Goal: Task Accomplishment & Management: Complete application form

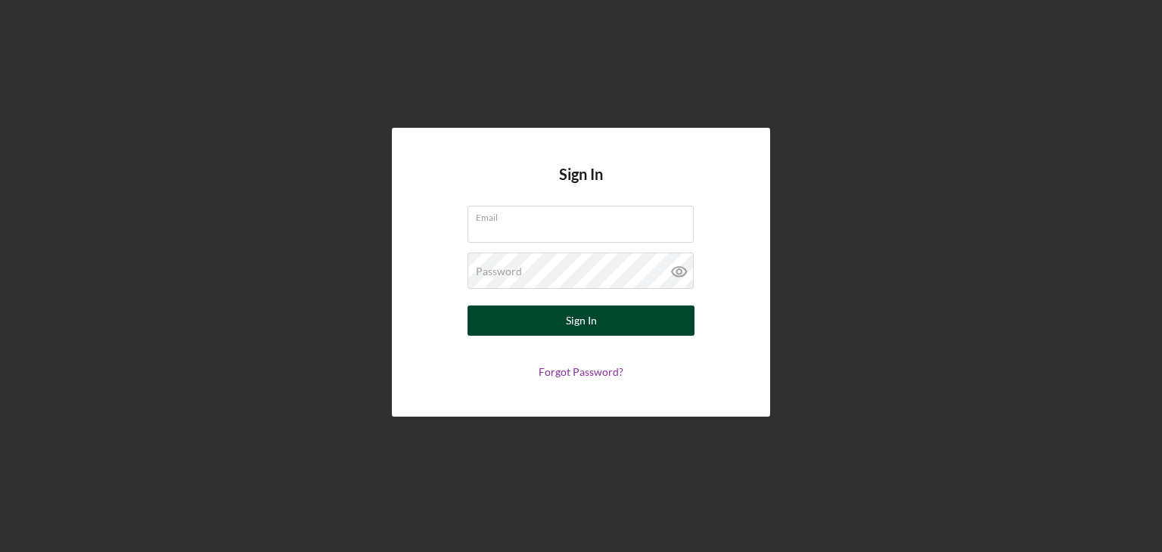
type input "[PERSON_NAME][EMAIL_ADDRESS][DOMAIN_NAME]"
click at [611, 318] on button "Sign In" at bounding box center [581, 321] width 227 height 30
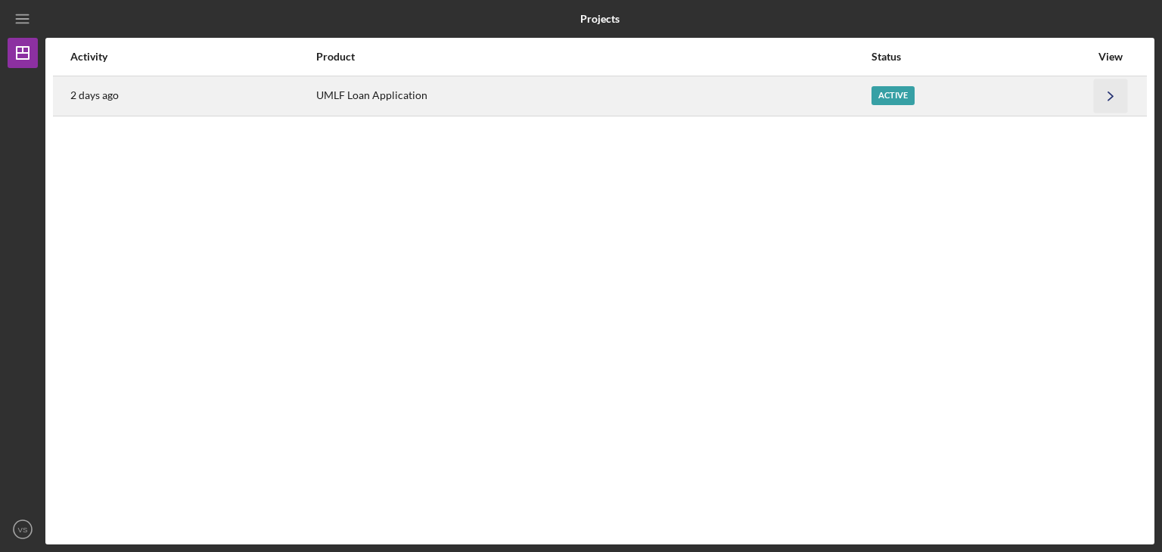
click at [875, 92] on icon "Icon/Navigate" at bounding box center [1111, 96] width 34 height 34
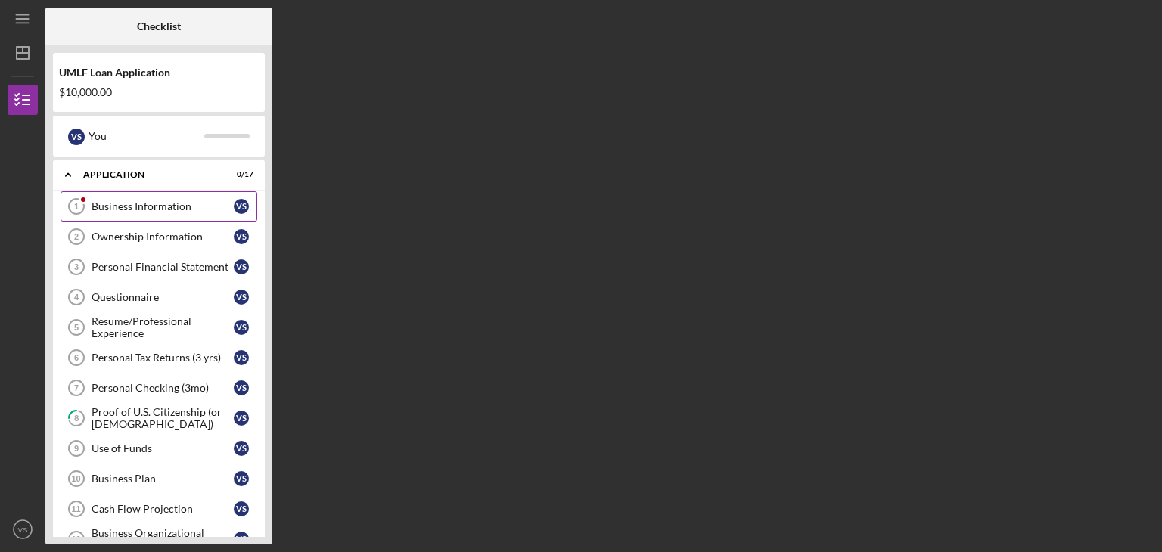
click at [158, 207] on div "Business Information" at bounding box center [163, 207] width 142 height 12
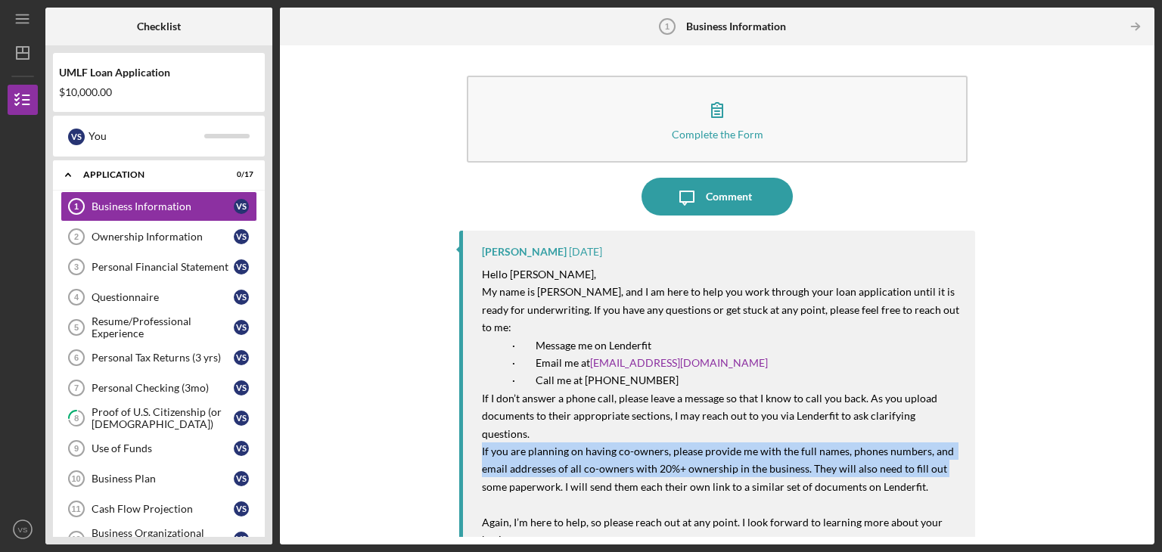
drag, startPoint x: 1147, startPoint y: 404, endPoint x: 1147, endPoint y: 433, distance: 28.8
click at [875, 433] on div "Complete the Form Form Icon/Message Comment [PERSON_NAME] [DATE] Hello [PERSON_…" at bounding box center [717, 294] width 875 height 499
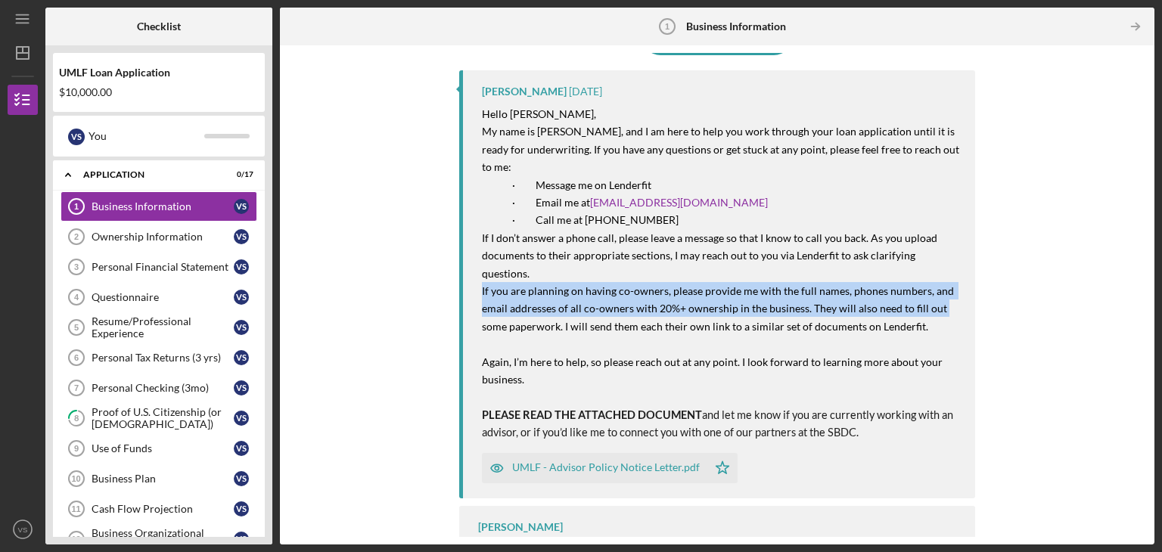
scroll to position [166, 0]
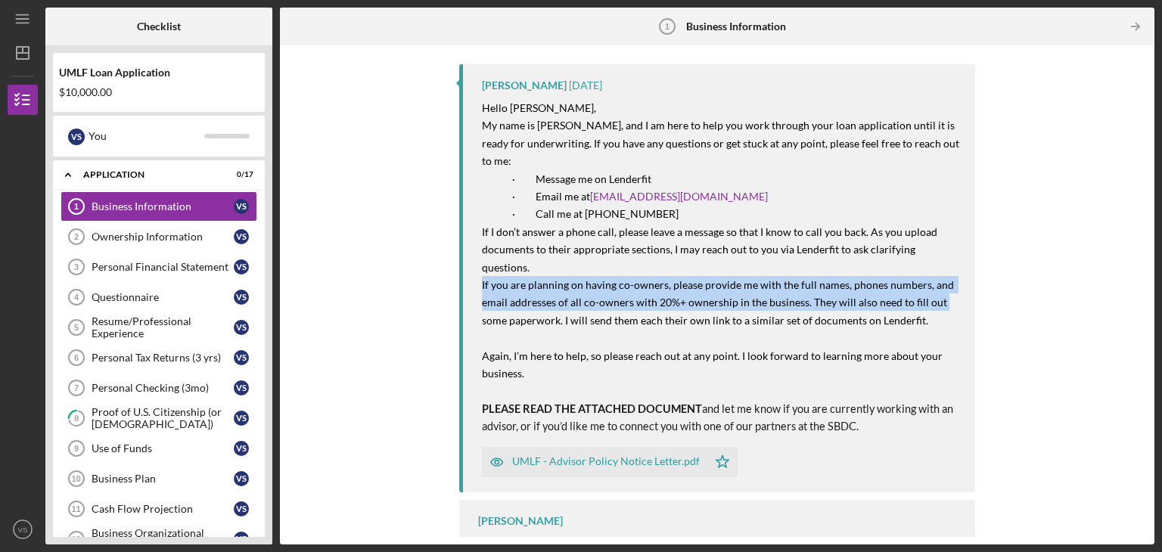
click at [615, 455] on div "UMLF - Advisor Policy Notice Letter.pdf" at bounding box center [606, 461] width 188 height 12
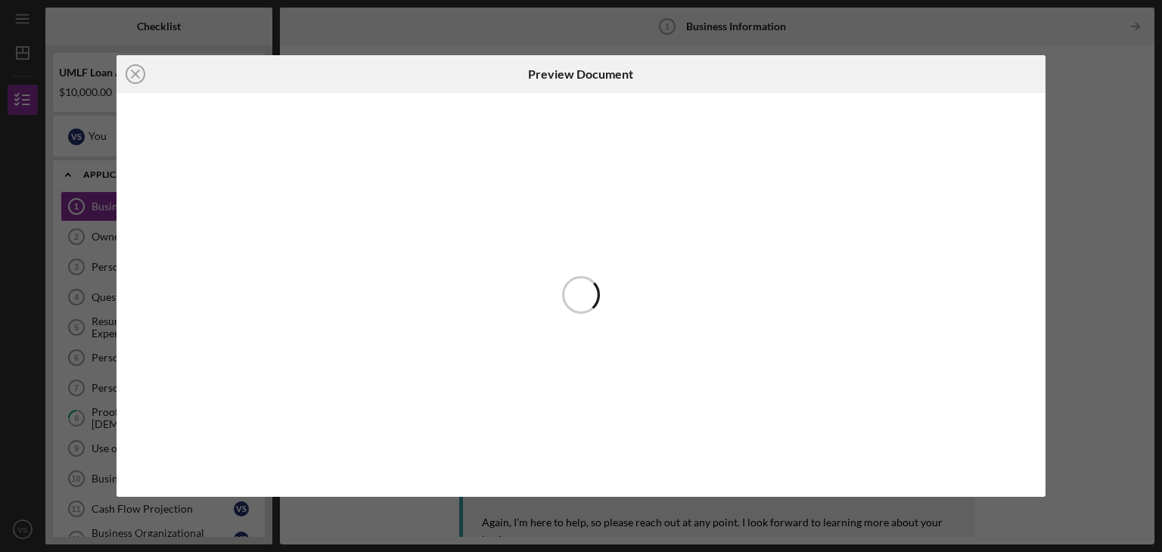
scroll to position [166, 0]
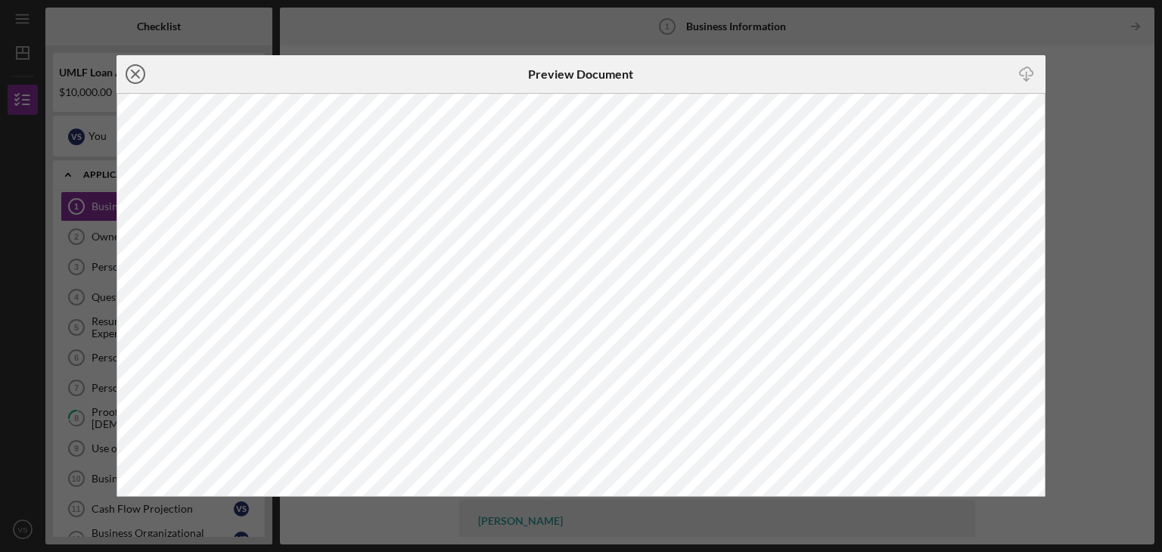
click at [136, 70] on icon "Icon/Close" at bounding box center [136, 74] width 38 height 38
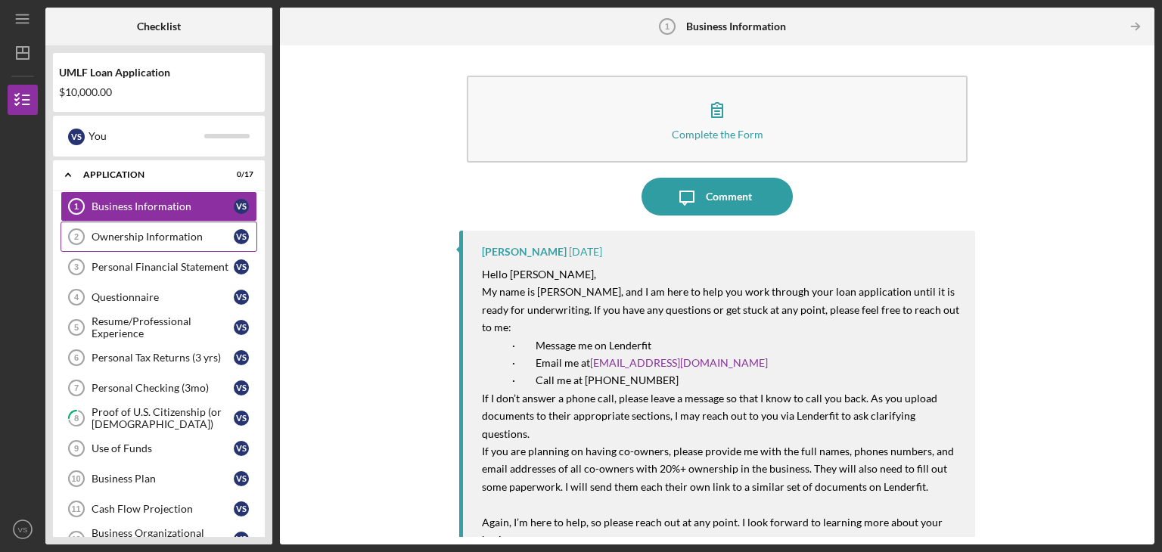
click at [138, 238] on div "Ownership Information" at bounding box center [163, 237] width 142 height 12
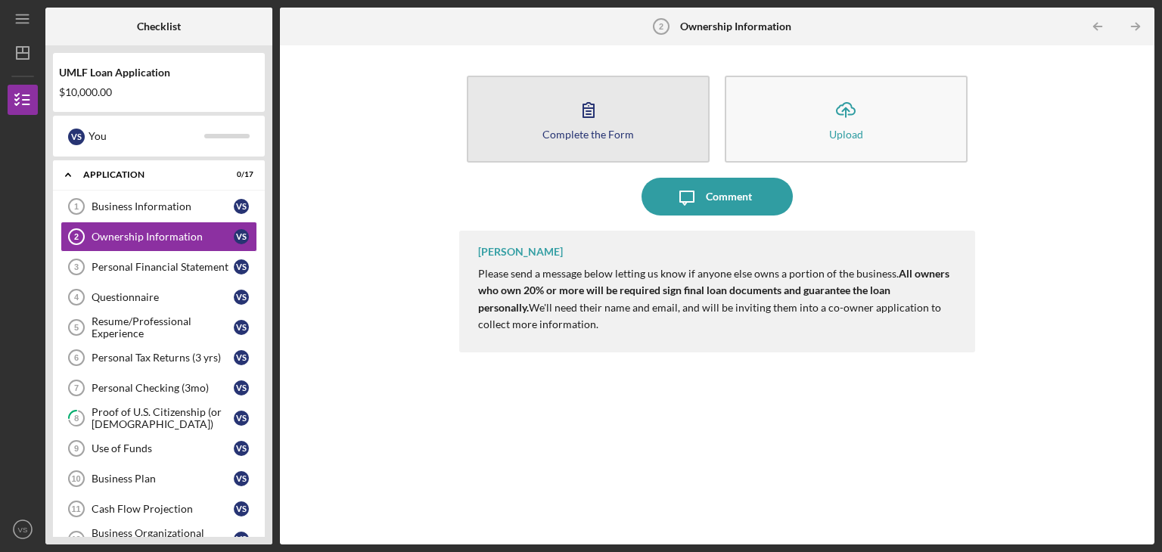
click at [589, 146] on button "Complete the Form Form" at bounding box center [588, 119] width 243 height 87
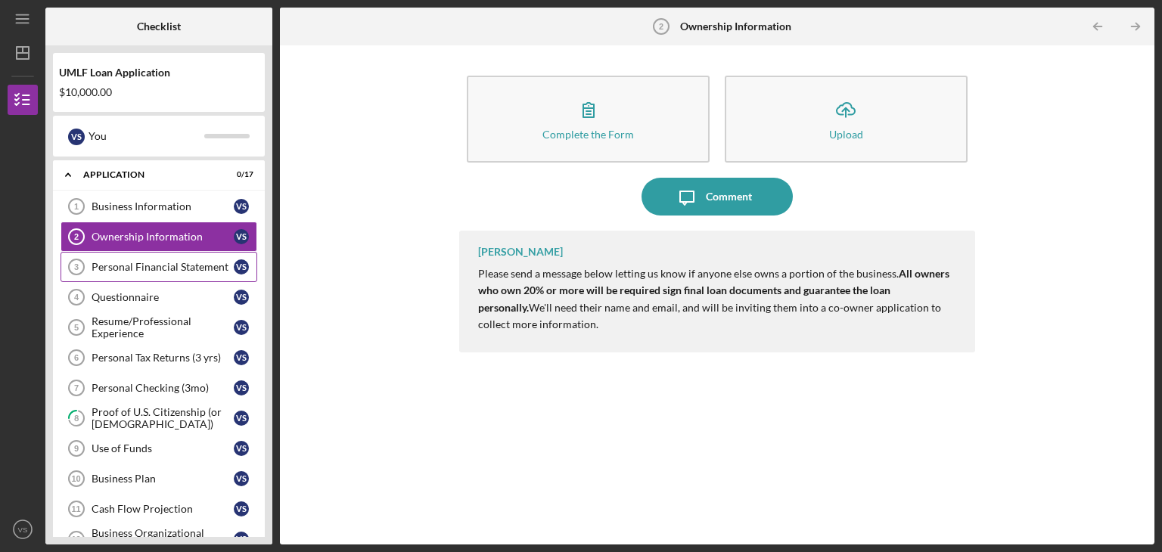
click at [129, 269] on div "Personal Financial Statement" at bounding box center [163, 267] width 142 height 12
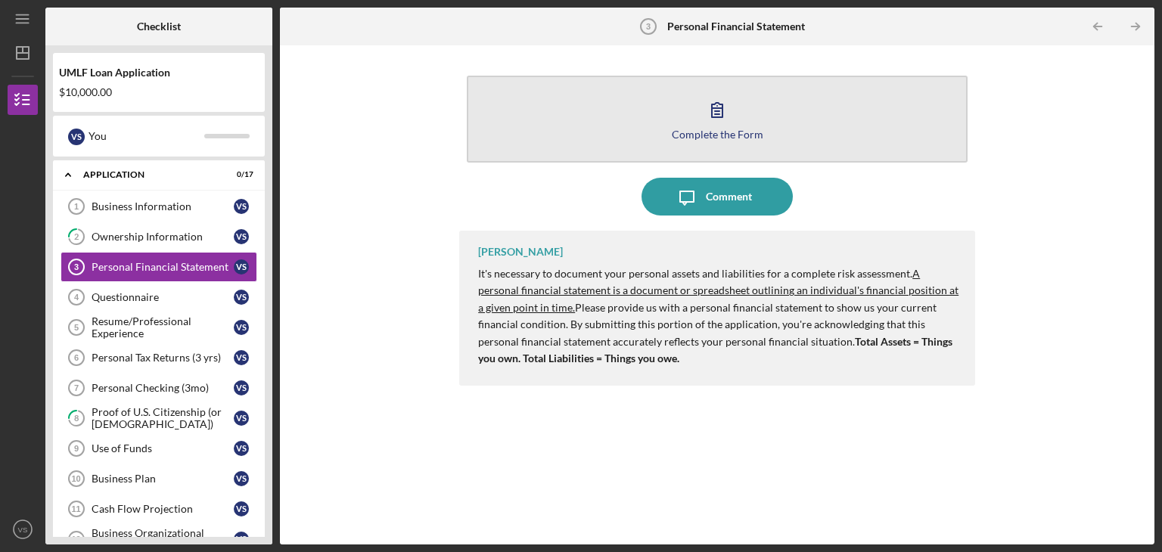
click at [690, 110] on button "Complete the Form Form" at bounding box center [717, 119] width 501 height 87
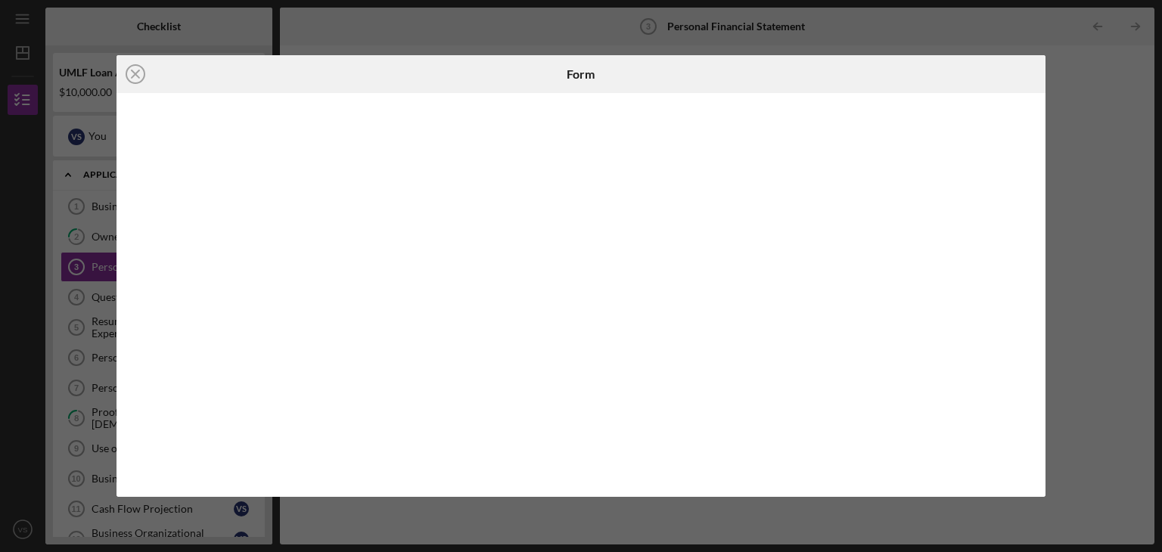
click at [875, 113] on div at bounding box center [582, 295] width 930 height 404
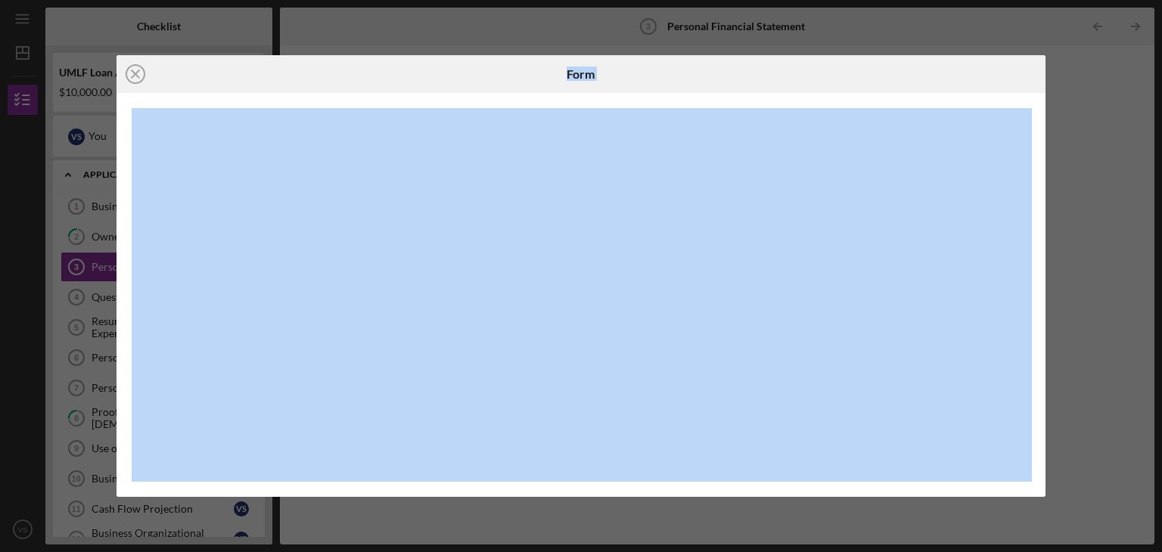
click at [875, 113] on div at bounding box center [582, 295] width 930 height 404
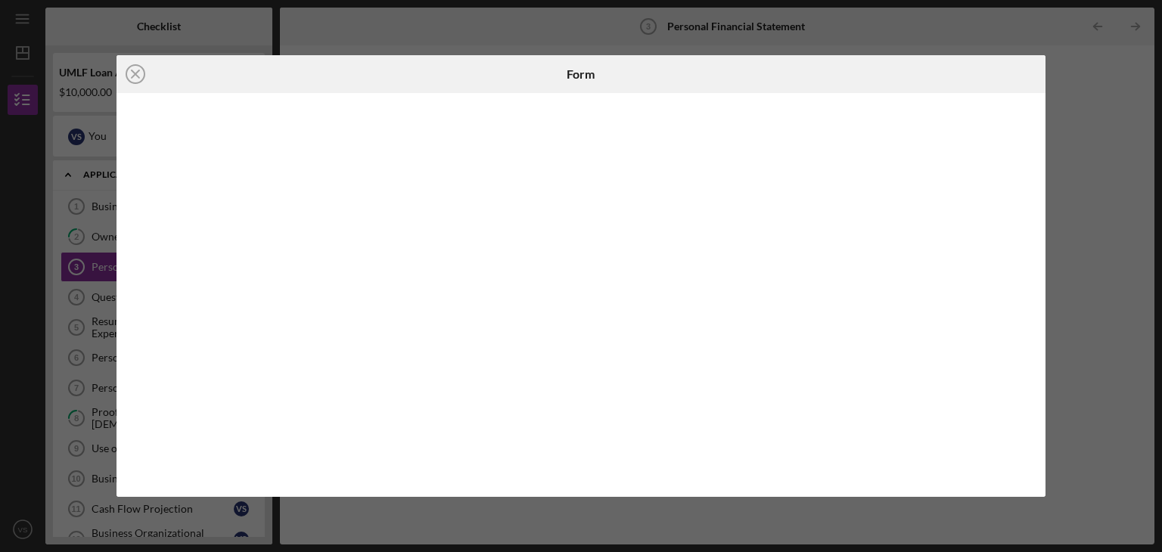
click at [875, 113] on div at bounding box center [582, 295] width 930 height 404
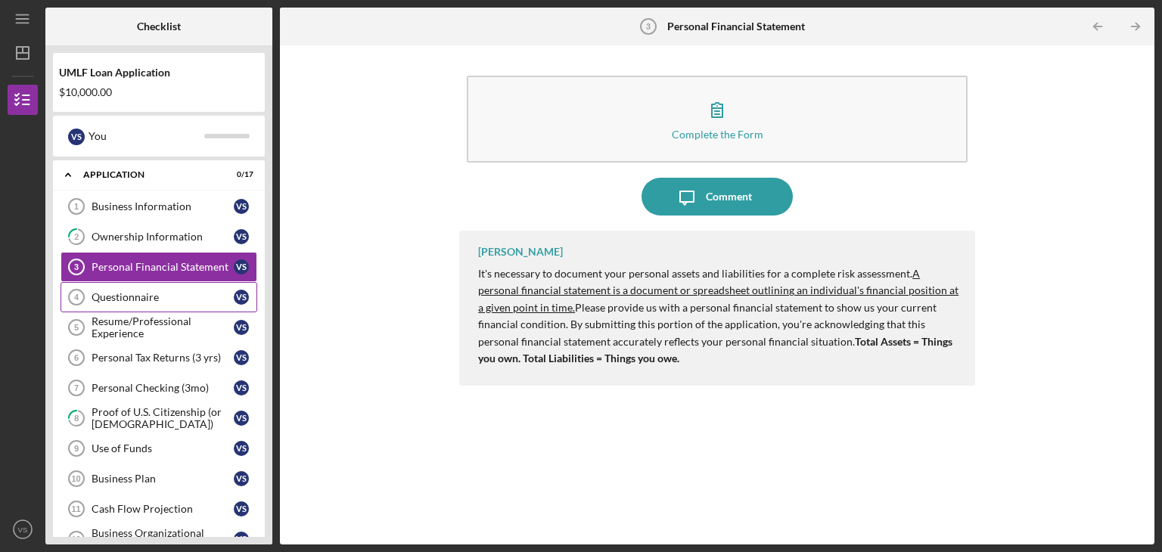
click at [119, 288] on link "Questionnaire 4 Questionnaire V S" at bounding box center [159, 297] width 197 height 30
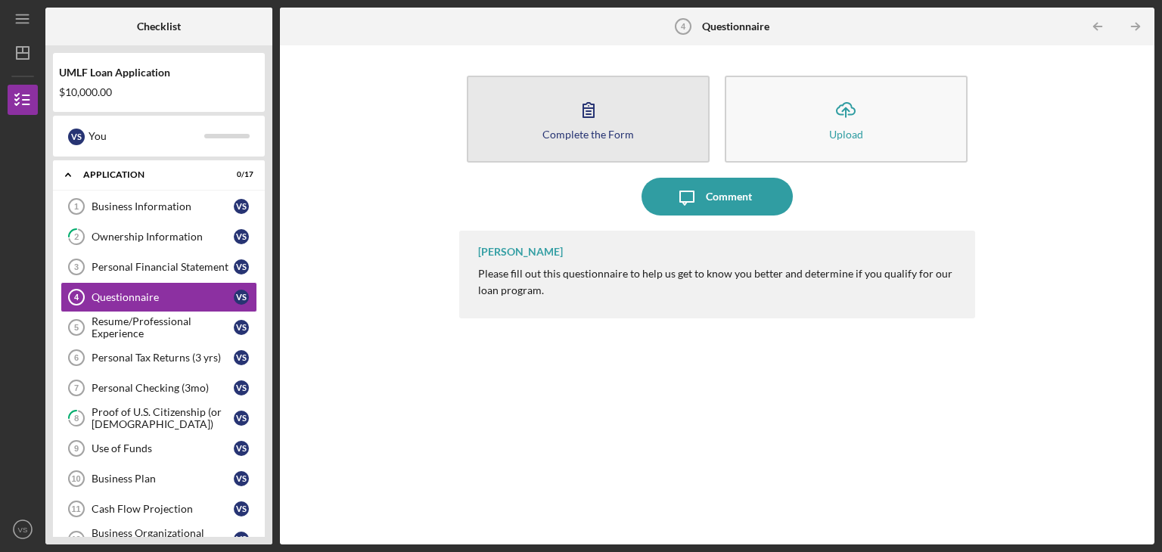
click at [597, 133] on div "Complete the Form" at bounding box center [589, 134] width 92 height 11
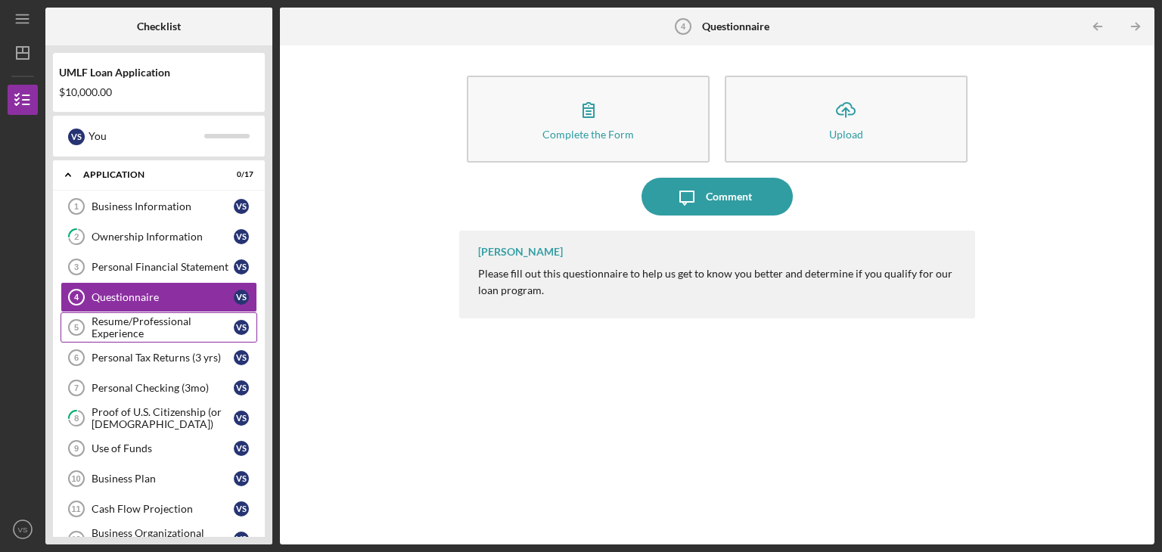
click at [125, 328] on div "Resume/Professional Experience" at bounding box center [163, 328] width 142 height 24
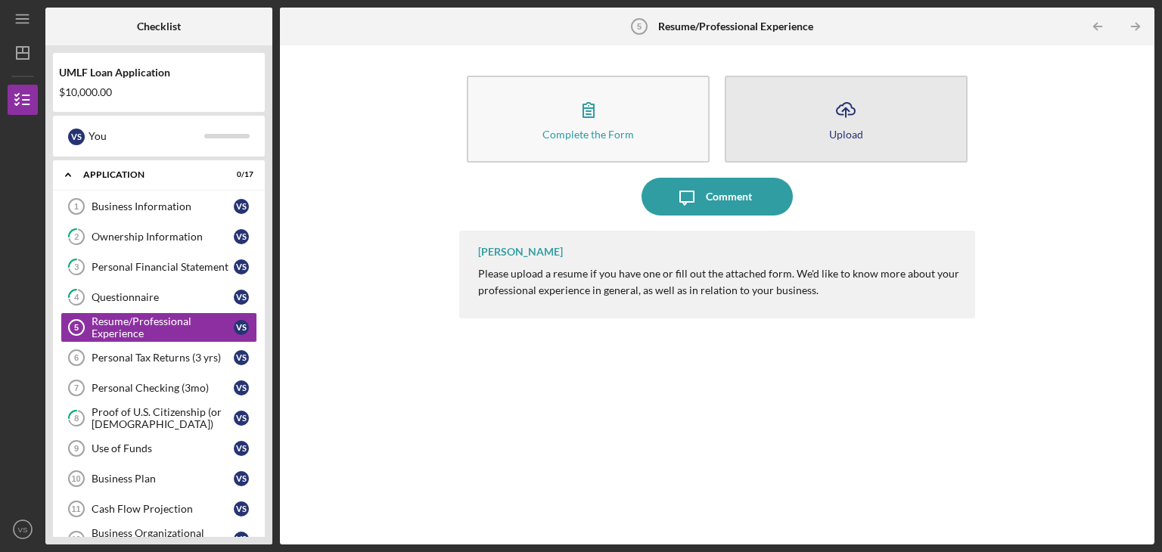
click at [794, 139] on button "Icon/Upload Upload" at bounding box center [846, 119] width 243 height 87
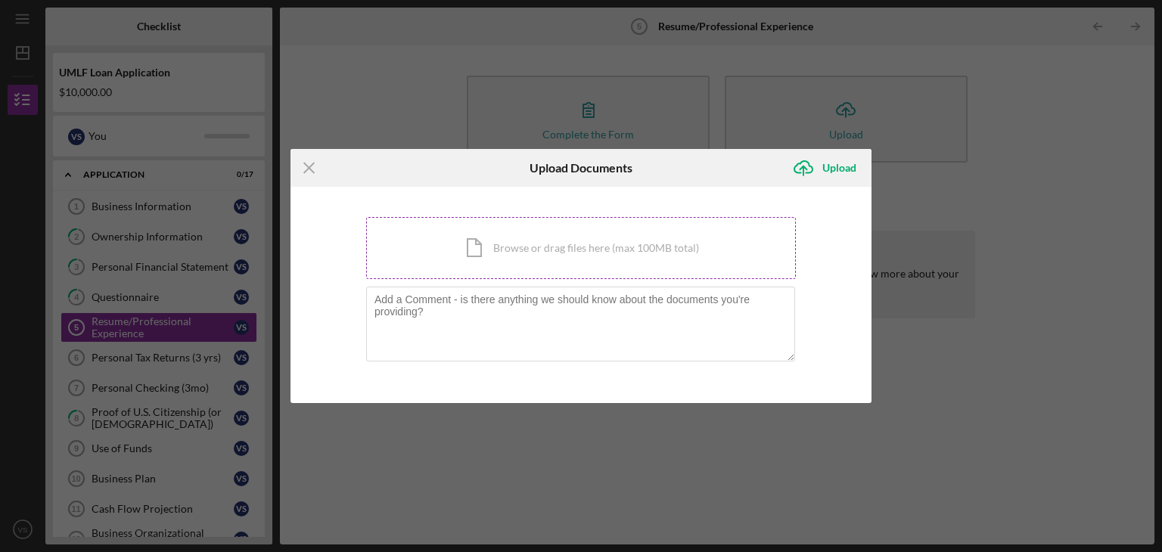
click at [670, 254] on div "Icon/Document Browse or drag files here (max 100MB total) Tap to choose files o…" at bounding box center [581, 248] width 430 height 62
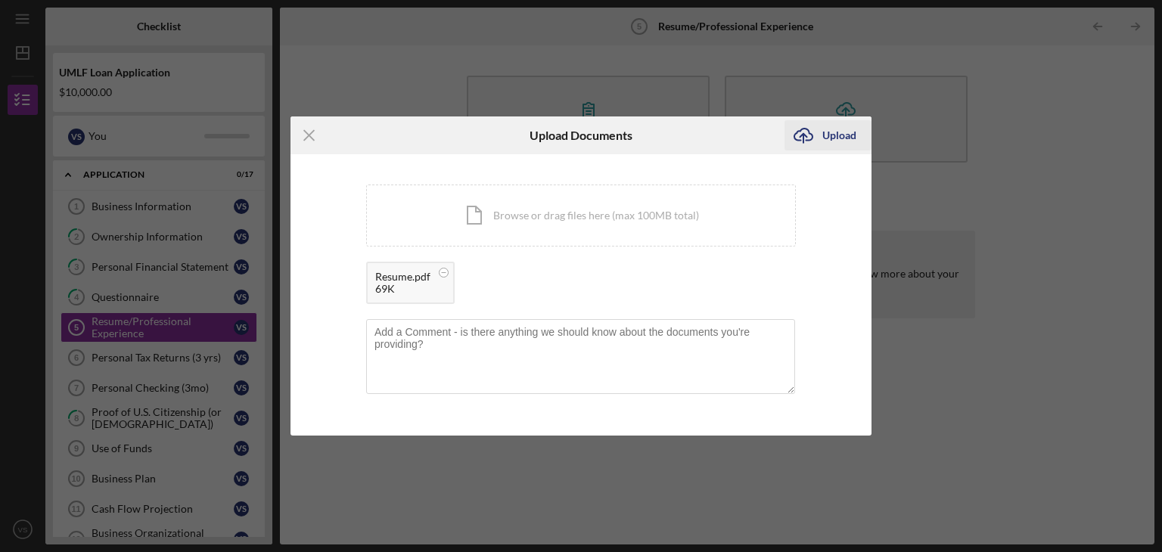
click at [850, 141] on div "Upload" at bounding box center [839, 135] width 34 height 30
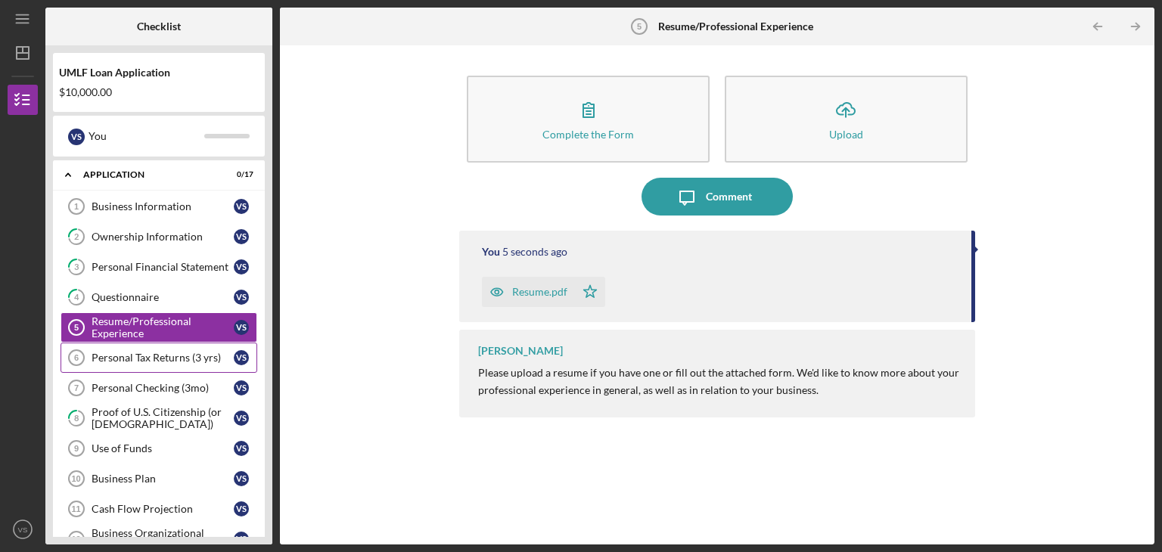
click at [151, 361] on div "Personal Tax Returns (3 yrs)" at bounding box center [163, 358] width 142 height 12
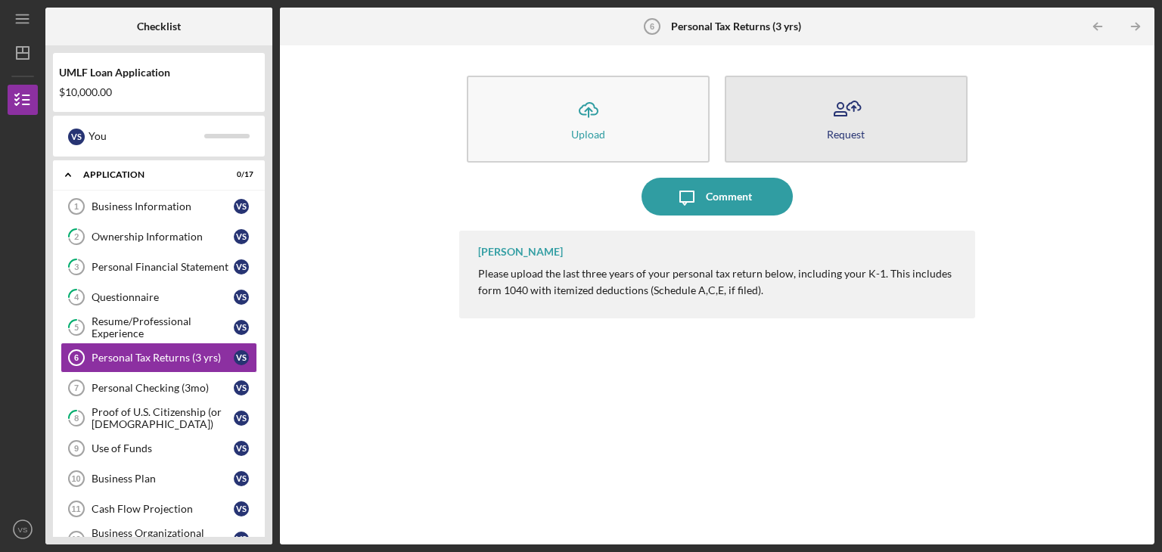
click at [844, 131] on div "Request" at bounding box center [846, 134] width 38 height 11
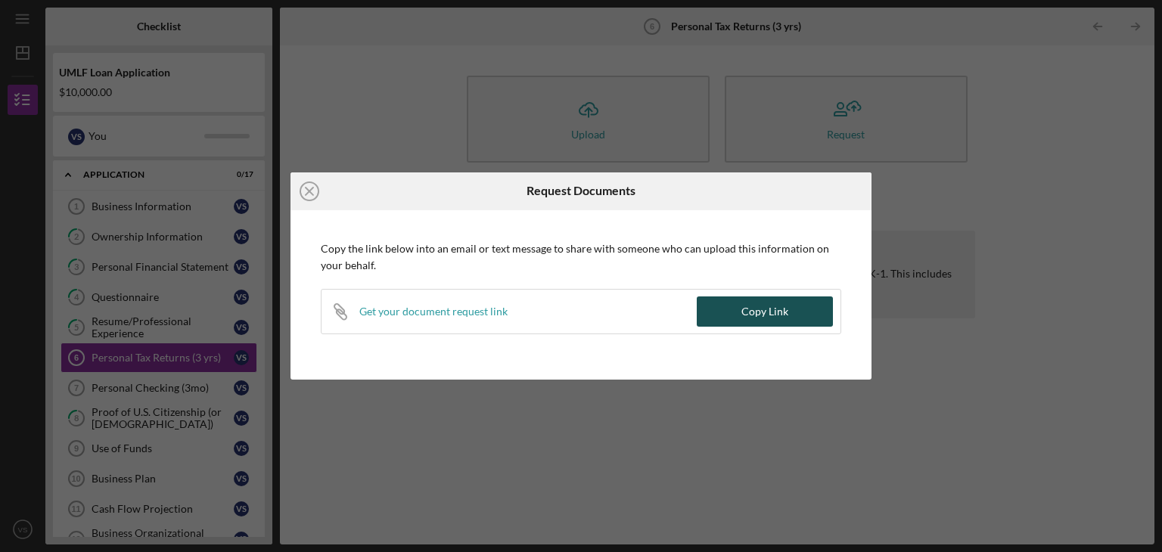
click at [742, 314] on button "Copy Link" at bounding box center [765, 312] width 136 height 30
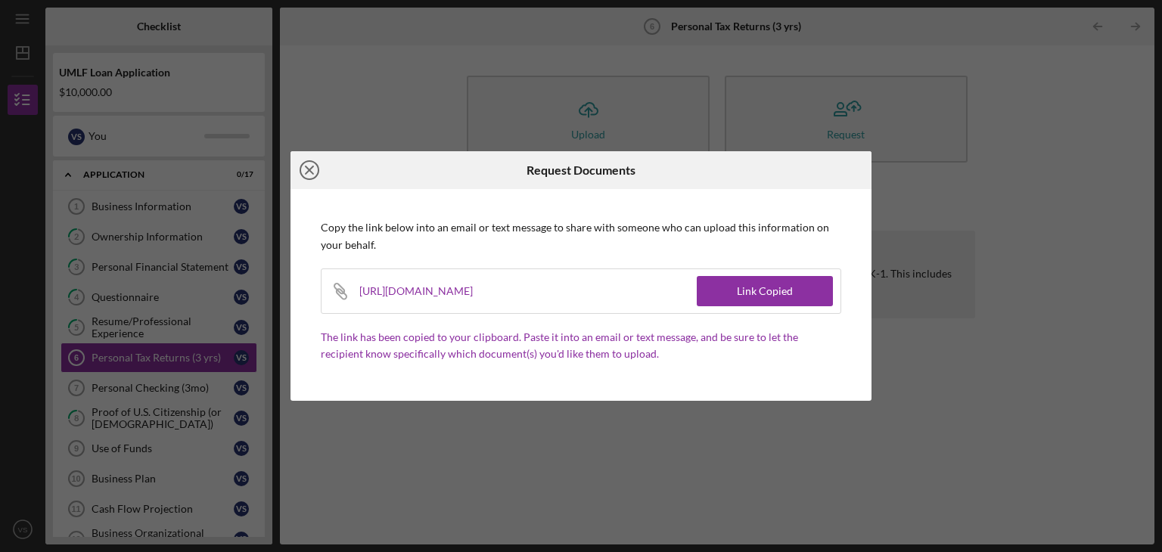
click at [306, 170] on icon "Icon/Close" at bounding box center [310, 170] width 38 height 38
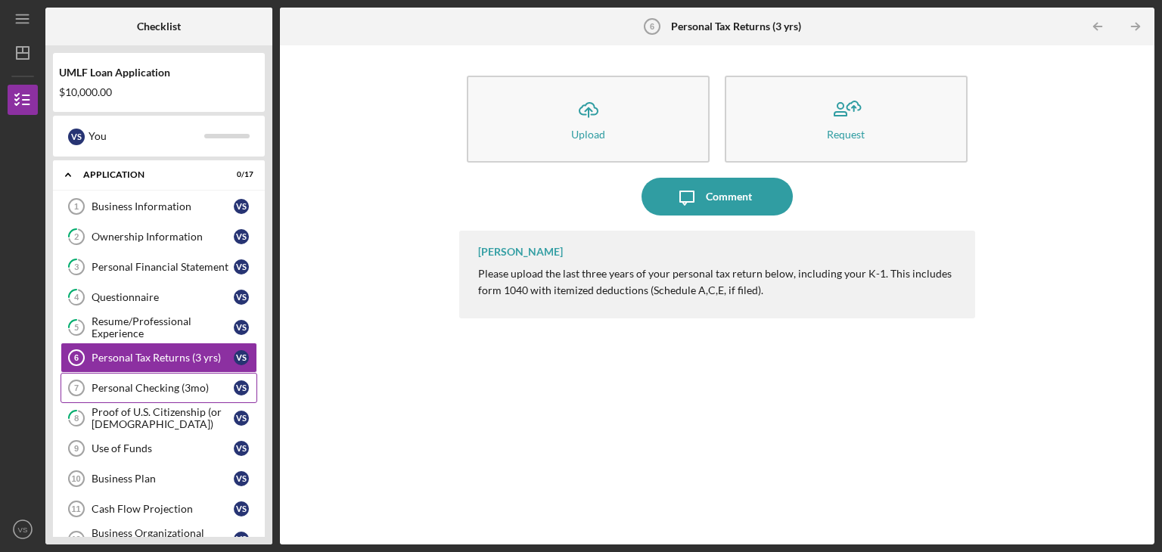
click at [145, 384] on div "Personal Checking (3mo)" at bounding box center [163, 388] width 142 height 12
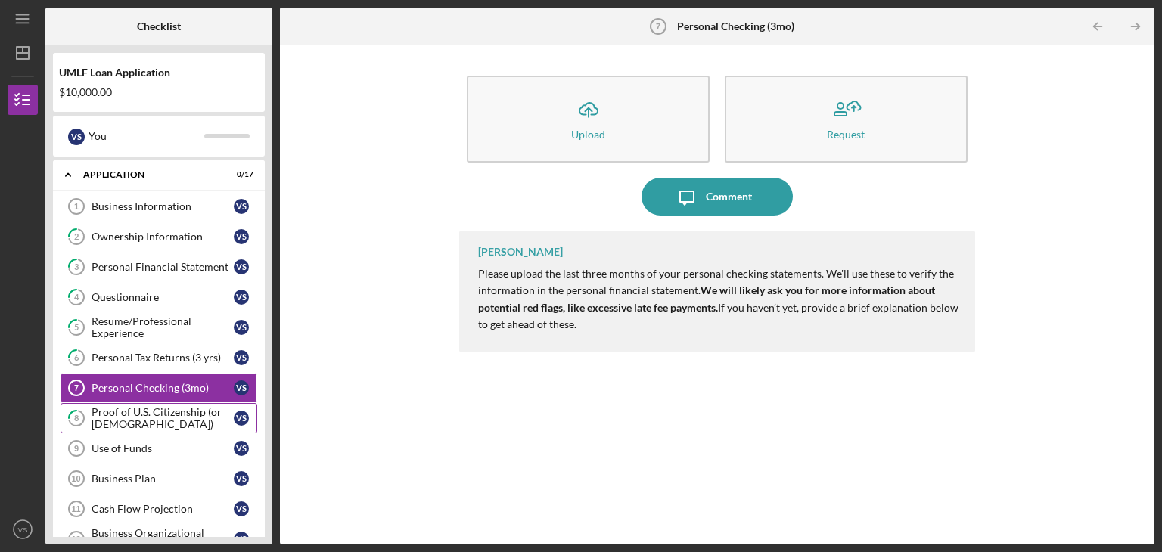
click at [121, 418] on div "Proof of U.S. Citizenship (or [DEMOGRAPHIC_DATA])" at bounding box center [163, 418] width 142 height 24
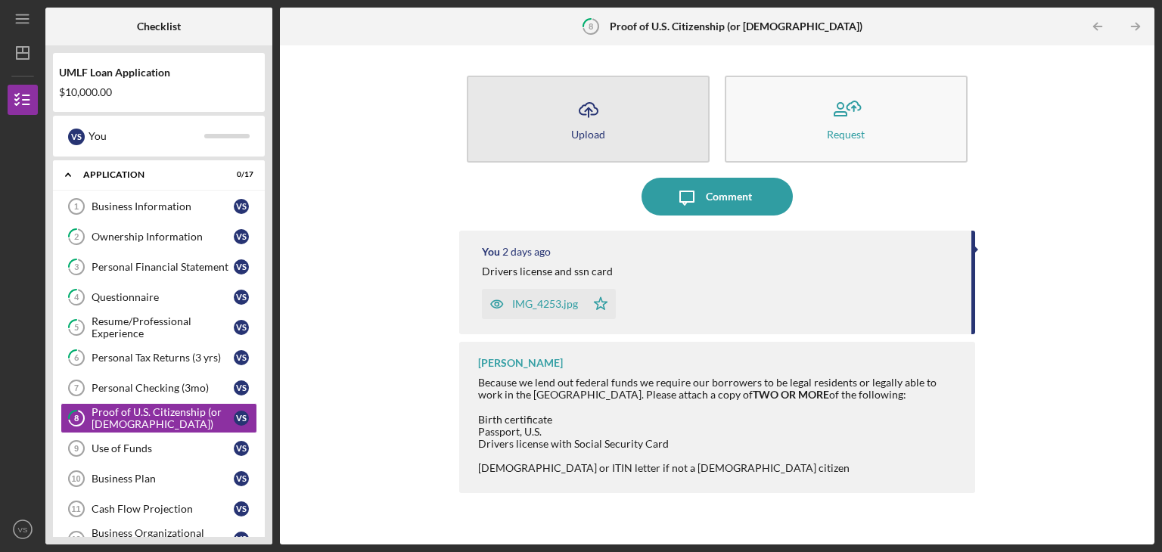
click at [575, 134] on div "Upload" at bounding box center [588, 134] width 34 height 11
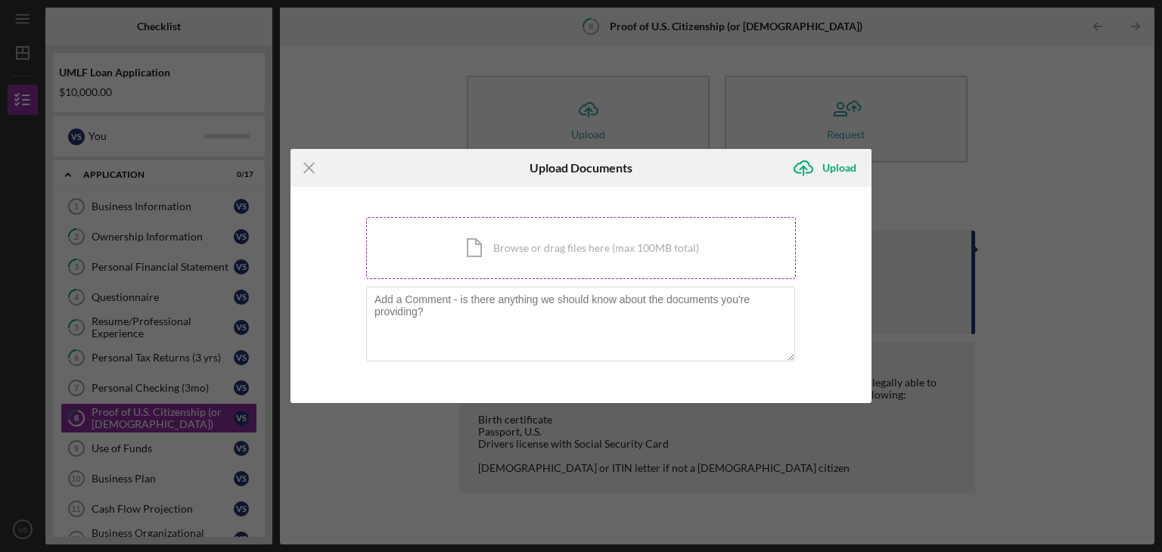
click at [515, 243] on div "Icon/Document Browse or drag files here (max 100MB total) Tap to choose files o…" at bounding box center [581, 248] width 430 height 62
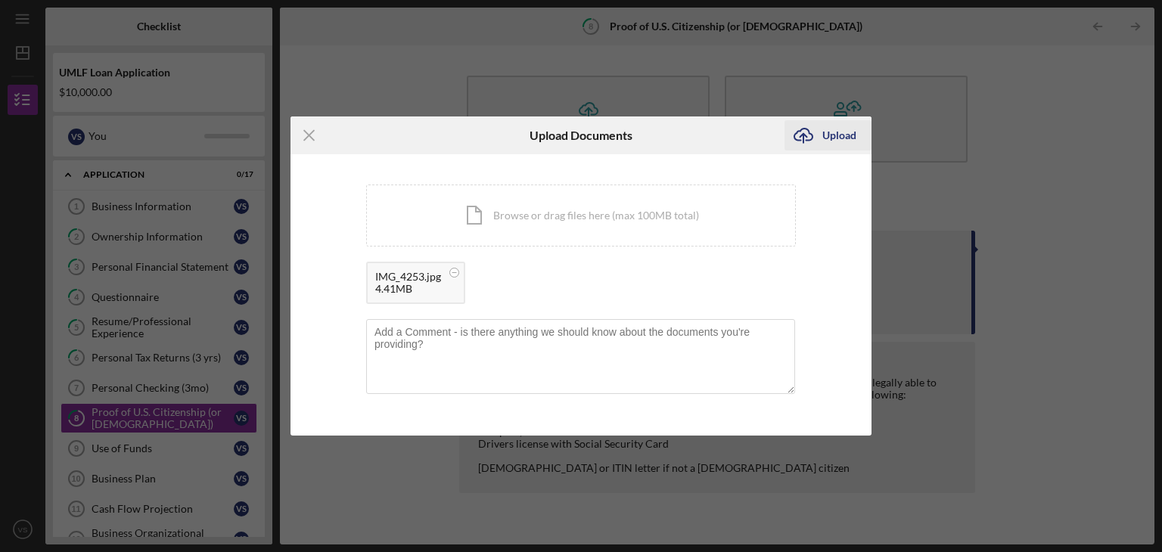
click at [839, 139] on div "Upload" at bounding box center [839, 135] width 34 height 30
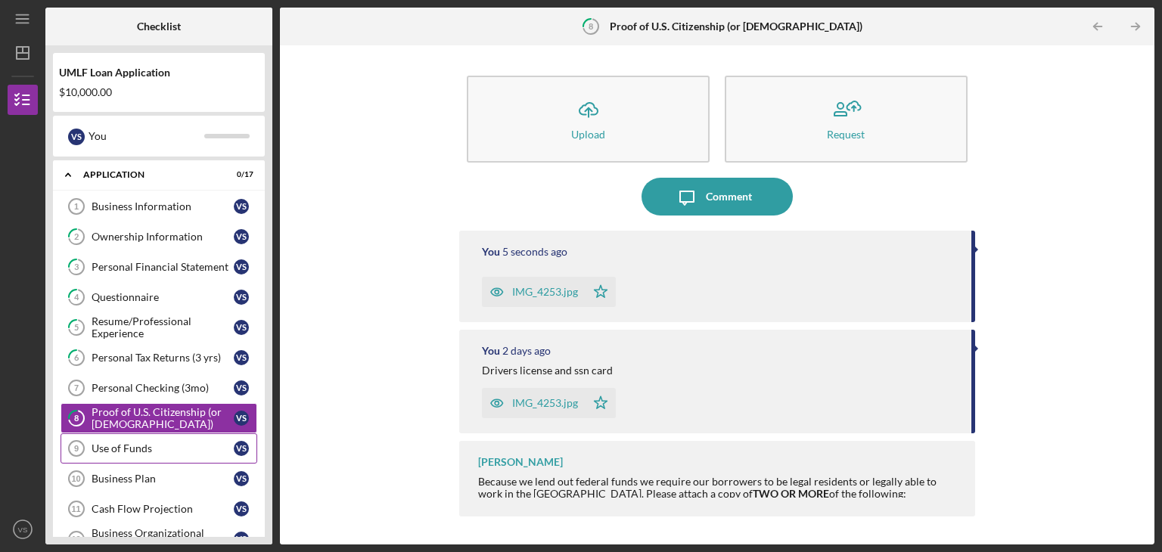
click at [127, 449] on div "Use of Funds" at bounding box center [163, 449] width 142 height 12
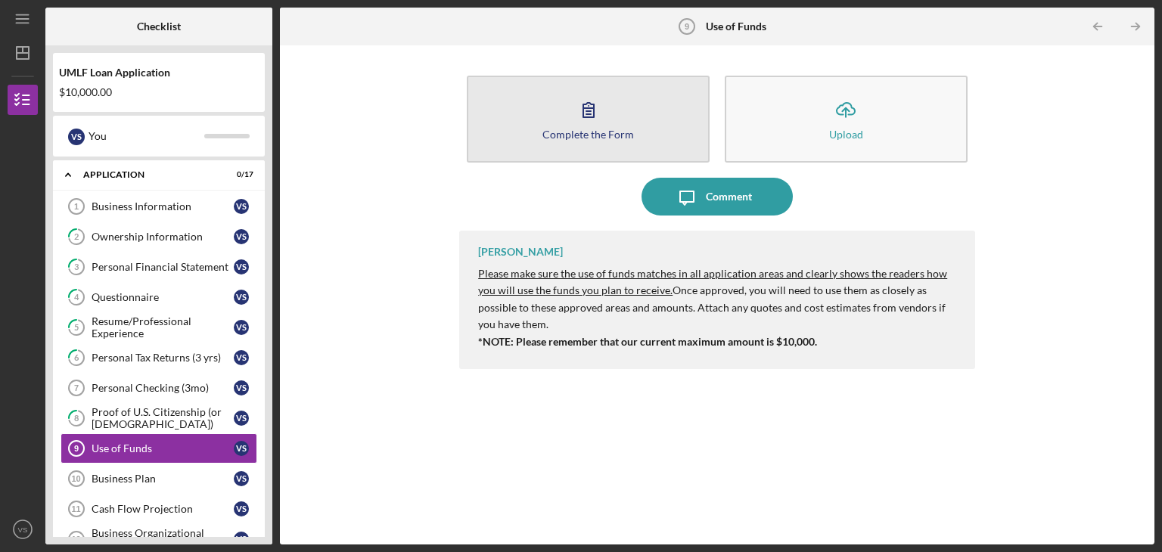
click at [567, 104] on button "Complete the Form Form" at bounding box center [588, 119] width 243 height 87
click at [567, 138] on div "Complete the Form" at bounding box center [589, 134] width 92 height 11
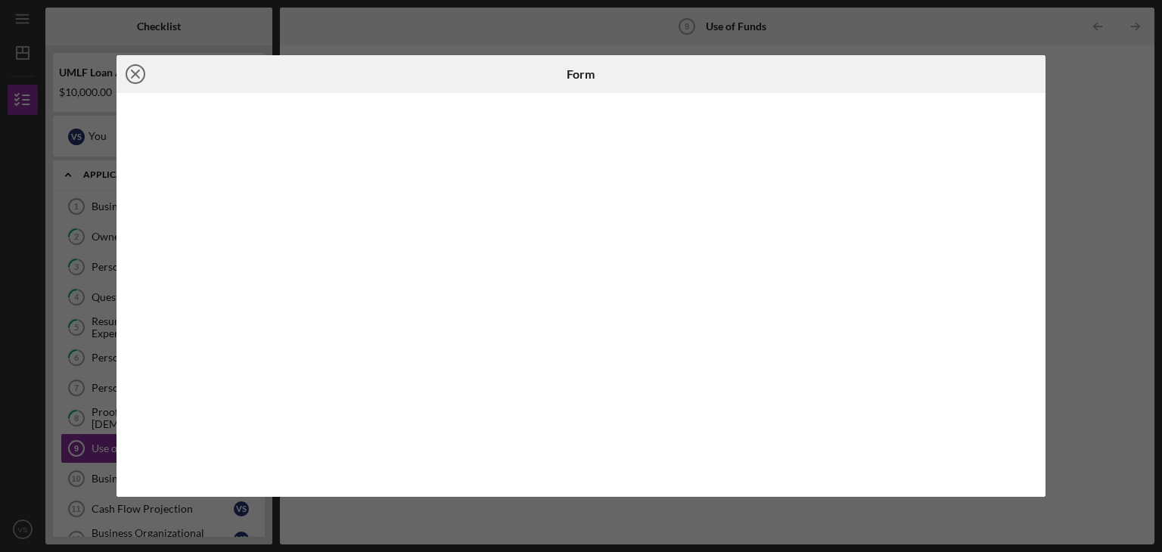
click at [132, 72] on icon "Icon/Close" at bounding box center [136, 74] width 38 height 38
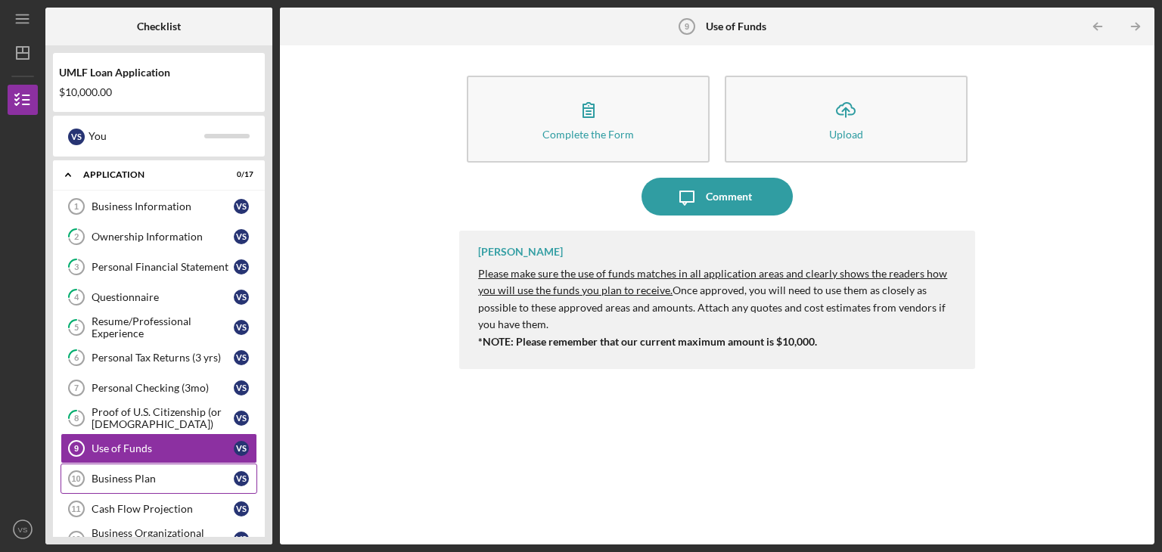
click at [104, 479] on div "Business Plan" at bounding box center [163, 479] width 142 height 12
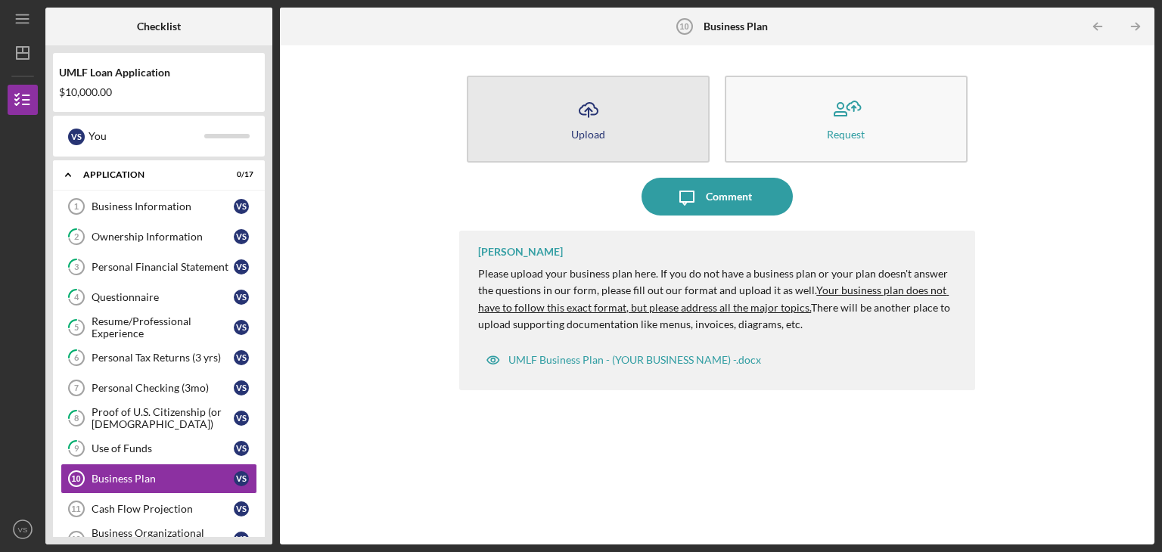
click at [592, 132] on div "Upload" at bounding box center [588, 134] width 34 height 11
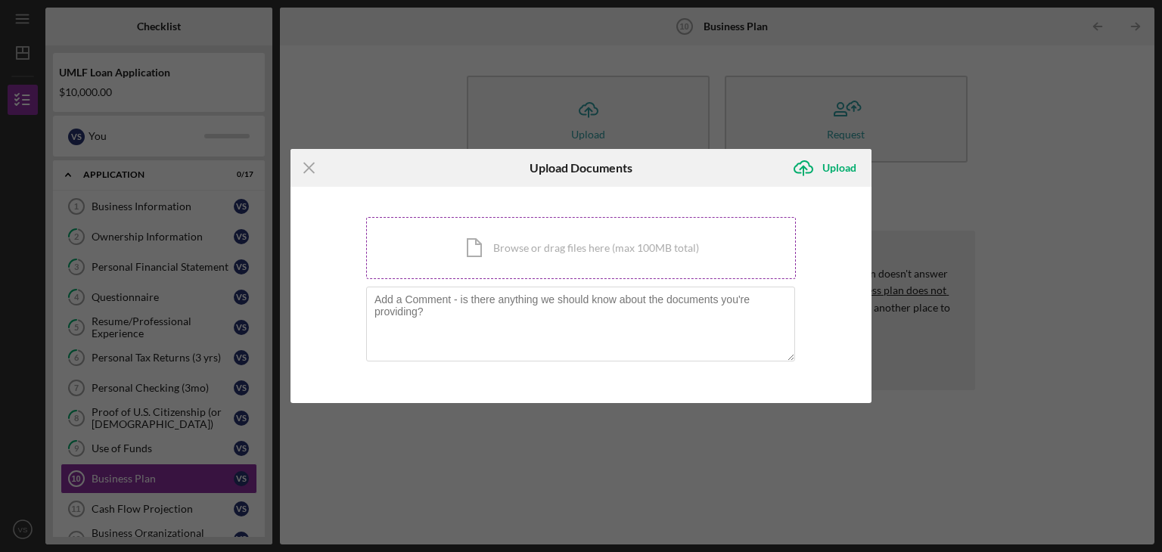
click at [536, 249] on div "Icon/Document Browse or drag files here (max 100MB total) Tap to choose files o…" at bounding box center [581, 248] width 430 height 62
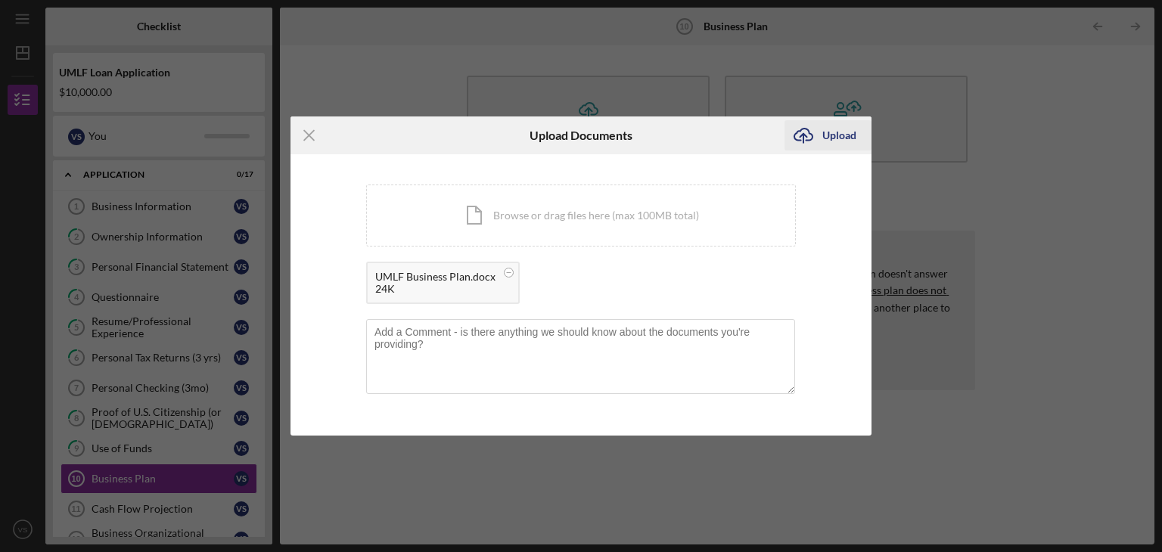
click at [820, 138] on icon "Icon/Upload" at bounding box center [804, 136] width 38 height 38
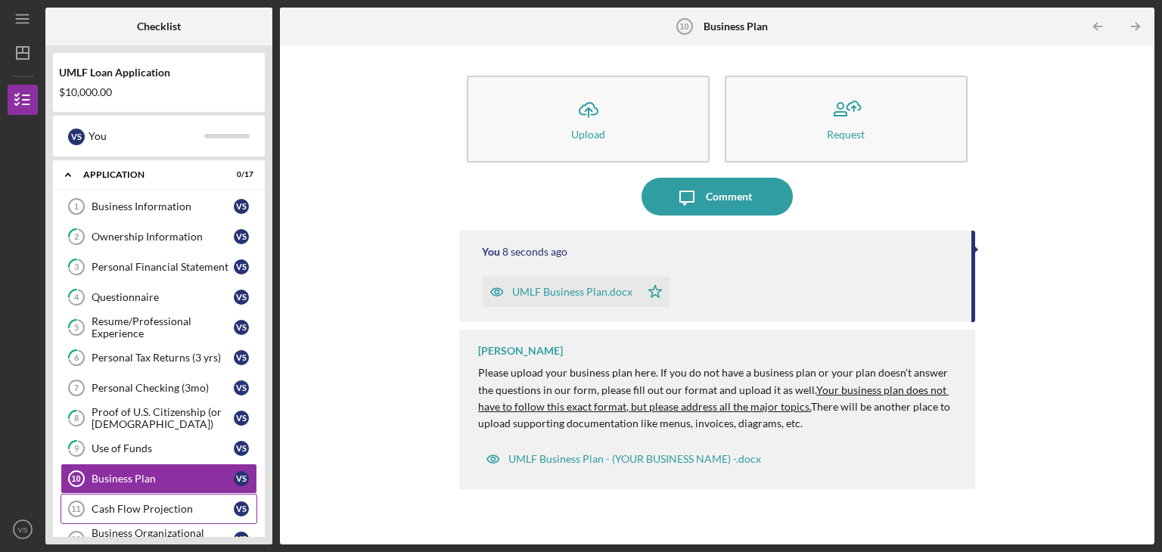
click at [145, 510] on div "Cash Flow Projection" at bounding box center [163, 509] width 142 height 12
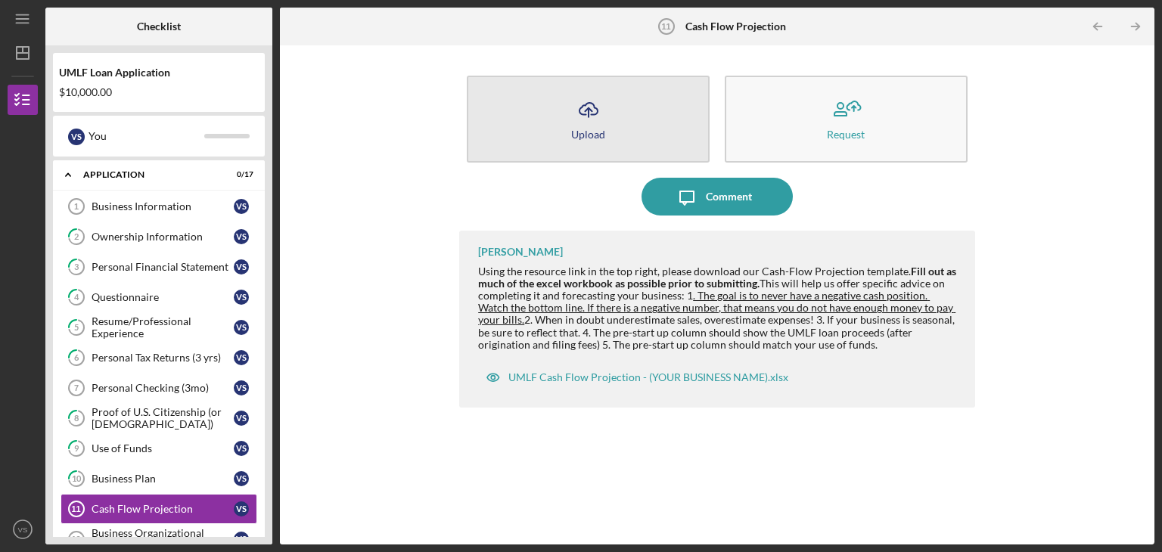
click at [584, 131] on div "Upload" at bounding box center [588, 134] width 34 height 11
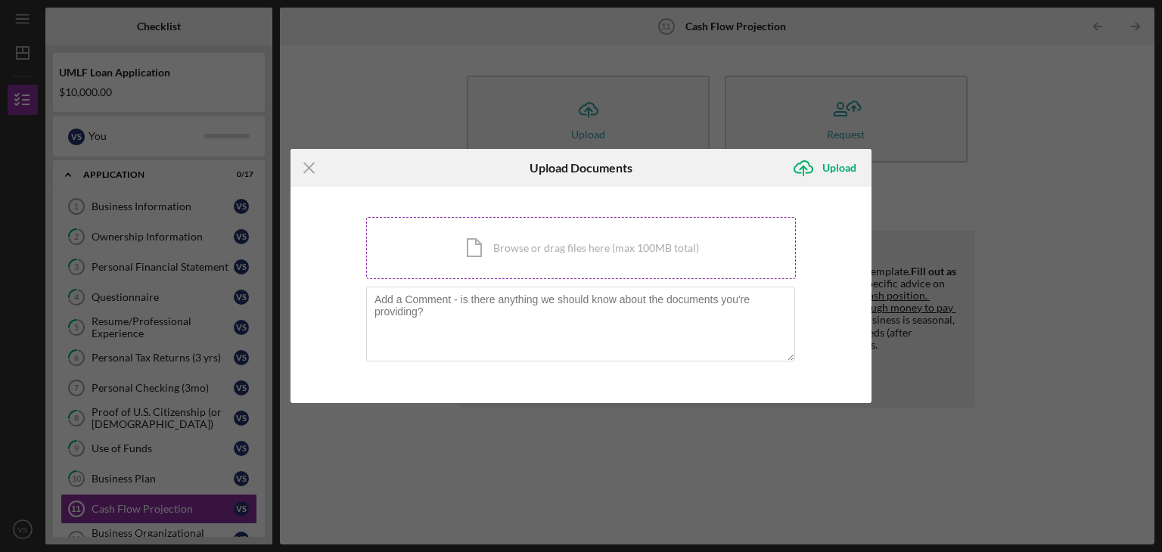
click at [539, 249] on div "Icon/Document Browse or drag files here (max 100MB total) Tap to choose files o…" at bounding box center [581, 248] width 430 height 62
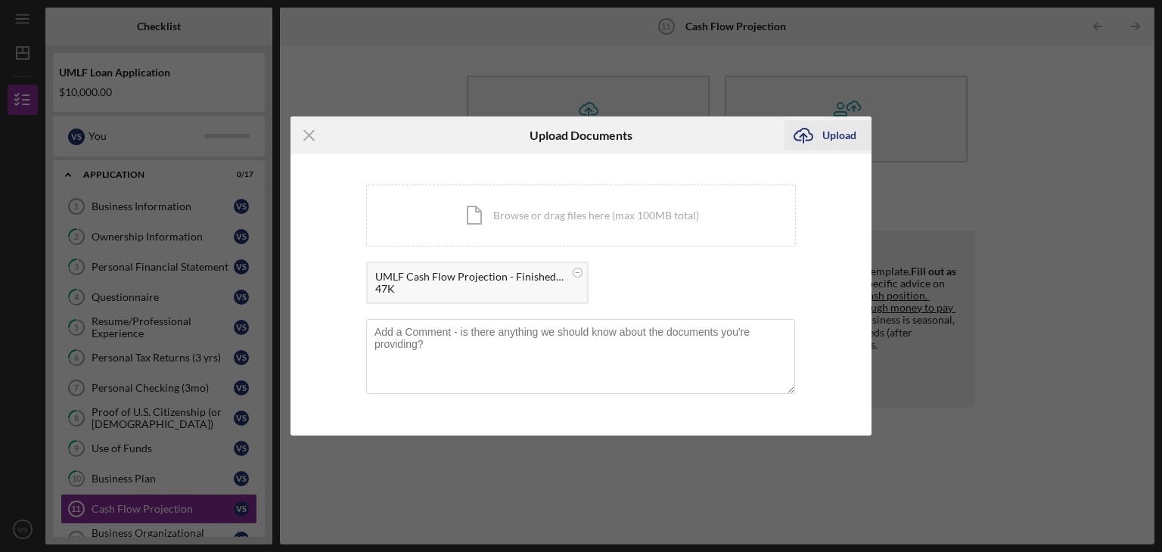
click at [839, 140] on div "Upload" at bounding box center [839, 135] width 34 height 30
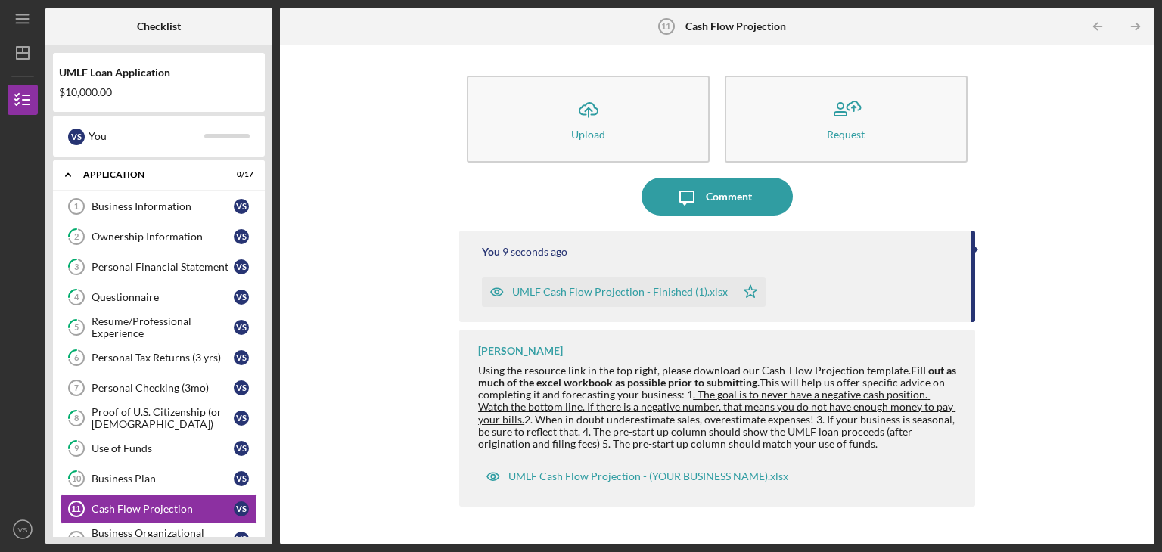
click at [269, 497] on div "UMLF Loan Application $10,000.00 V S You Icon/Expander Application 0 / 17 Busin…" at bounding box center [158, 294] width 227 height 499
click at [94, 530] on div "Business Organizational Documents" at bounding box center [163, 539] width 142 height 24
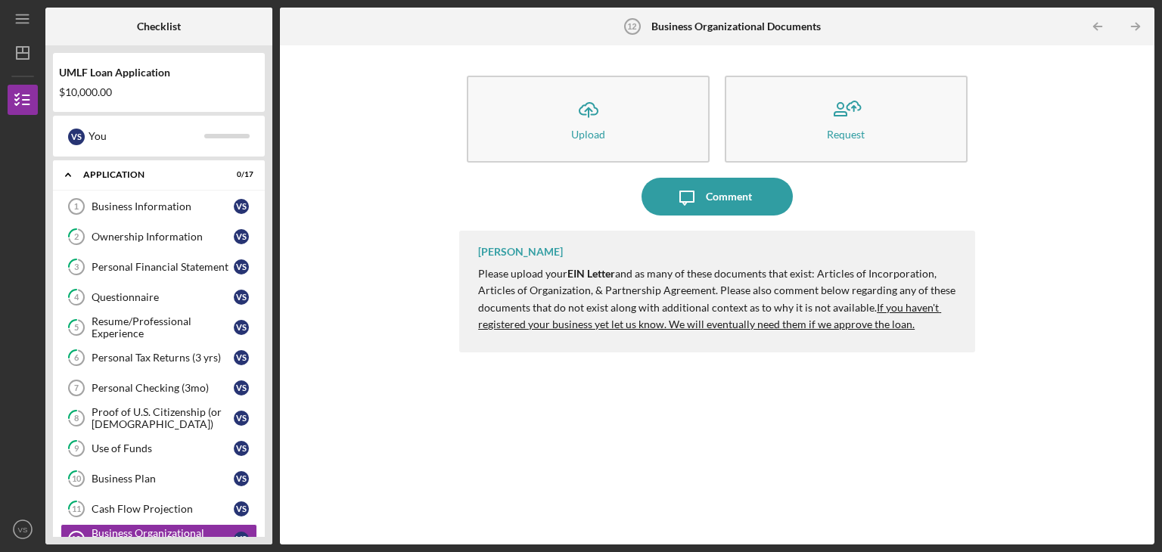
click at [48, 476] on div "UMLF Loan Application $10,000.00 V S You Icon/Expander Application 0 / 17 Busin…" at bounding box center [158, 294] width 227 height 499
click at [21, 101] on icon "button" at bounding box center [23, 100] width 38 height 38
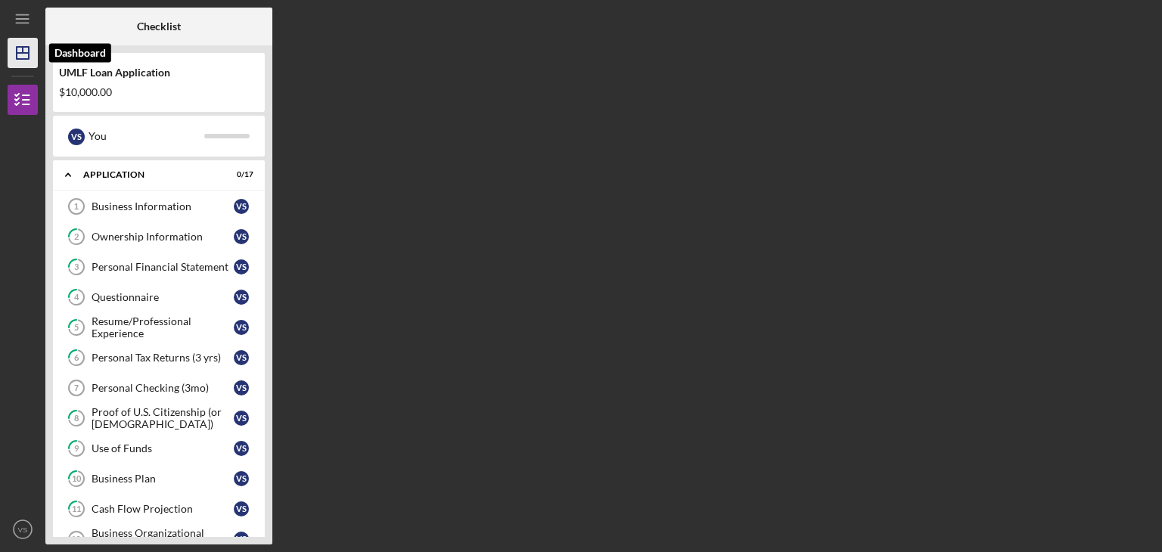
click at [23, 61] on icon "Icon/Dashboard" at bounding box center [23, 53] width 38 height 38
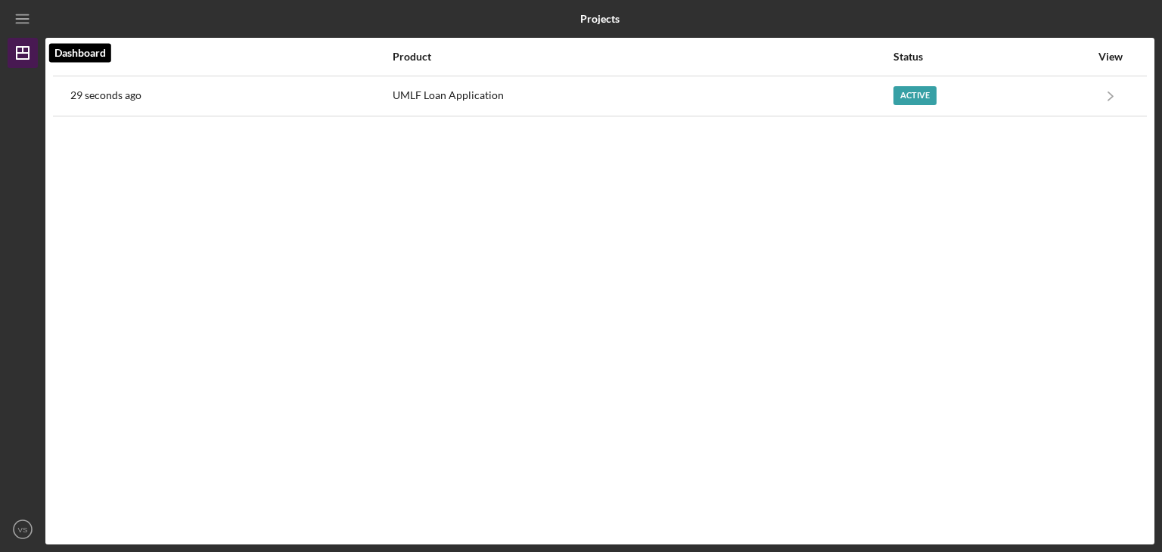
click at [19, 60] on icon "Icon/Dashboard" at bounding box center [23, 53] width 38 height 38
click at [20, 17] on icon "Icon/Menu" at bounding box center [23, 19] width 34 height 34
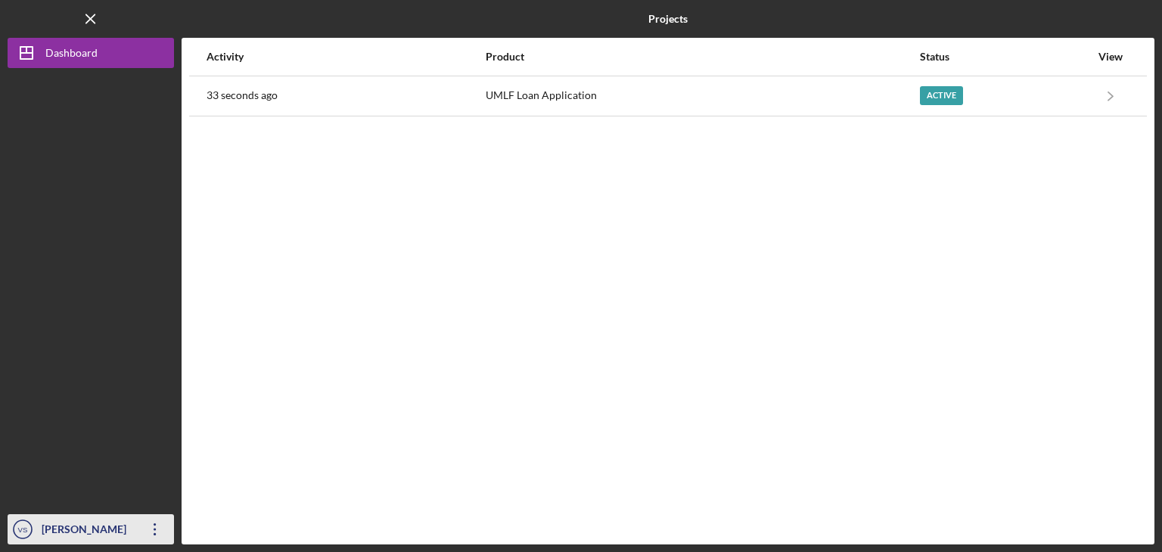
click at [154, 524] on icon "button" at bounding box center [155, 530] width 2 height 12
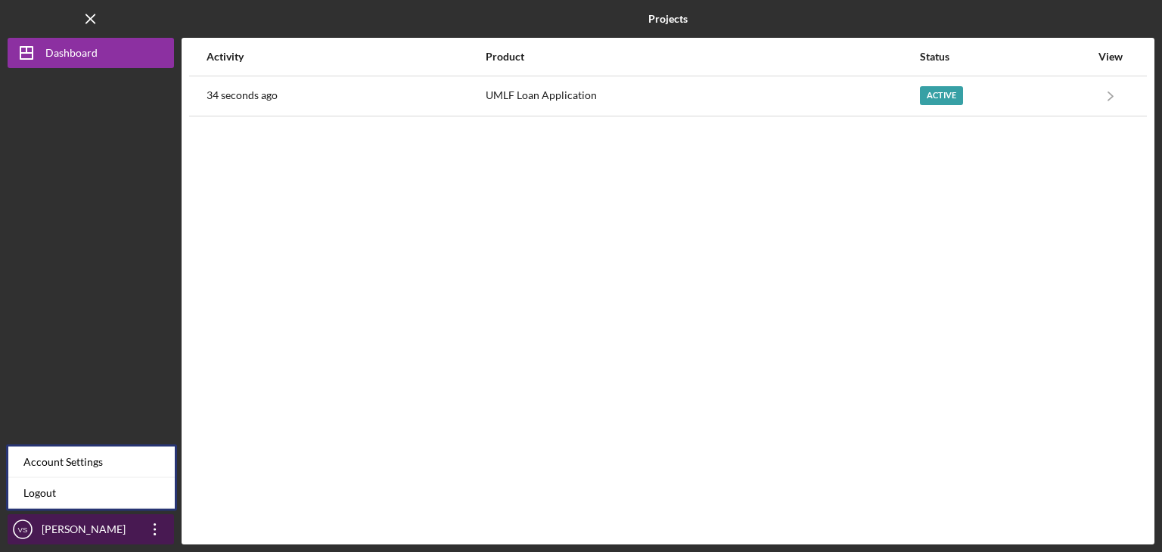
click at [154, 524] on icon "button" at bounding box center [155, 530] width 2 height 12
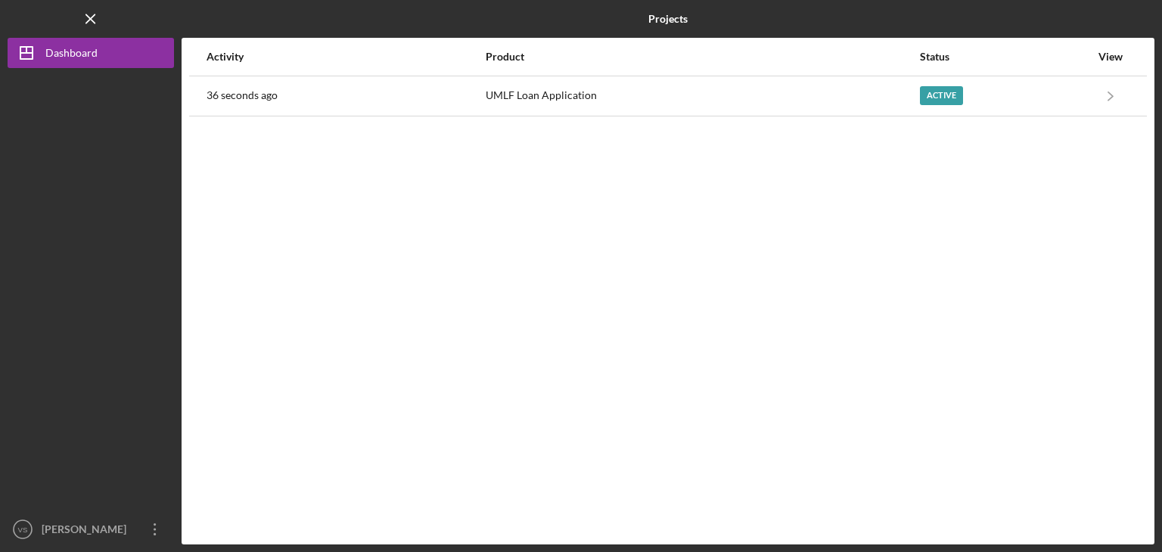
click at [111, 340] on div at bounding box center [91, 291] width 166 height 446
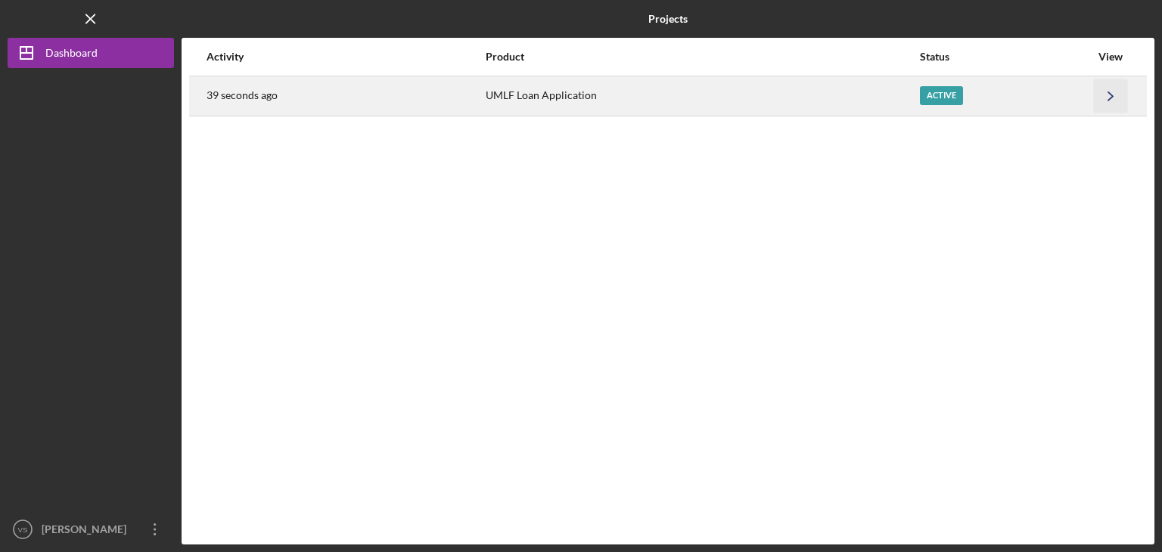
click at [875, 92] on icon "Icon/Navigate" at bounding box center [1111, 96] width 34 height 34
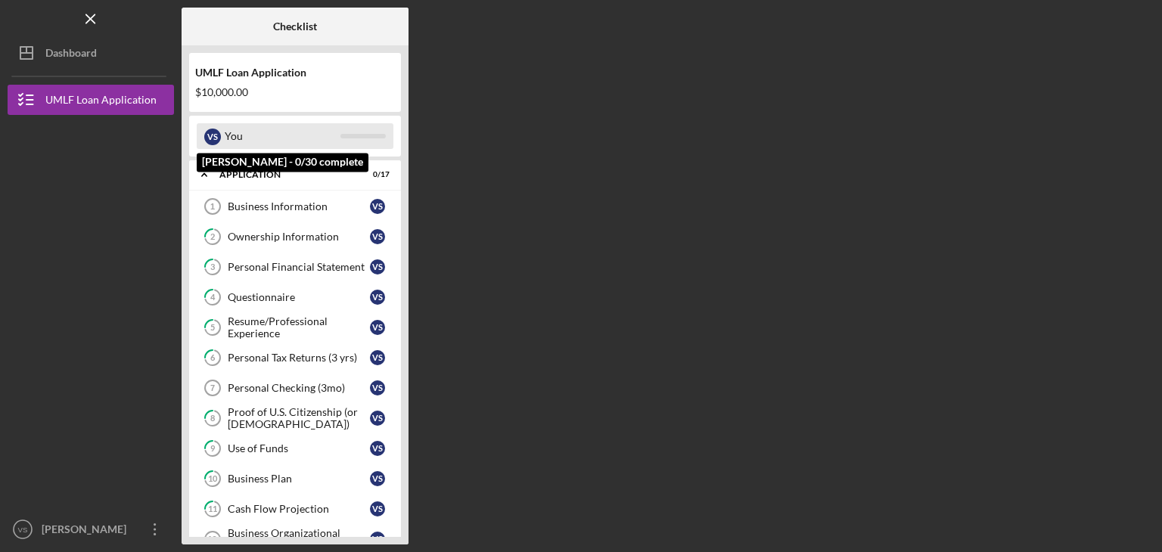
click at [353, 145] on div "V S You" at bounding box center [295, 136] width 197 height 26
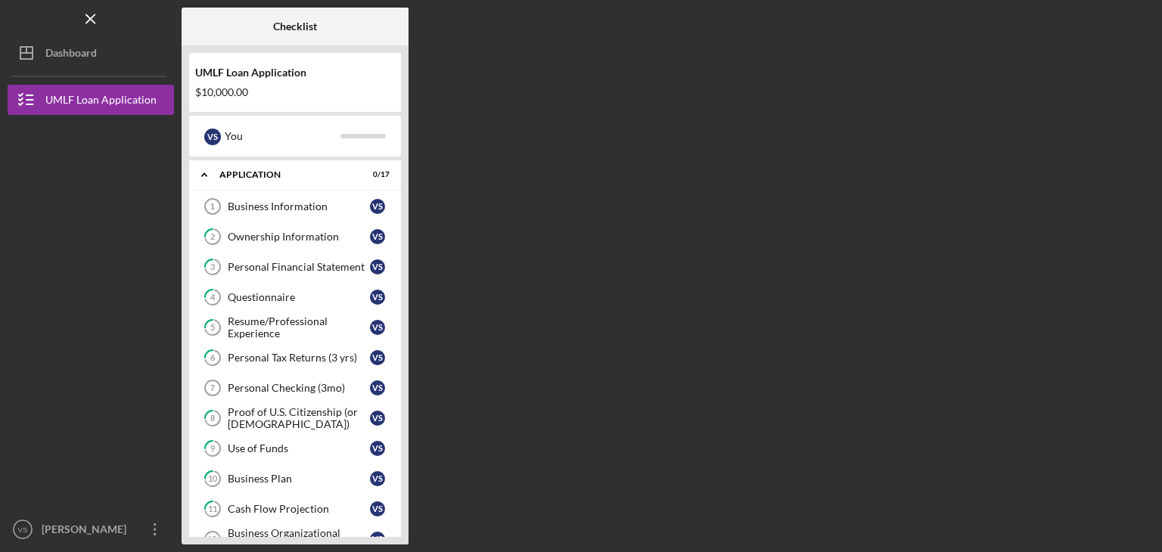
click at [403, 530] on div "UMLF Loan Application $10,000.00 V S You Icon/Expander Application 0 / 17 Busin…" at bounding box center [295, 294] width 227 height 499
click at [204, 176] on icon "Icon/Expander" at bounding box center [204, 175] width 30 height 30
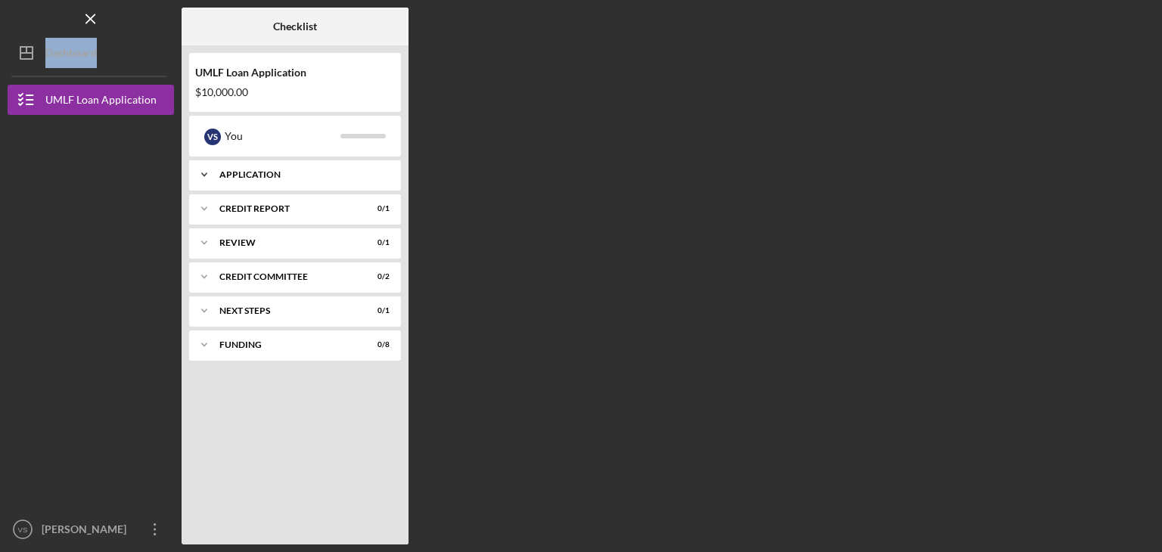
click at [253, 173] on div "Application" at bounding box center [300, 174] width 163 height 9
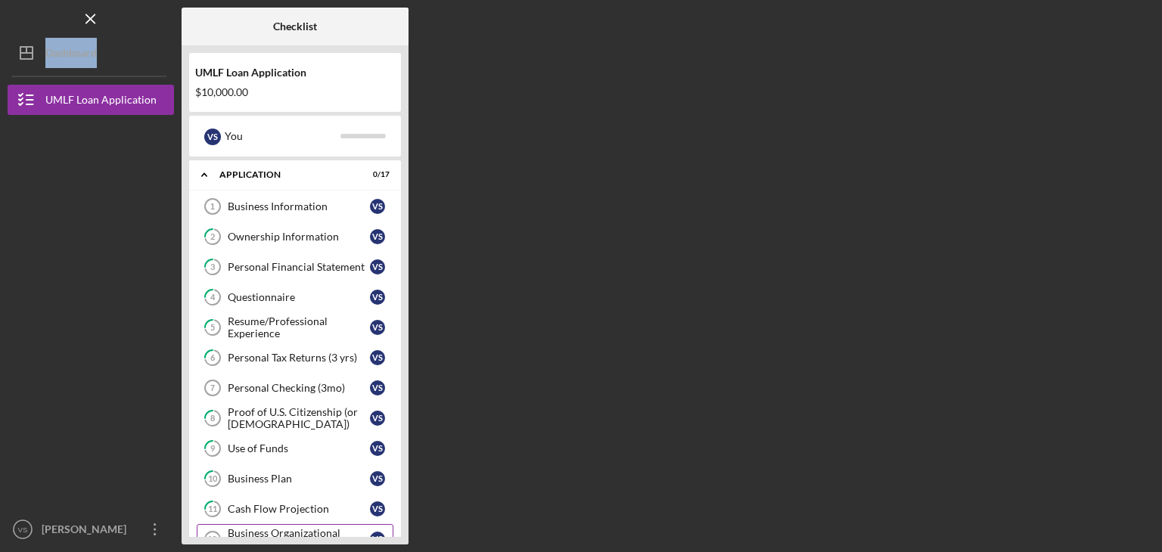
click at [278, 529] on div "Business Organizational Documents" at bounding box center [299, 539] width 142 height 24
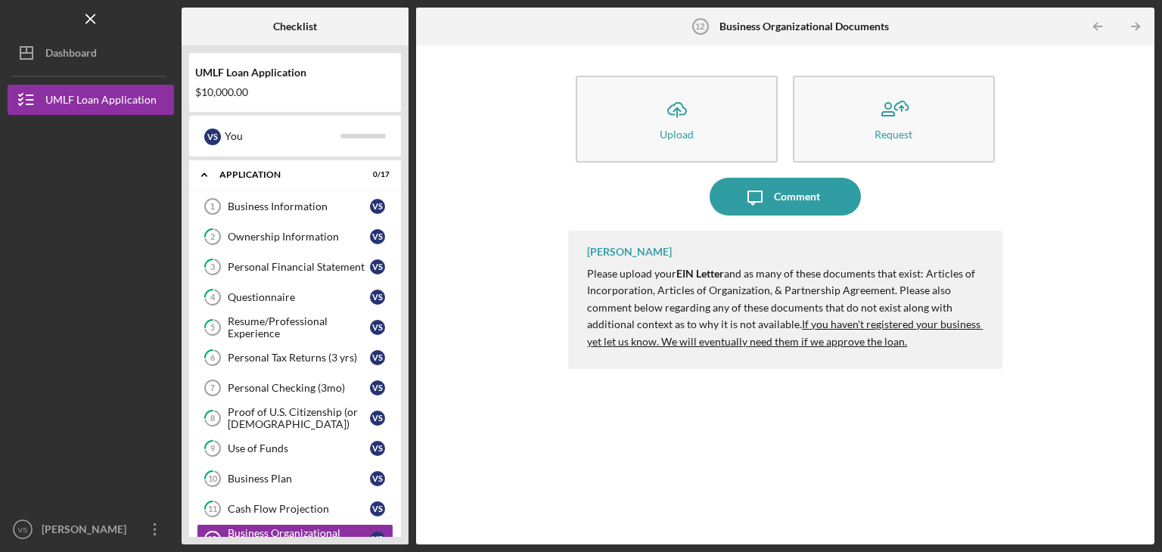
click at [875, 377] on div "Icon/Upload Upload Request Icon/Message Comment [PERSON_NAME] Please upload you…" at bounding box center [785, 295] width 723 height 484
click at [875, 26] on line "button" at bounding box center [1136, 26] width 8 height 0
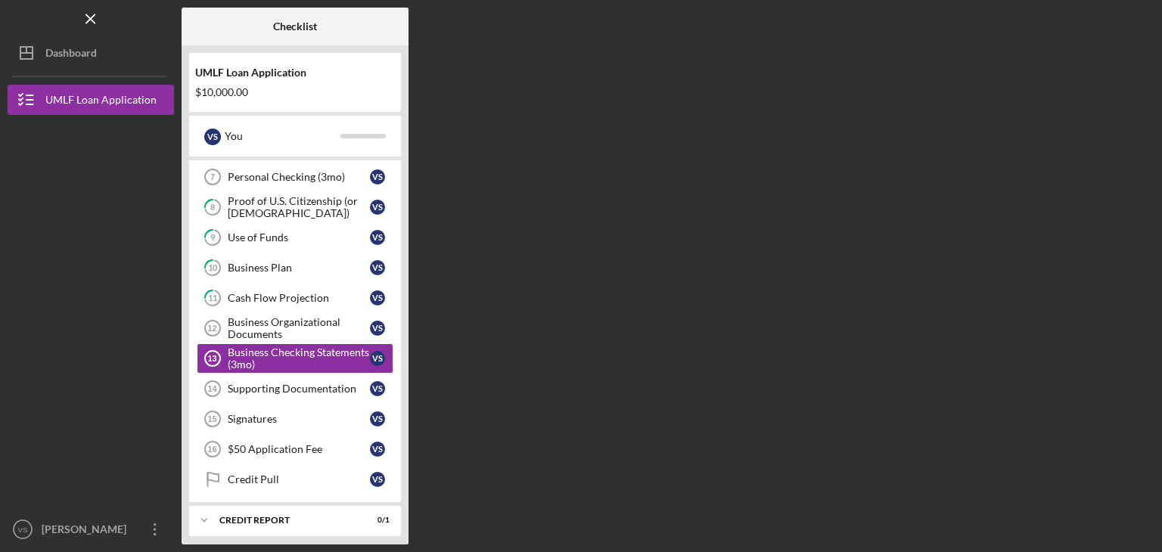
scroll to position [217, 0]
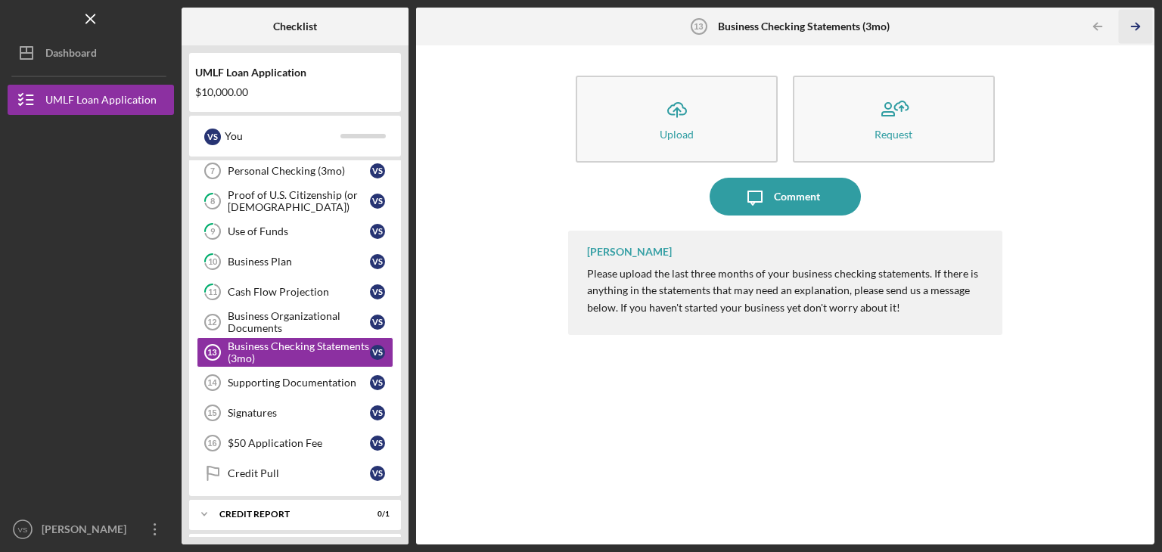
click at [875, 26] on line "button" at bounding box center [1136, 26] width 8 height 0
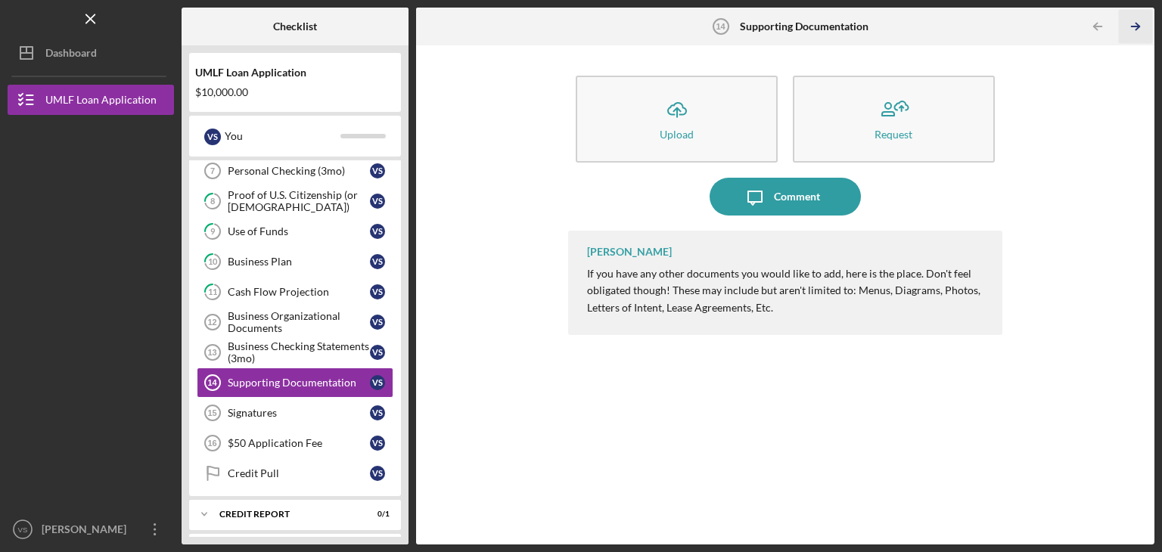
click at [875, 26] on line "button" at bounding box center [1136, 26] width 8 height 0
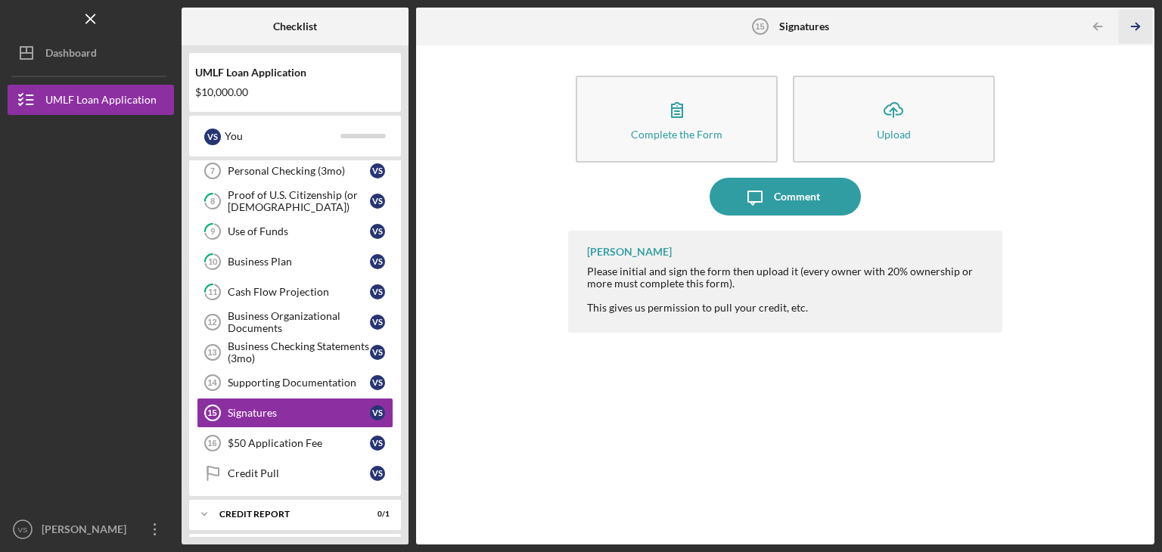
click at [875, 26] on line "button" at bounding box center [1136, 26] width 8 height 0
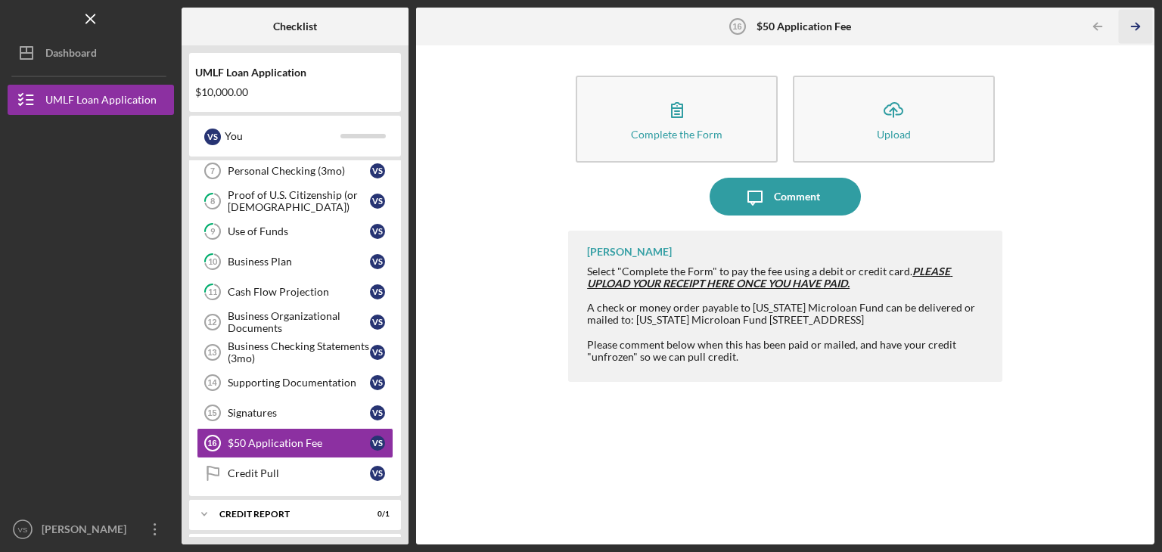
click at [875, 26] on line "button" at bounding box center [1136, 26] width 8 height 0
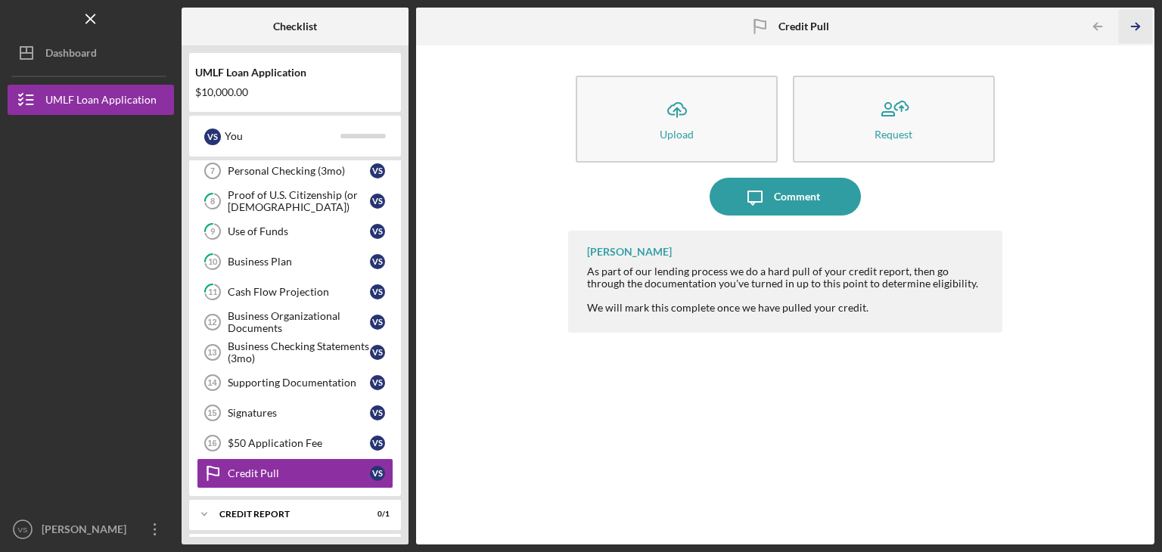
click at [875, 26] on line "button" at bounding box center [1136, 26] width 8 height 0
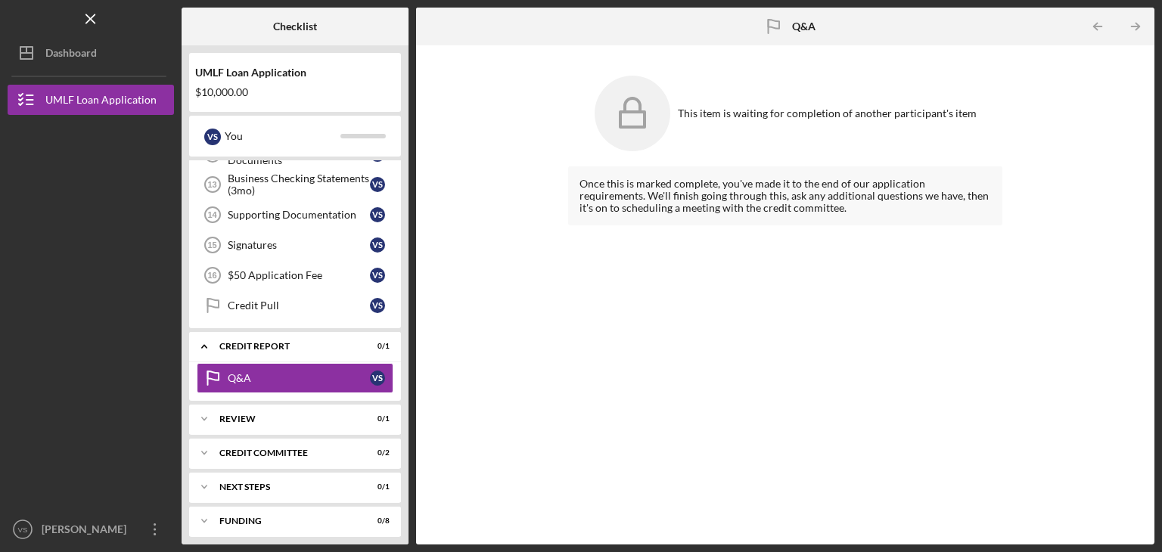
scroll to position [387, 0]
click at [875, 26] on line "button" at bounding box center [1136, 26] width 8 height 0
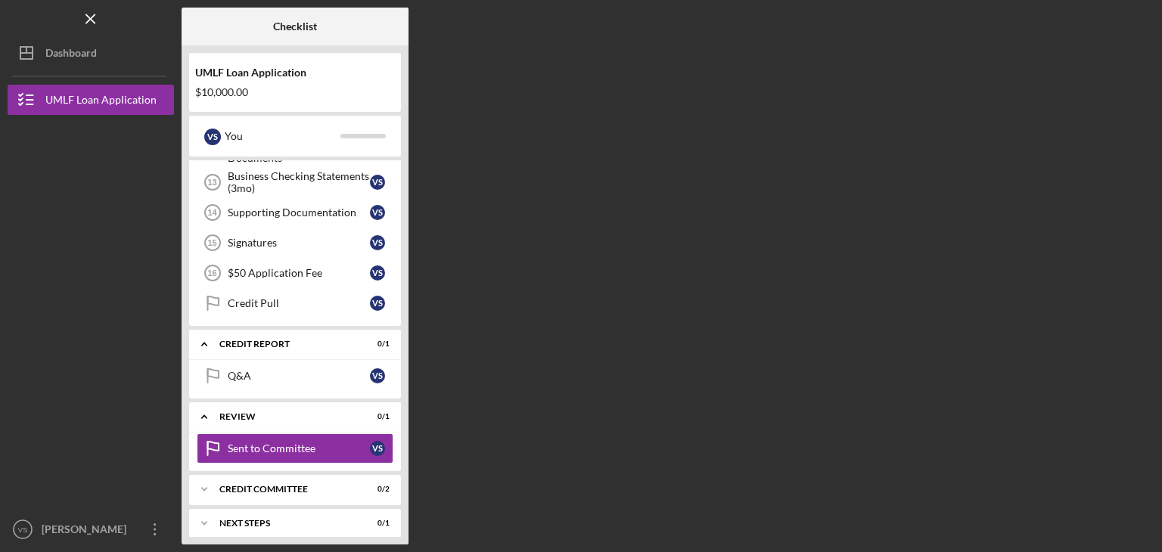
scroll to position [425, 0]
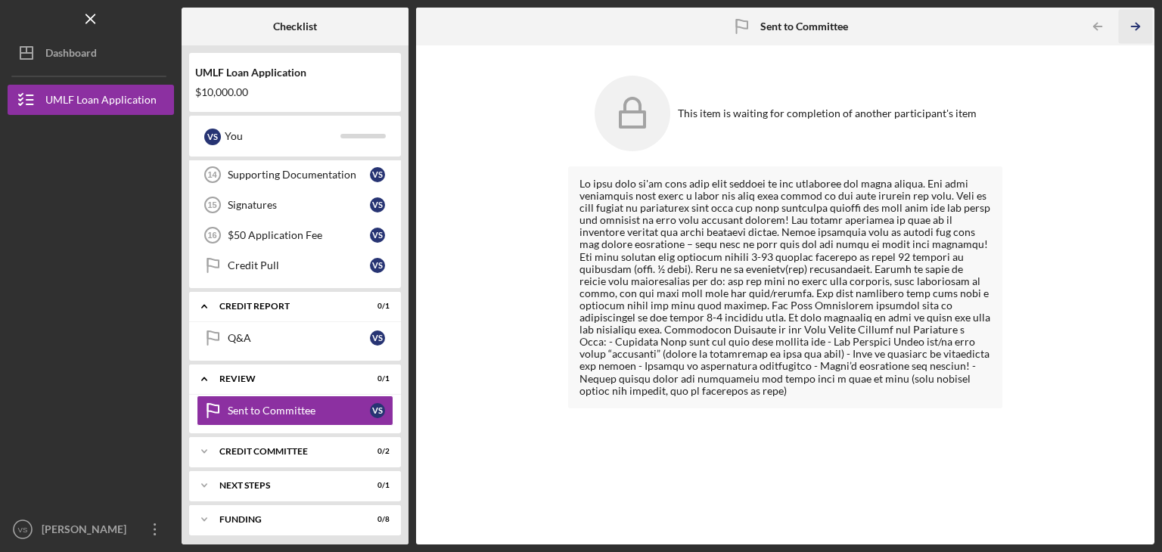
click at [875, 26] on line "button" at bounding box center [1136, 26] width 8 height 0
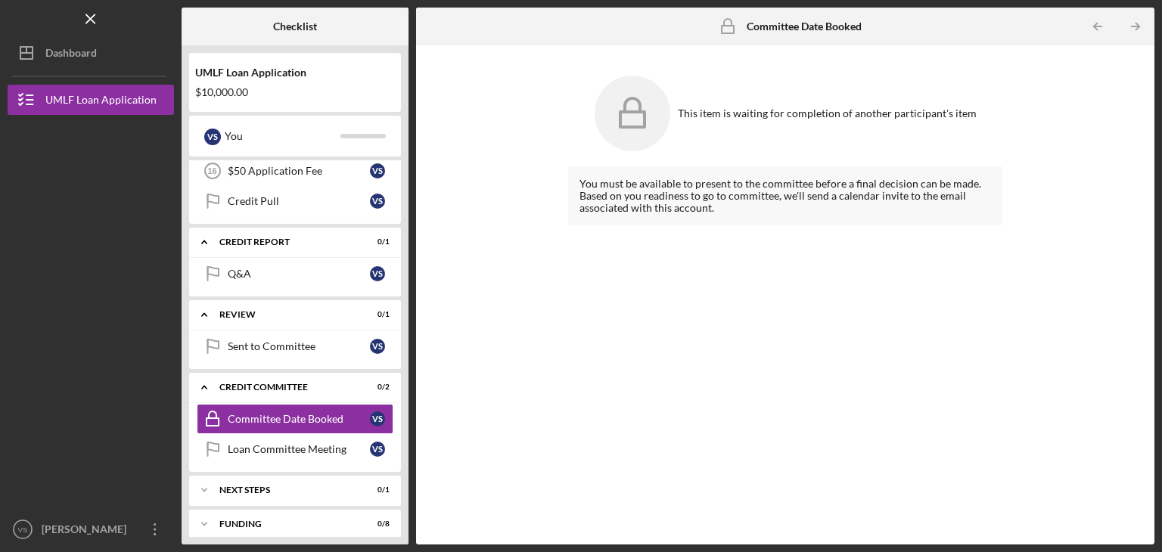
scroll to position [493, 0]
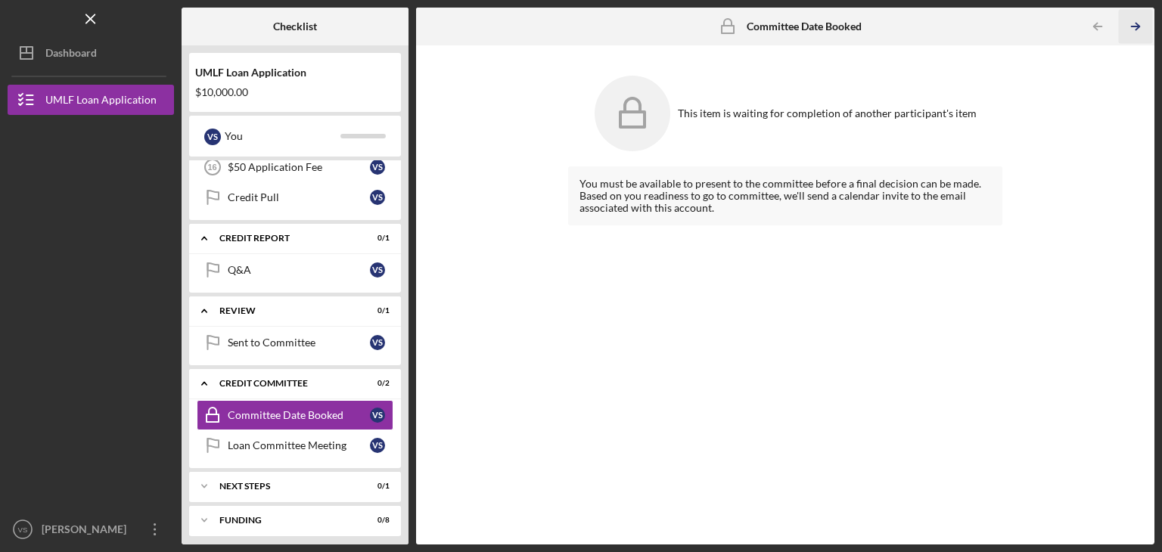
click at [875, 26] on line "button" at bounding box center [1136, 26] width 8 height 0
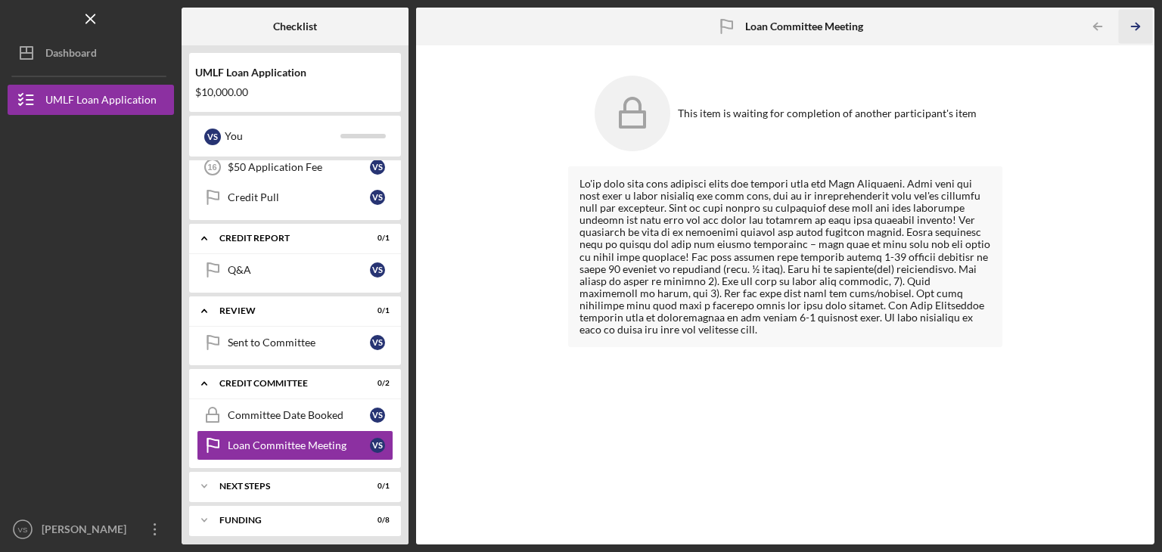
click at [875, 26] on line "button" at bounding box center [1136, 26] width 8 height 0
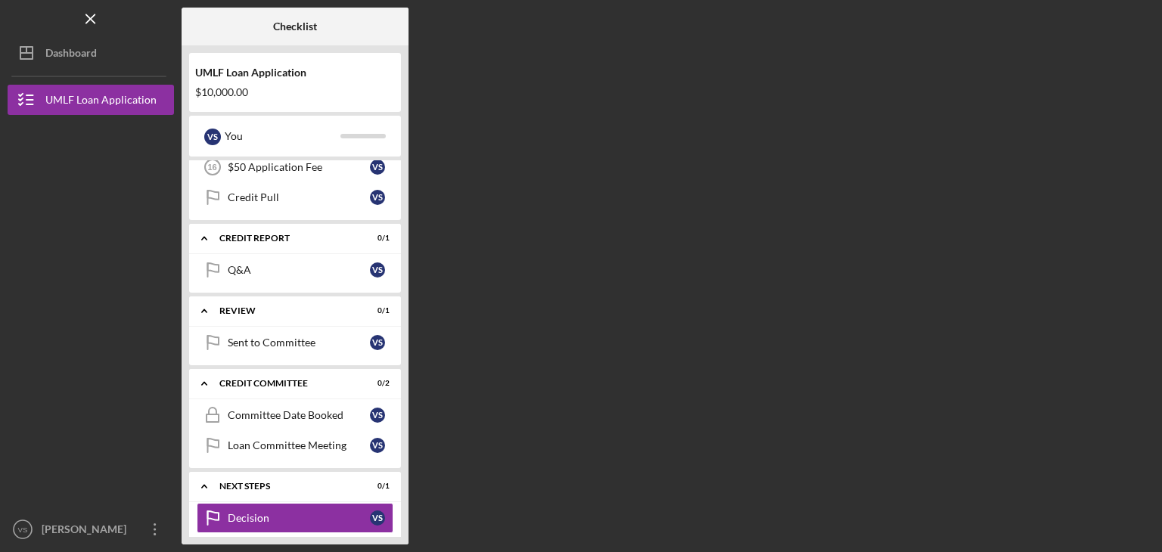
scroll to position [531, 0]
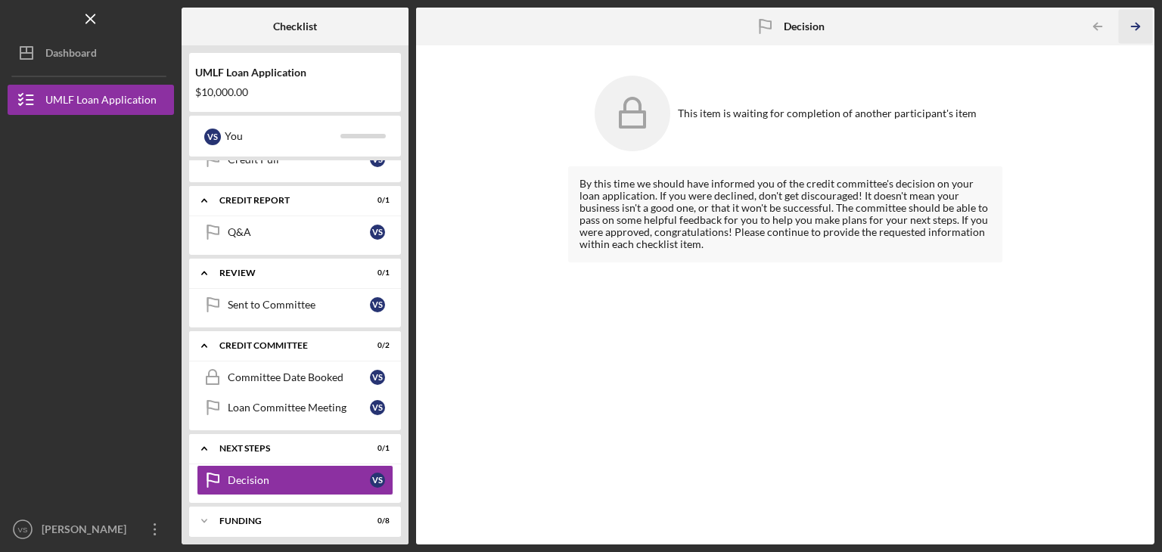
click at [875, 26] on line "button" at bounding box center [1136, 26] width 8 height 0
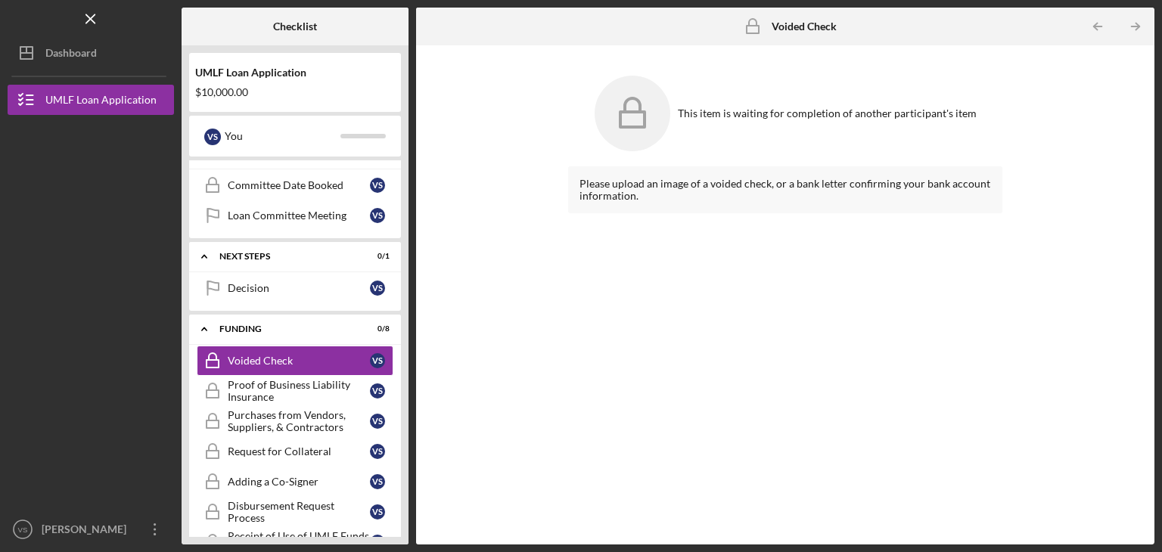
scroll to position [728, 0]
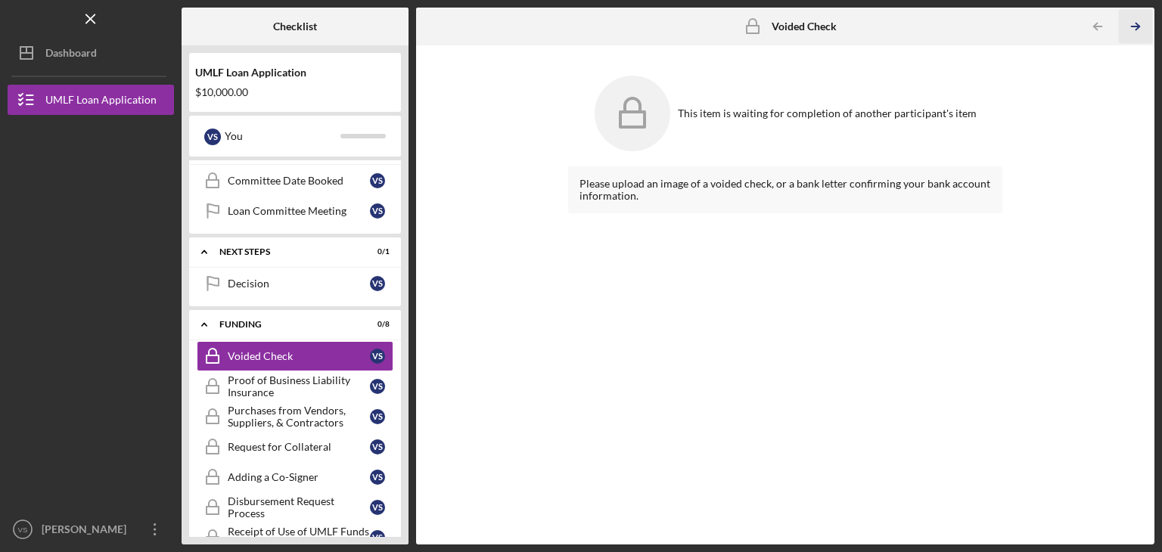
click at [875, 26] on line "button" at bounding box center [1136, 26] width 8 height 0
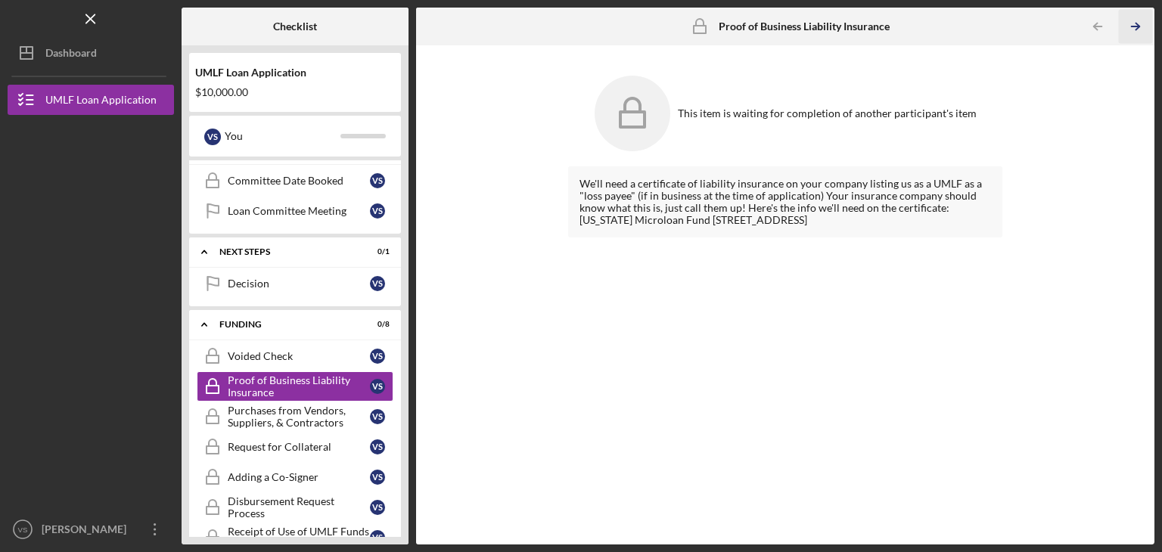
click at [875, 26] on line "button" at bounding box center [1136, 26] width 8 height 0
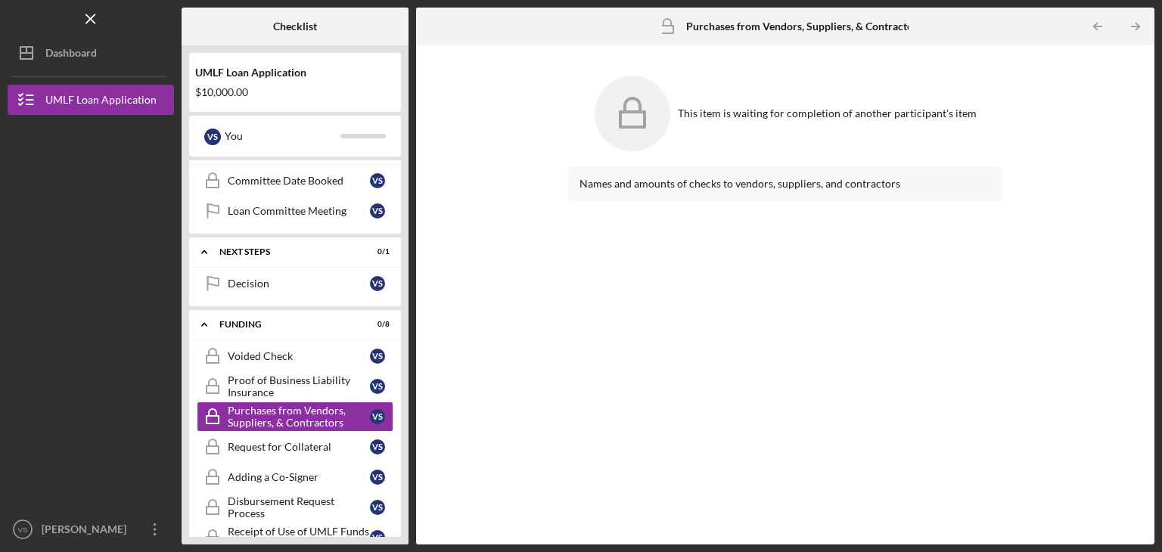
click at [875, 26] on line "button" at bounding box center [1136, 26] width 8 height 0
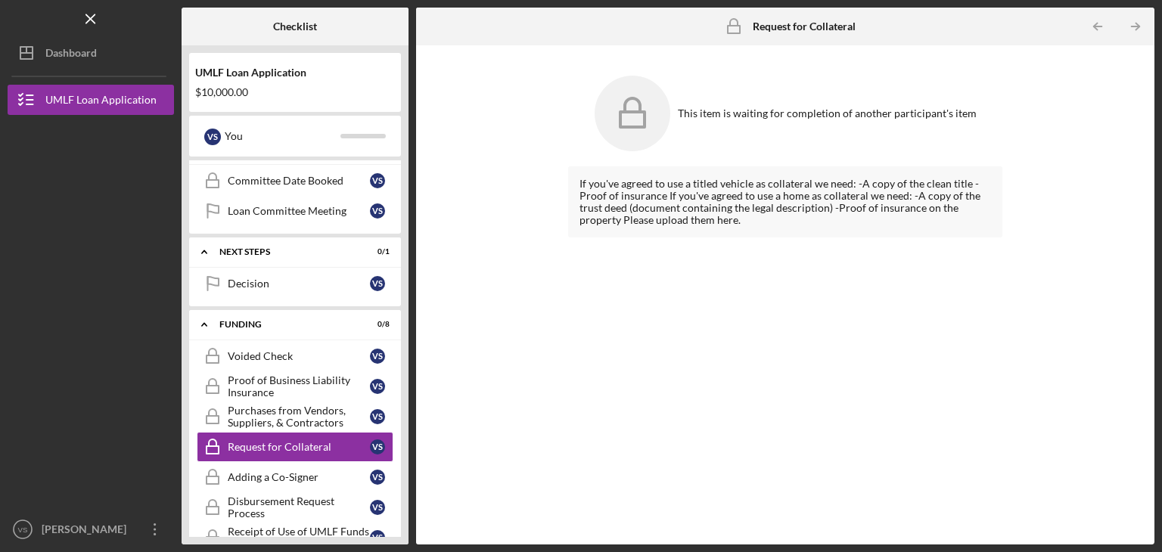
click at [875, 26] on line "button" at bounding box center [1136, 26] width 8 height 0
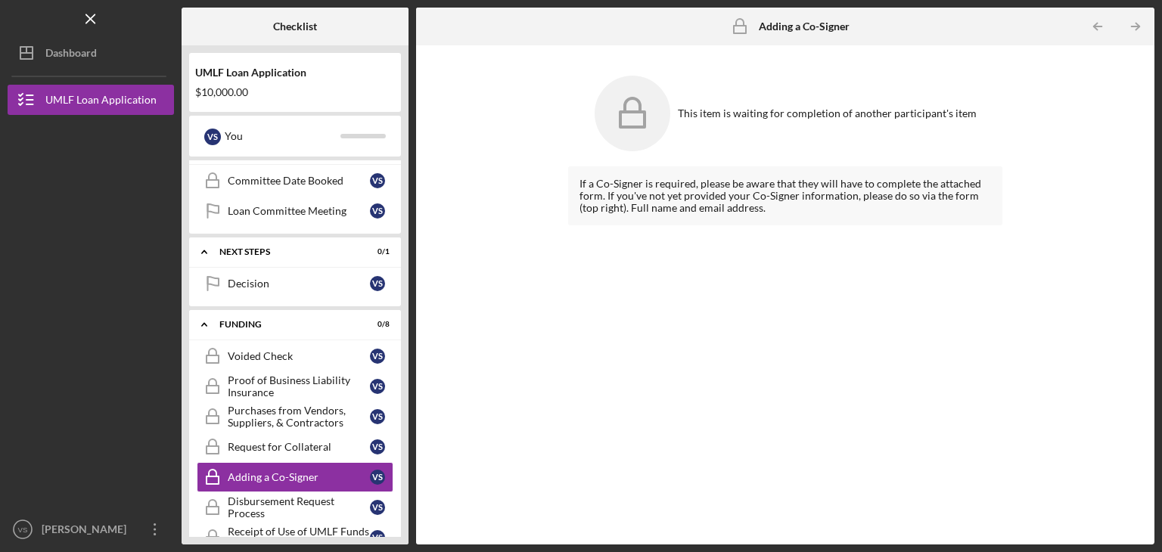
click at [875, 26] on line "button" at bounding box center [1136, 26] width 8 height 0
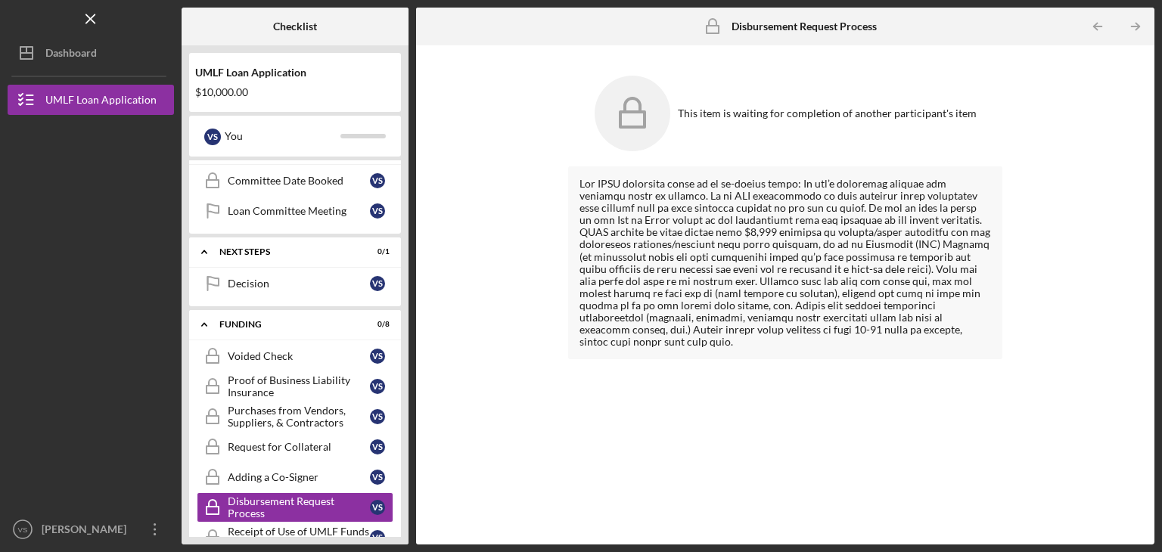
click at [875, 26] on line "button" at bounding box center [1136, 26] width 8 height 0
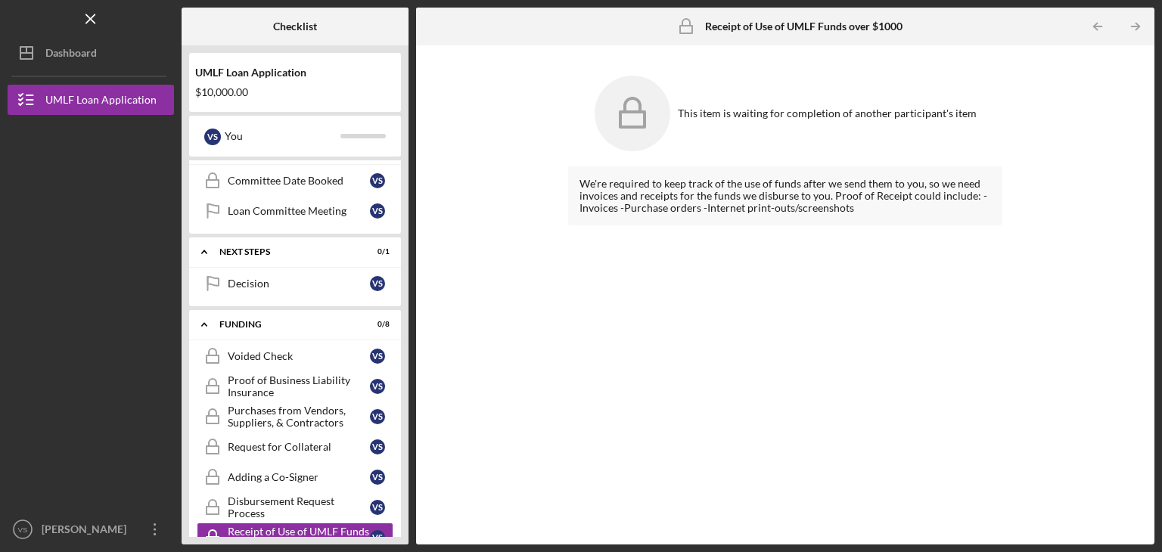
click at [875, 26] on line "button" at bounding box center [1136, 26] width 8 height 0
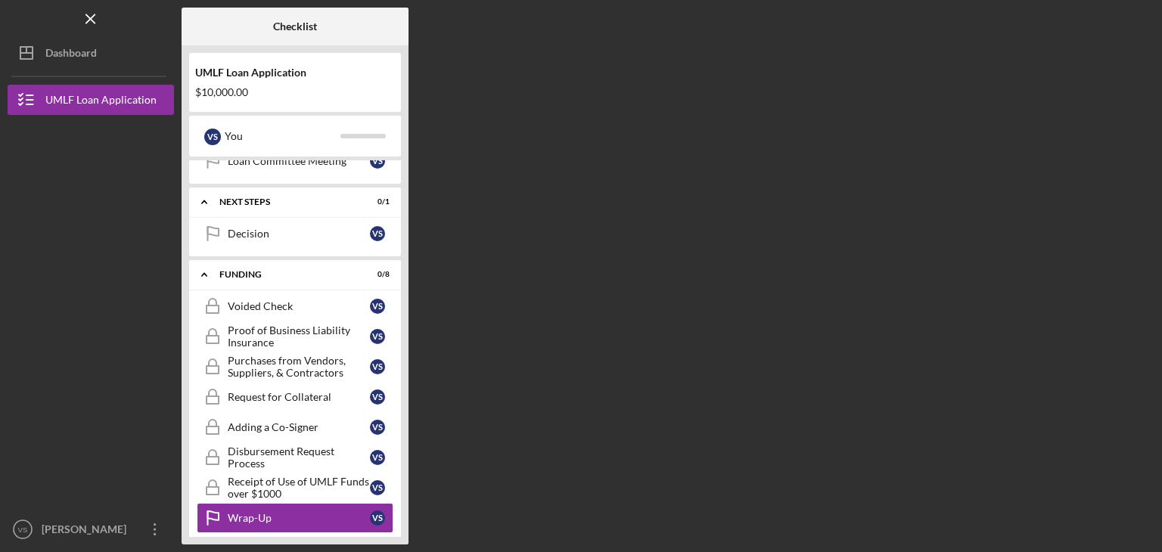
scroll to position [779, 0]
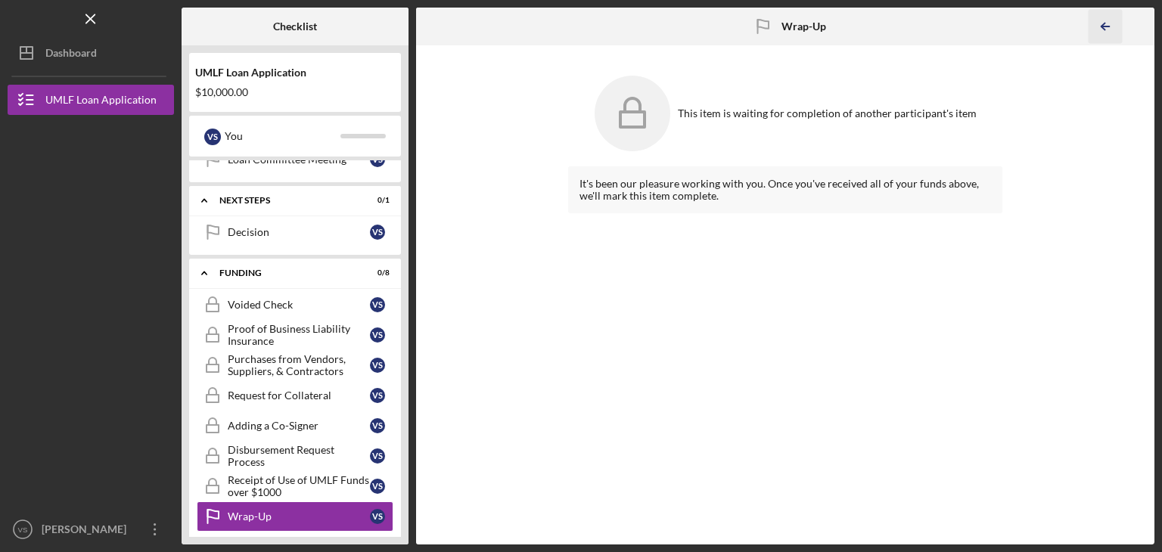
click at [875, 28] on icon "Icon/Table Pagination Arrow" at bounding box center [1105, 27] width 34 height 34
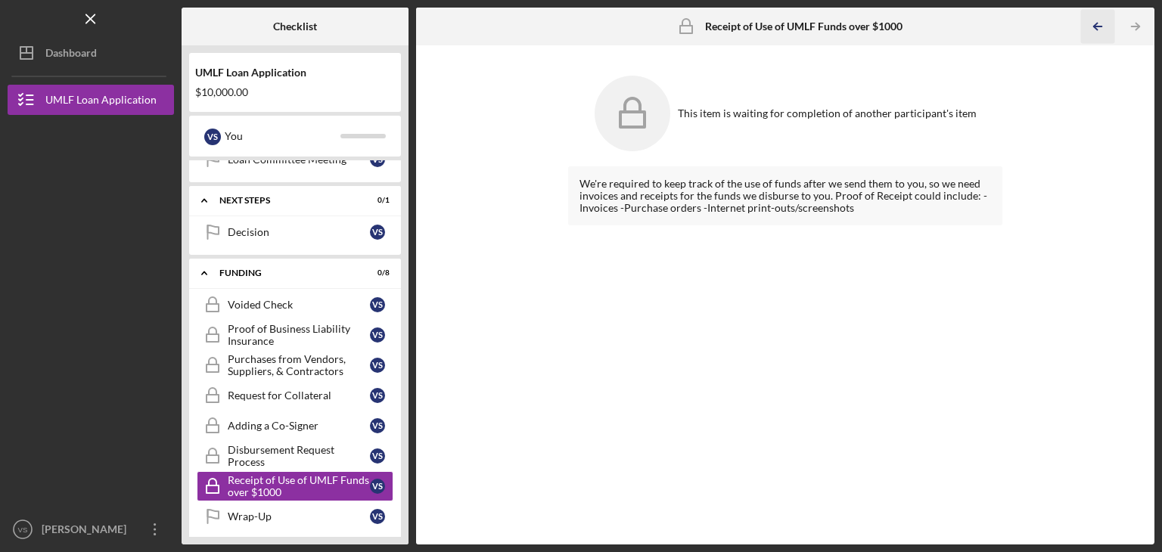
click at [875, 28] on icon "Icon/Table Pagination Arrow" at bounding box center [1097, 27] width 34 height 34
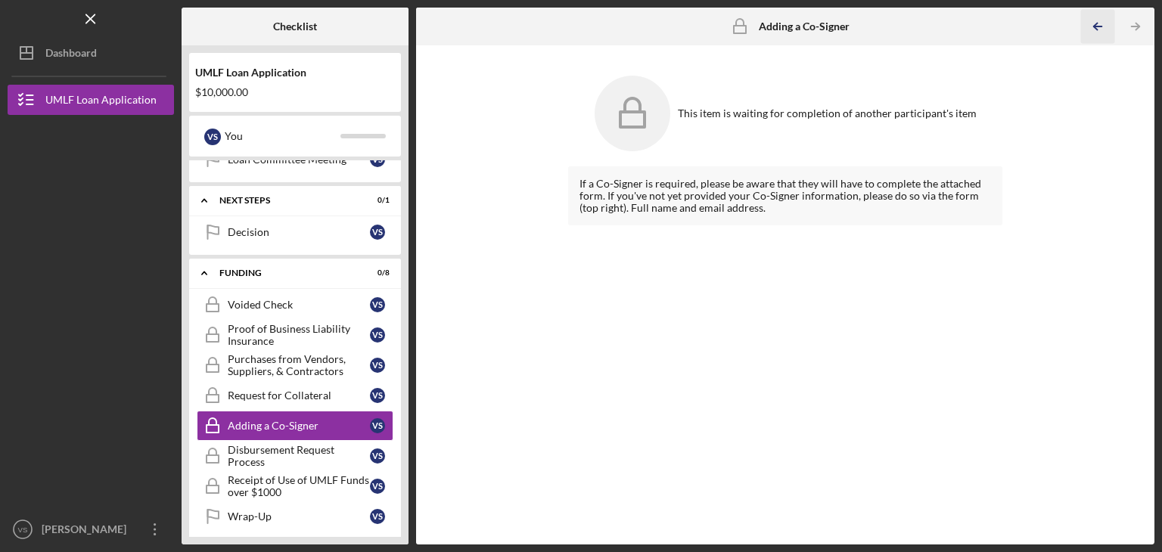
click at [875, 28] on icon "Icon/Table Pagination Arrow" at bounding box center [1097, 27] width 34 height 34
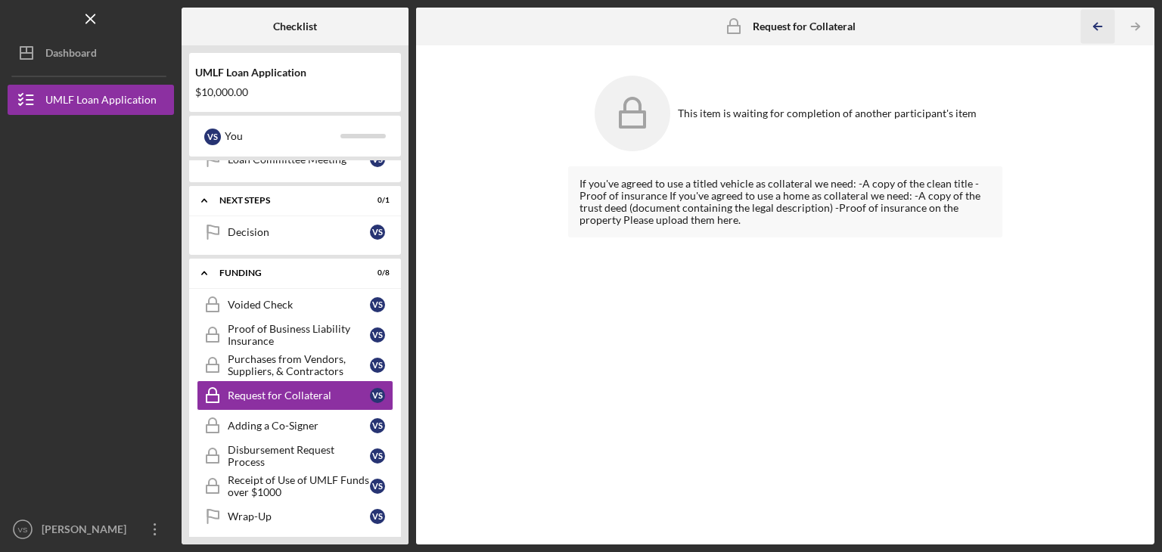
click at [875, 28] on icon "Icon/Table Pagination Arrow" at bounding box center [1097, 27] width 34 height 34
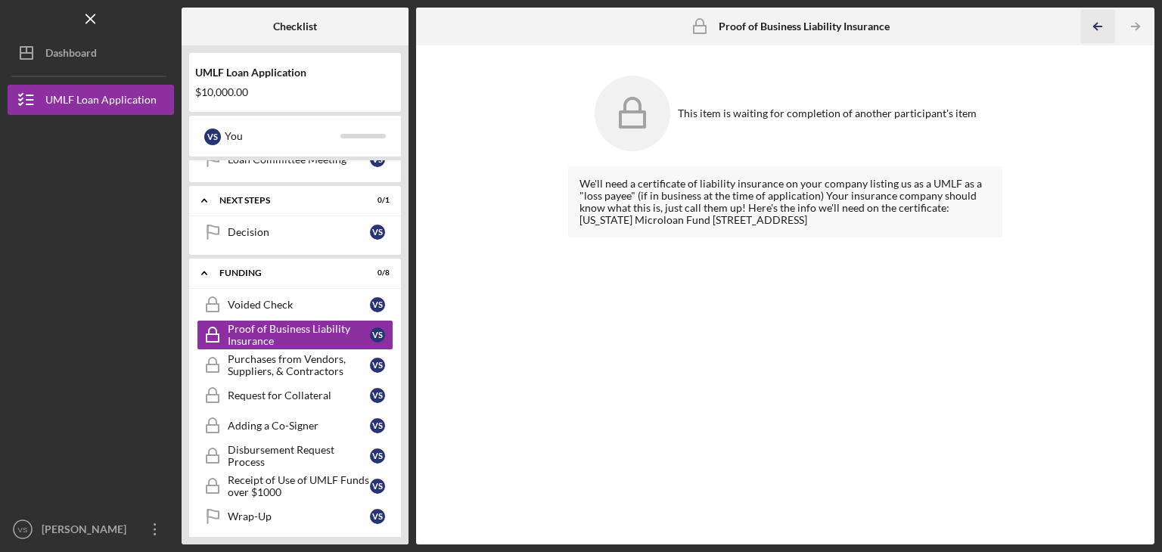
click at [875, 28] on icon "Icon/Table Pagination Arrow" at bounding box center [1097, 27] width 34 height 34
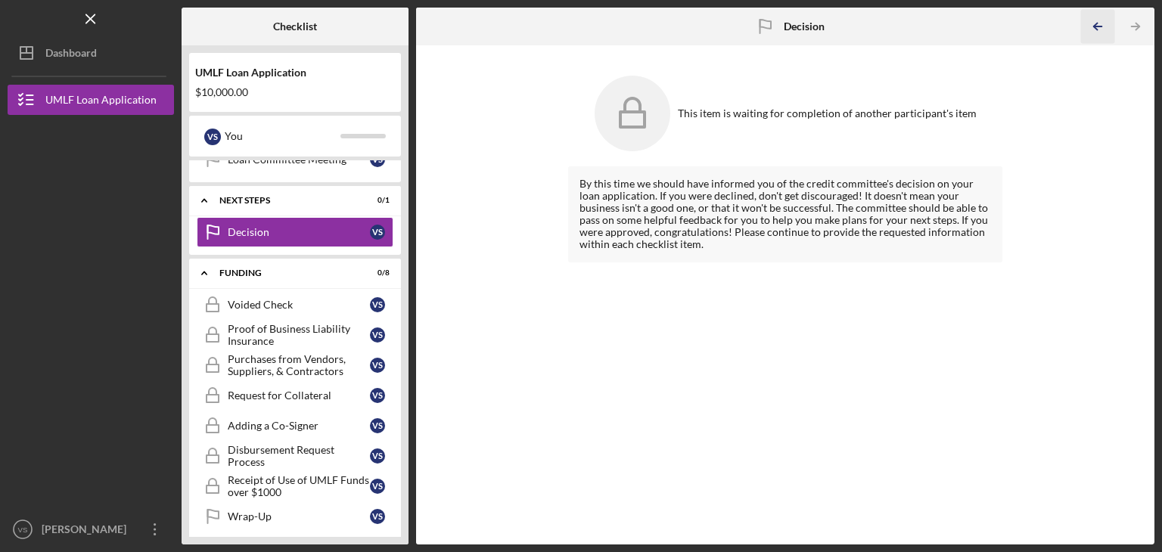
click at [875, 28] on icon "Icon/Table Pagination Arrow" at bounding box center [1097, 27] width 34 height 34
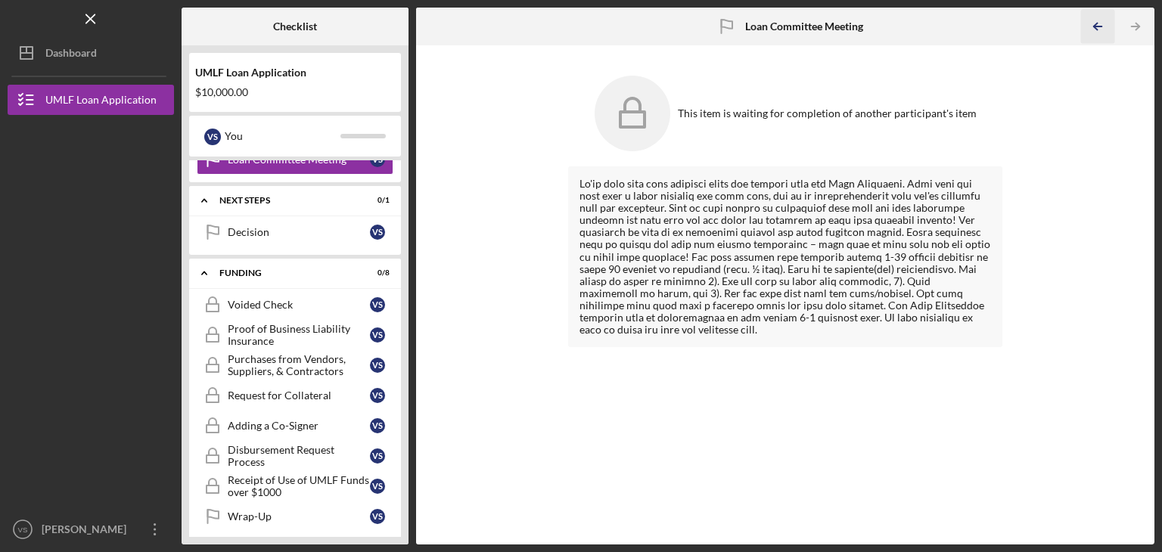
click at [875, 28] on icon "Icon/Table Pagination Arrow" at bounding box center [1097, 27] width 34 height 34
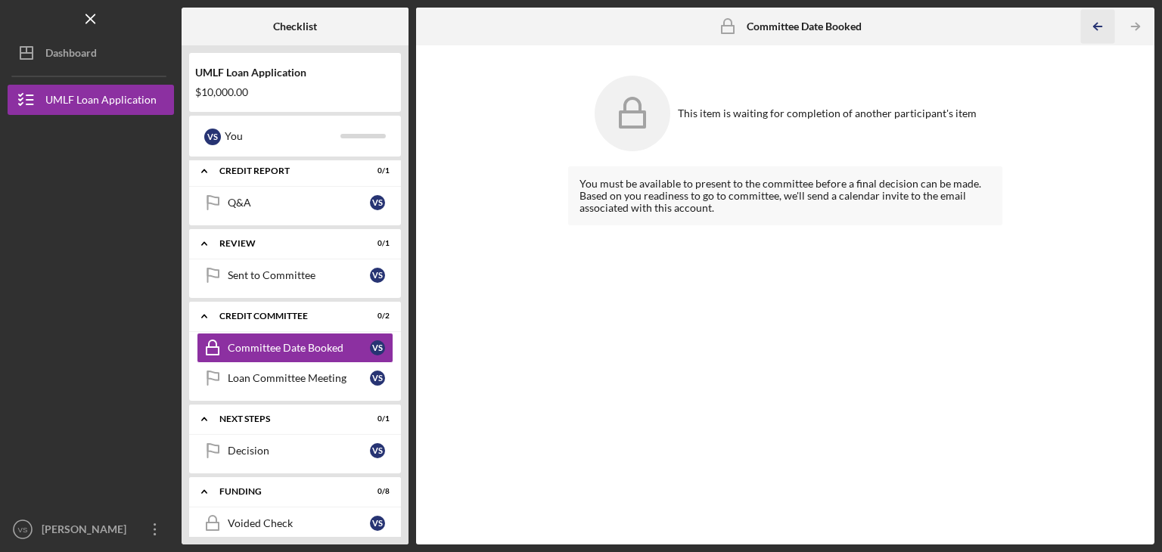
scroll to position [554, 0]
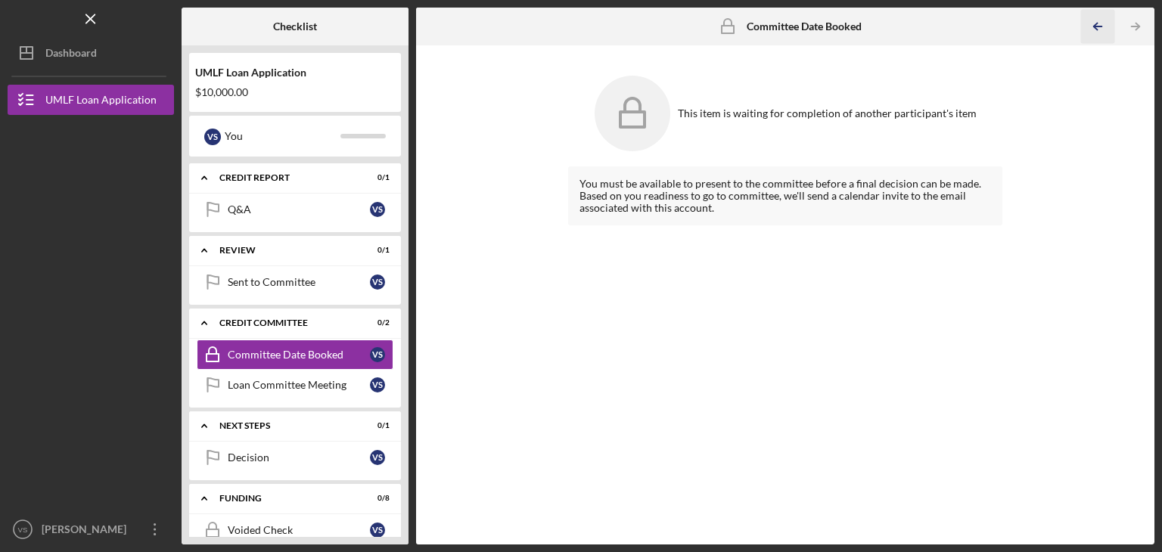
click at [875, 28] on icon "Icon/Table Pagination Arrow" at bounding box center [1097, 27] width 34 height 34
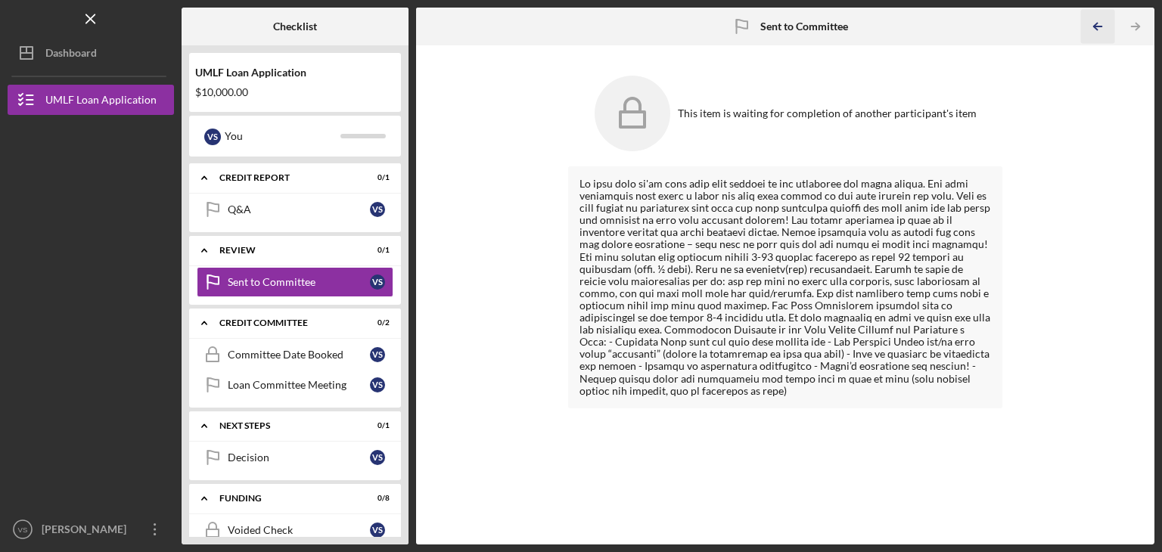
click at [875, 28] on icon "Icon/Table Pagination Arrow" at bounding box center [1097, 27] width 34 height 34
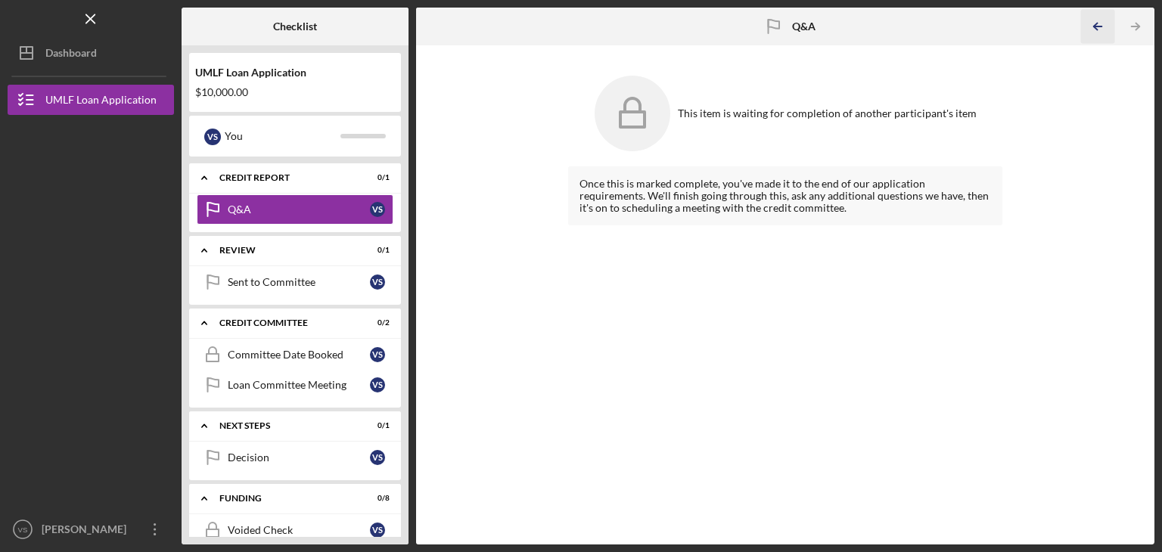
click at [875, 28] on icon "Icon/Table Pagination Arrow" at bounding box center [1097, 27] width 34 height 34
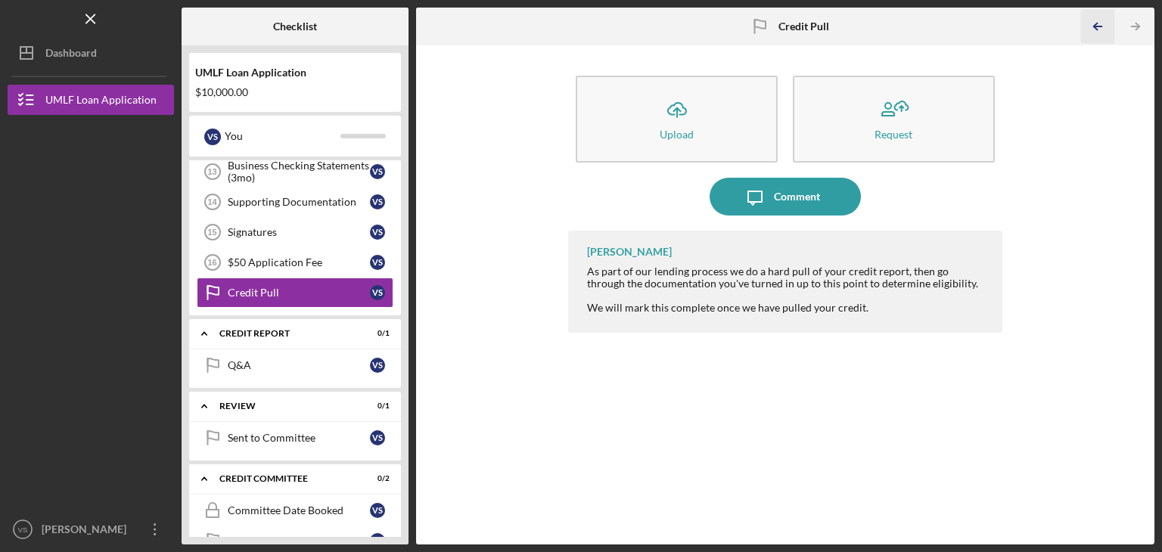
click at [875, 28] on icon "Icon/Table Pagination Arrow" at bounding box center [1097, 27] width 34 height 34
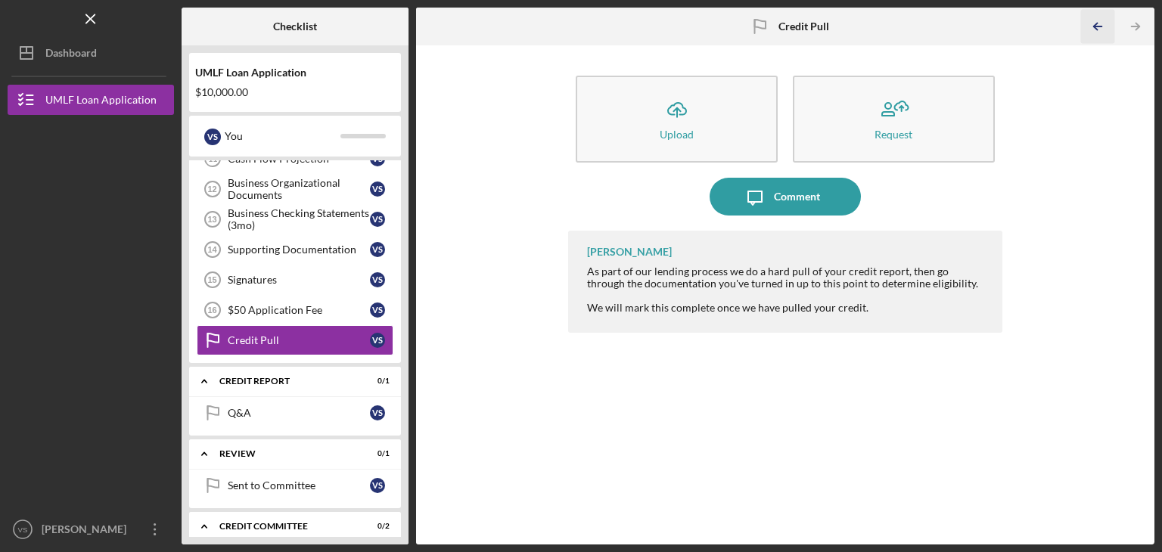
scroll to position [337, 0]
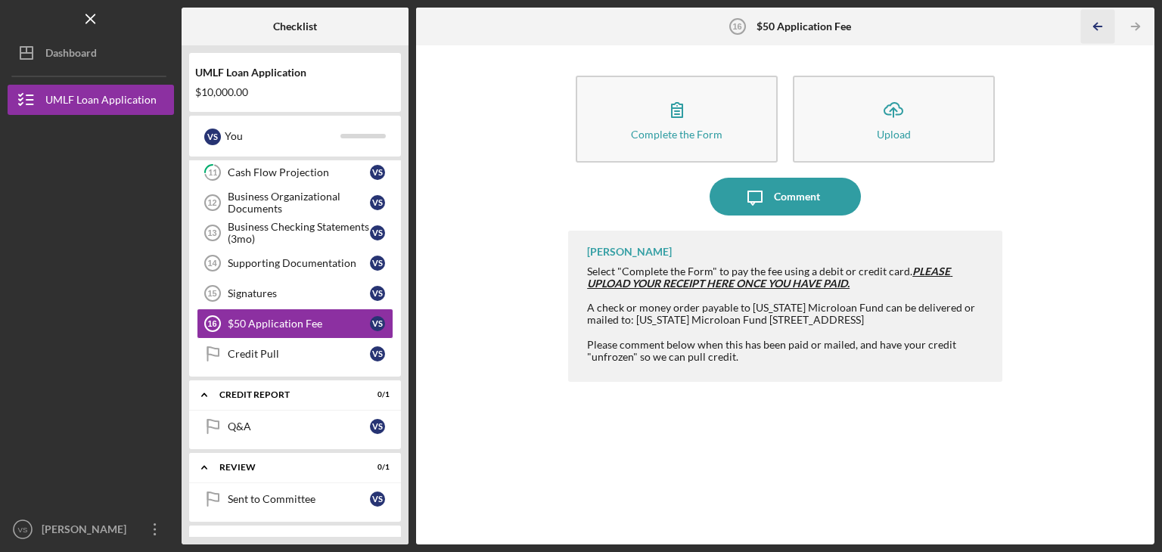
click at [875, 28] on icon "Icon/Table Pagination Arrow" at bounding box center [1097, 27] width 34 height 34
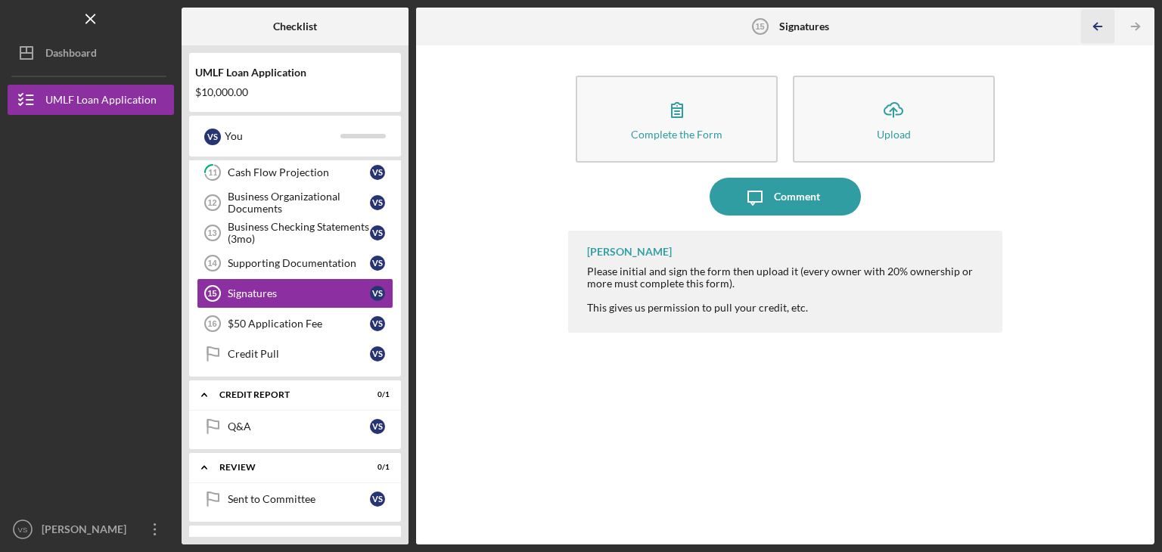
click at [875, 28] on icon "Icon/Table Pagination Arrow" at bounding box center [1097, 27] width 34 height 34
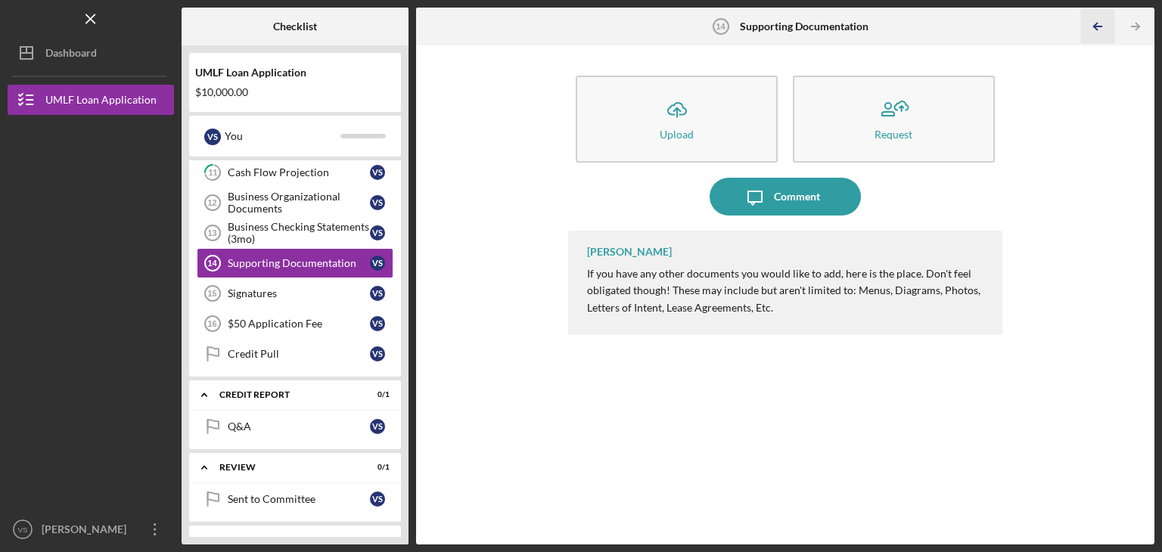
click at [875, 28] on icon "Icon/Table Pagination Arrow" at bounding box center [1097, 27] width 34 height 34
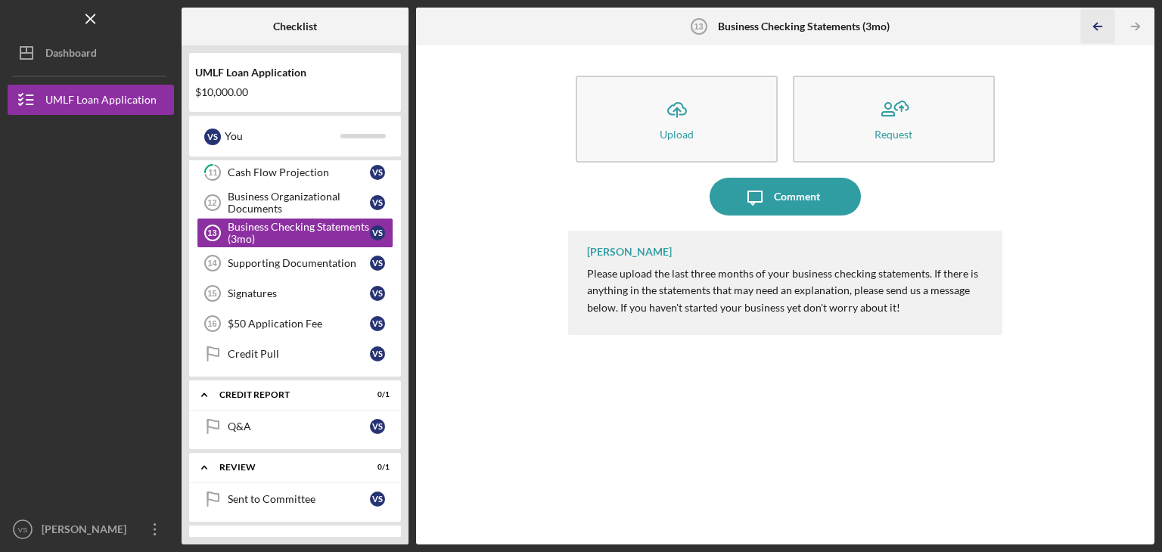
click at [875, 28] on icon "Icon/Table Pagination Arrow" at bounding box center [1097, 27] width 34 height 34
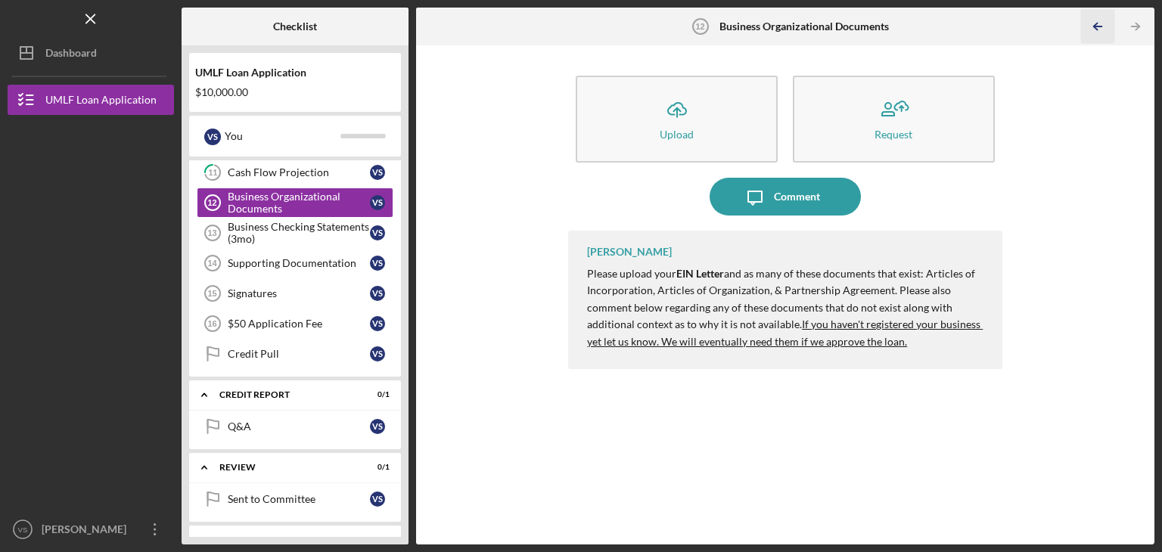
click at [875, 28] on icon "Icon/Table Pagination Arrow" at bounding box center [1097, 27] width 34 height 34
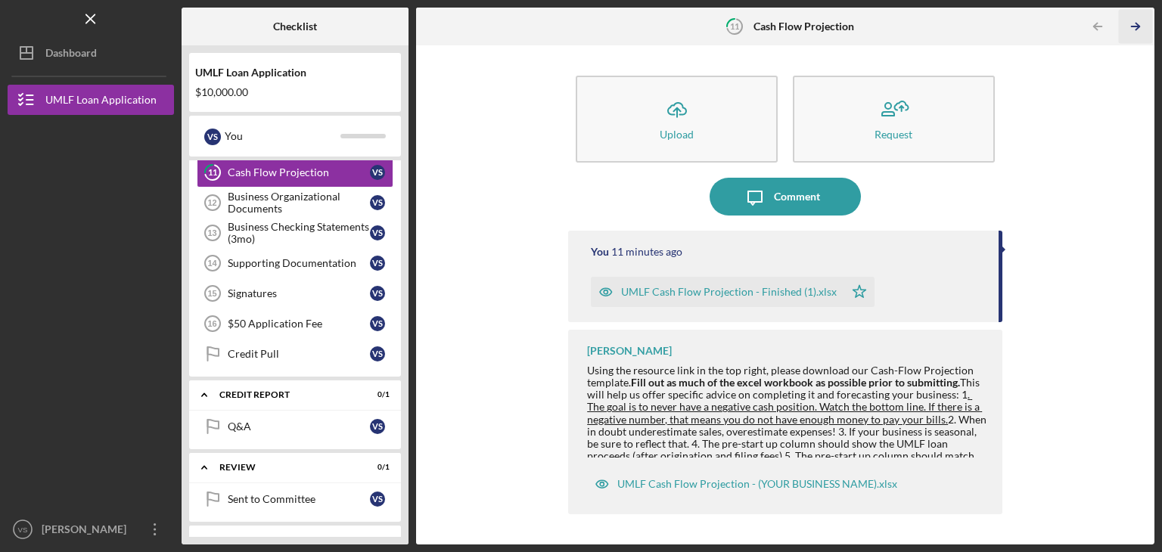
click at [875, 25] on icon "Icon/Table Pagination Arrow" at bounding box center [1135, 27] width 34 height 34
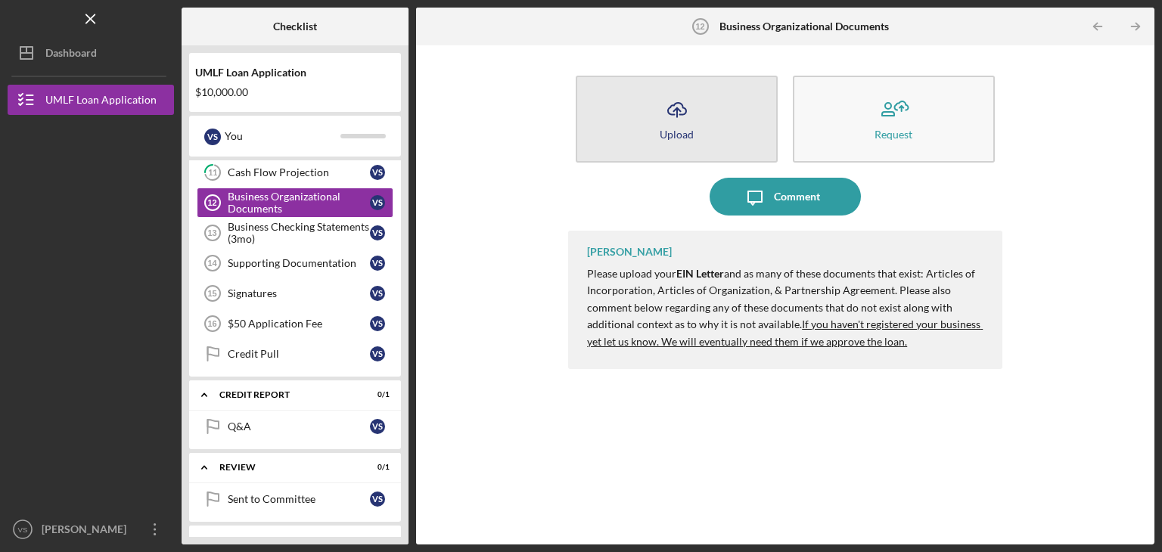
click at [688, 126] on icon "Icon/Upload" at bounding box center [677, 110] width 38 height 38
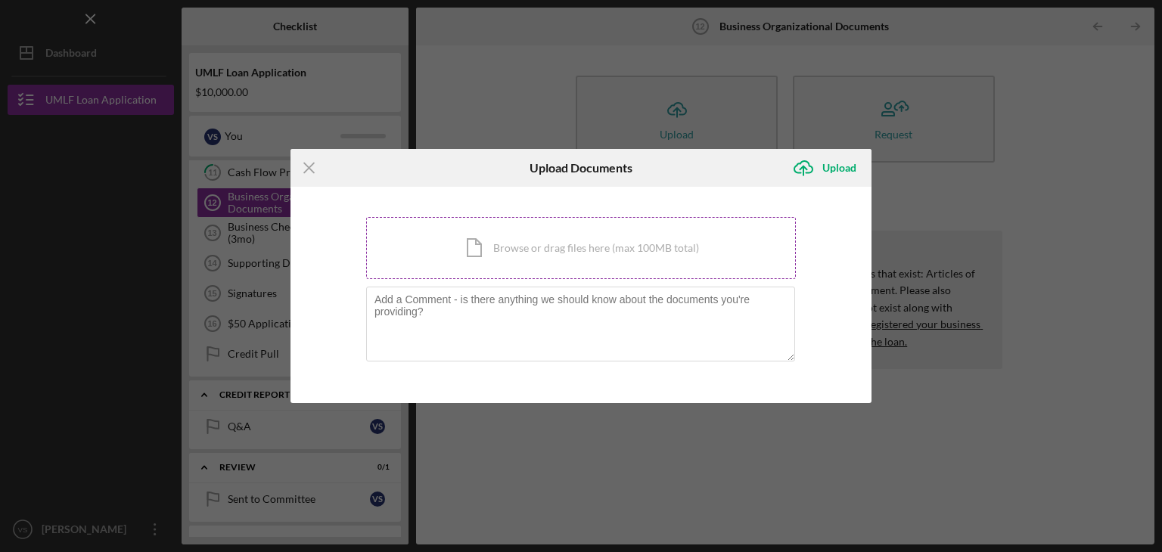
click at [573, 246] on div "Icon/Document Browse or drag files here (max 100MB total) Tap to choose files o…" at bounding box center [581, 248] width 430 height 62
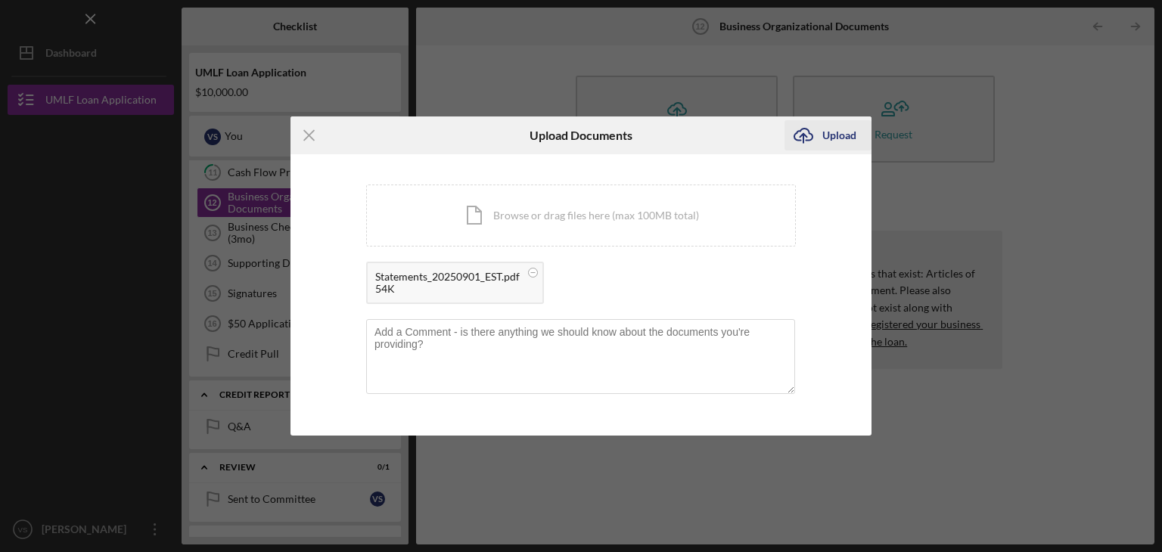
click at [820, 136] on icon "Icon/Upload" at bounding box center [804, 136] width 38 height 38
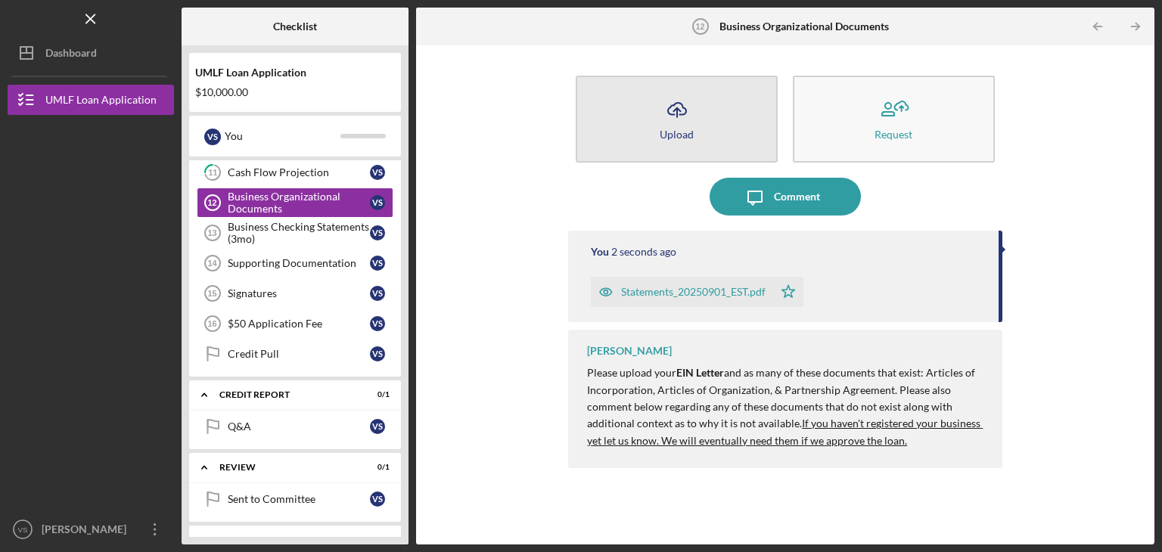
click at [682, 120] on icon "Icon/Upload" at bounding box center [677, 110] width 38 height 38
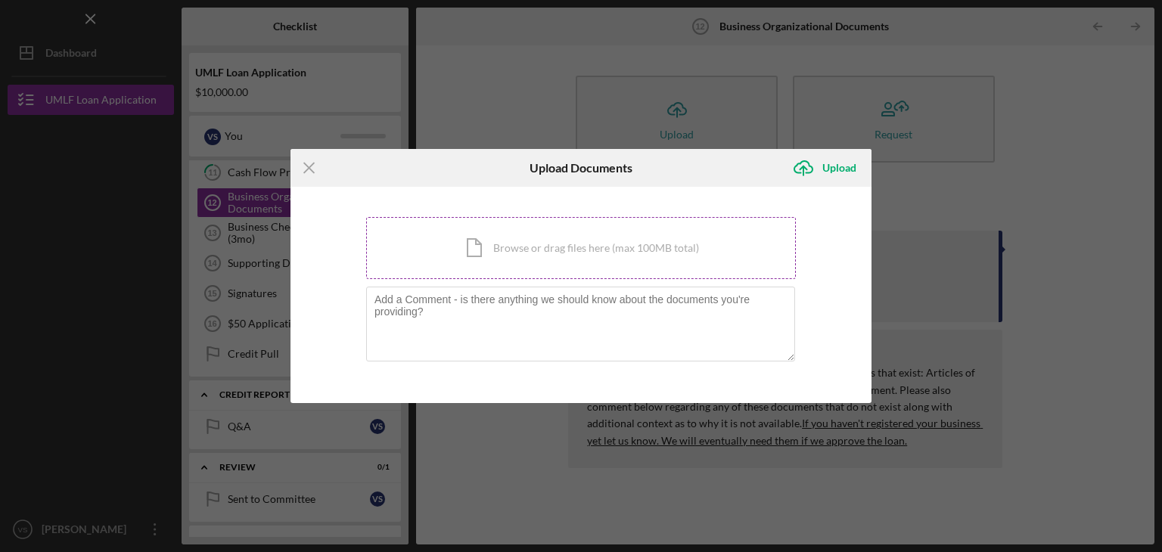
click at [503, 247] on div "Icon/Document Browse or drag files here (max 100MB total) Tap to choose files o…" at bounding box center [581, 248] width 430 height 62
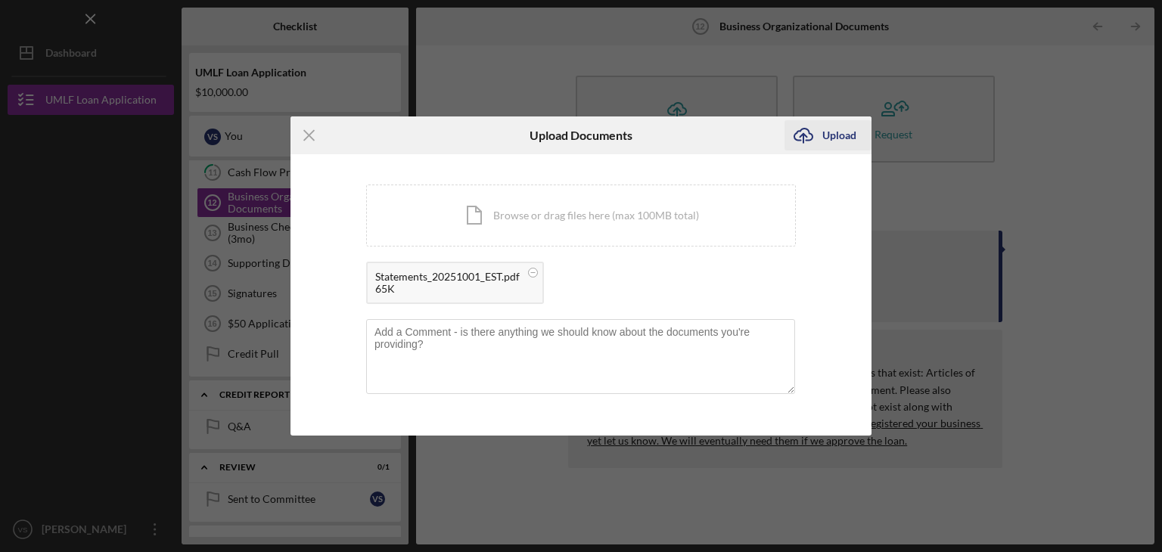
click at [833, 137] on div "Upload" at bounding box center [839, 135] width 34 height 30
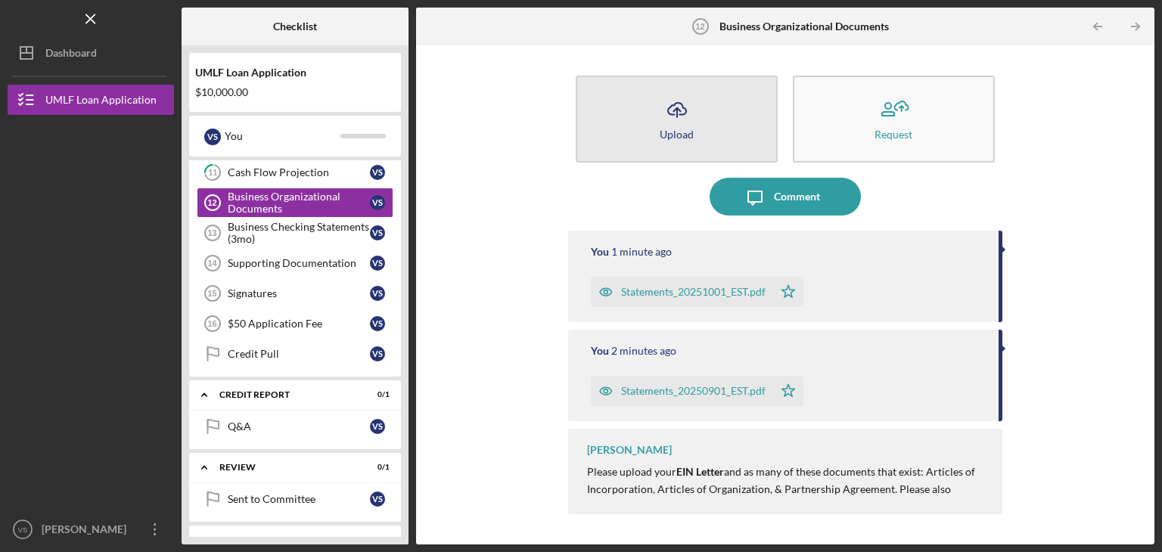
click at [657, 148] on button "Icon/Upload Upload" at bounding box center [677, 119] width 202 height 87
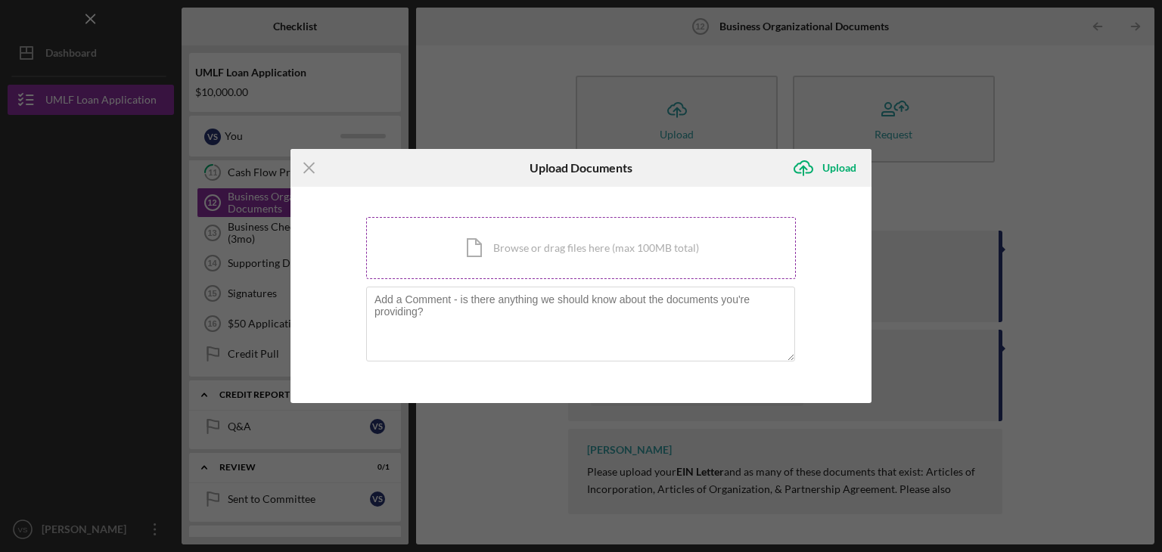
click at [595, 251] on div "Icon/Document Browse or drag files here (max 100MB total) Tap to choose files o…" at bounding box center [581, 248] width 430 height 62
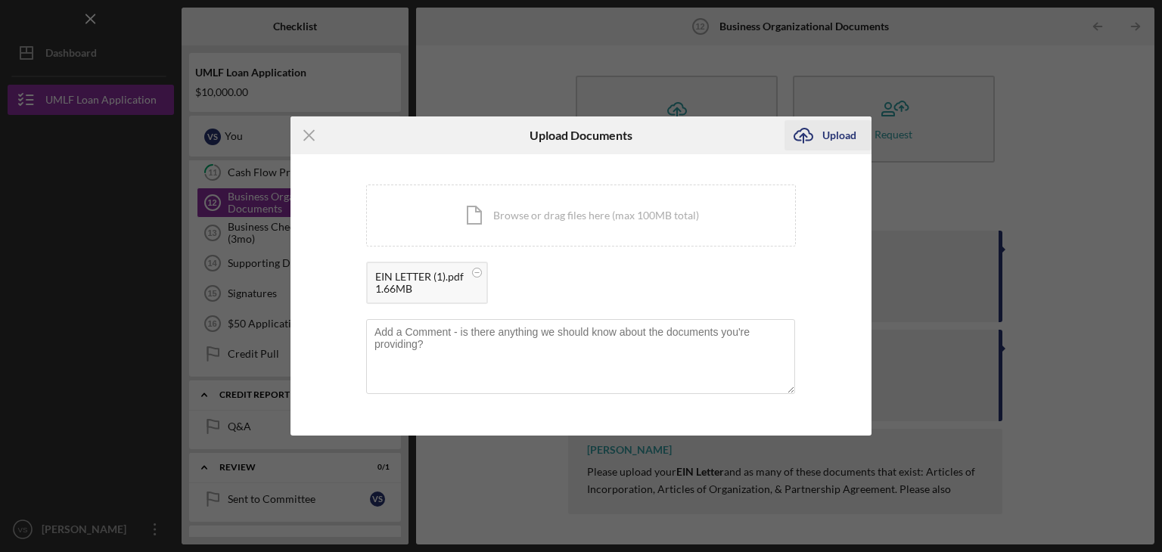
click at [834, 138] on div "Upload" at bounding box center [839, 135] width 34 height 30
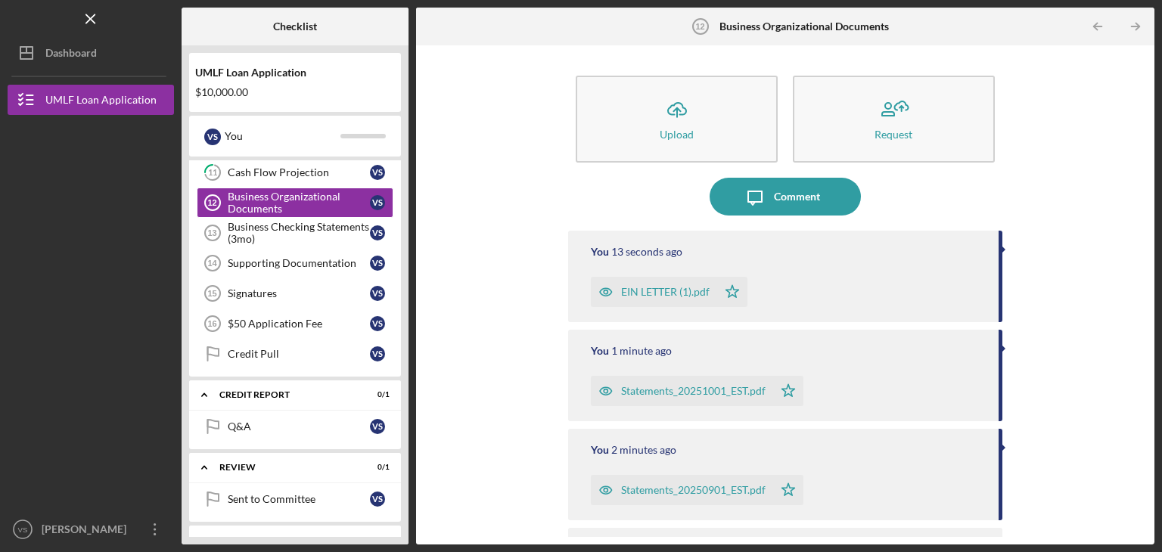
click at [855, 290] on div "EIN LETTER (1).pdf Icon/Star" at bounding box center [787, 288] width 393 height 38
click at [300, 260] on div "Supporting Documentation" at bounding box center [299, 263] width 142 height 12
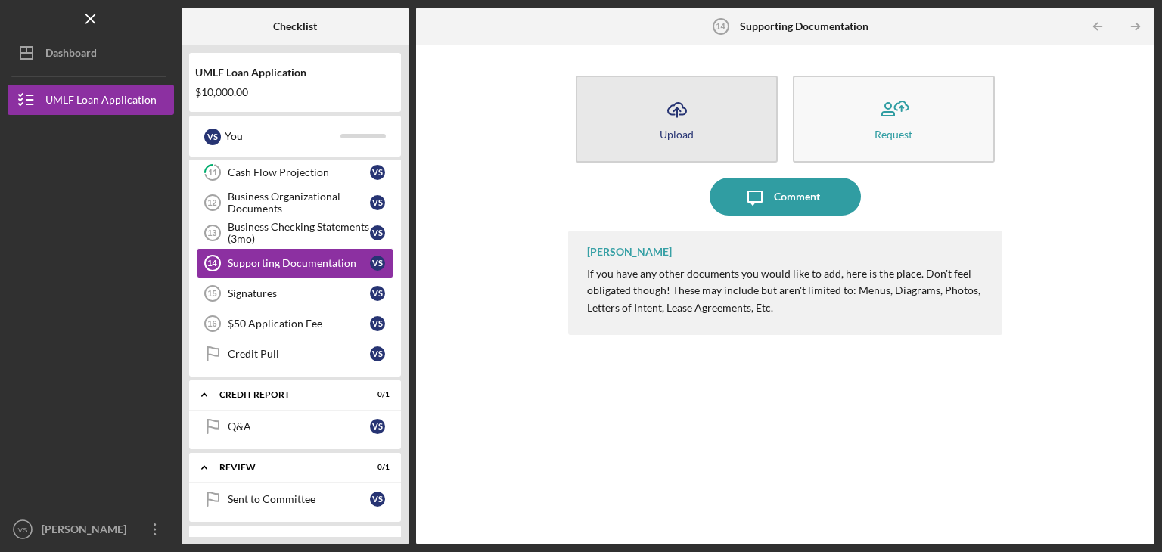
click at [667, 145] on button "Icon/Upload Upload" at bounding box center [677, 119] width 202 height 87
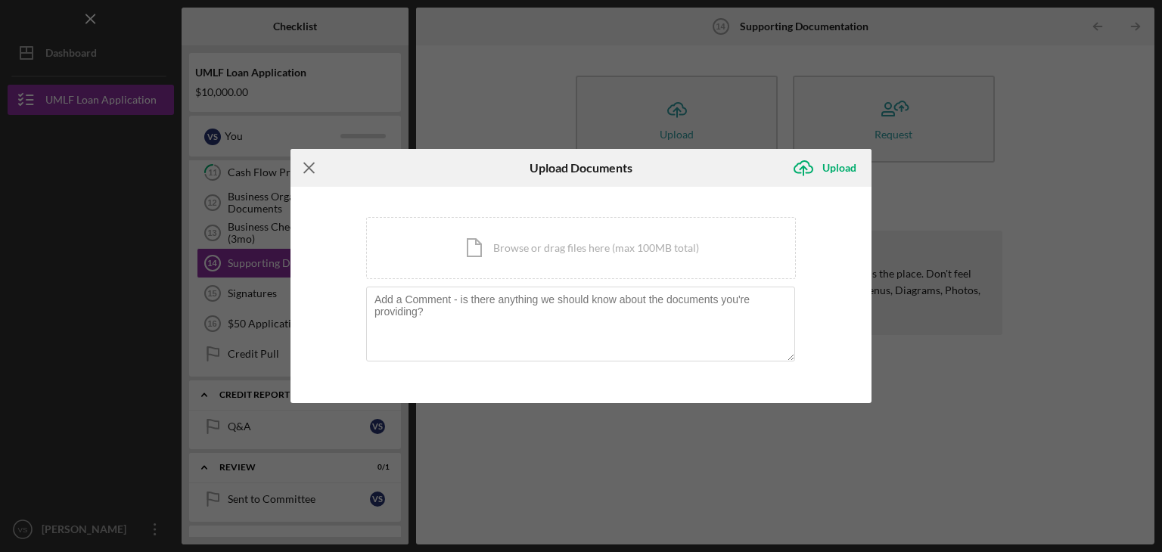
click at [304, 166] on icon "Icon/Menu Close" at bounding box center [310, 168] width 38 height 38
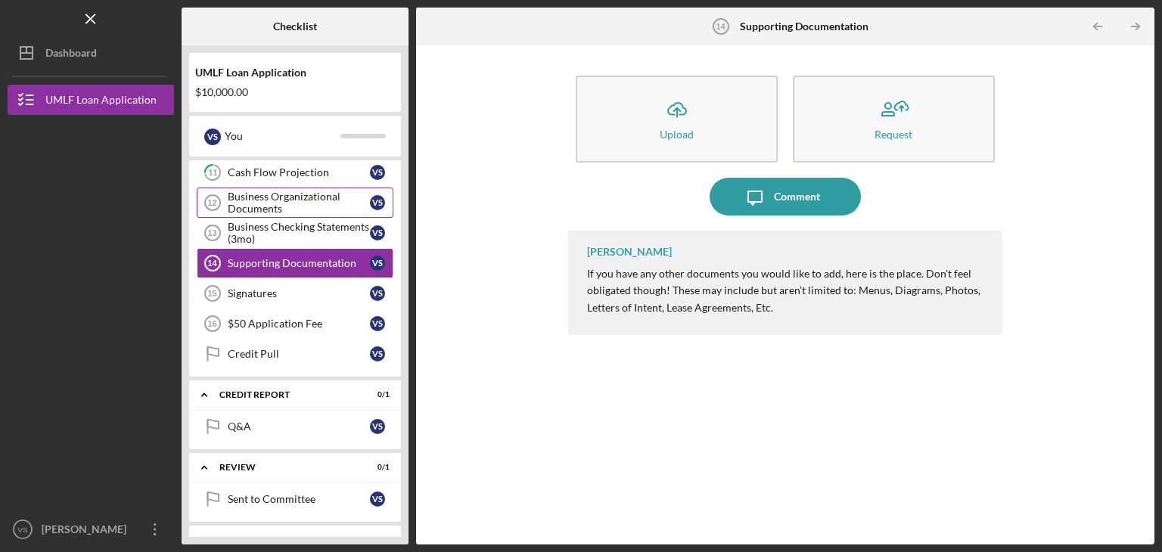
click at [298, 209] on div "Business Organizational Documents" at bounding box center [299, 203] width 142 height 24
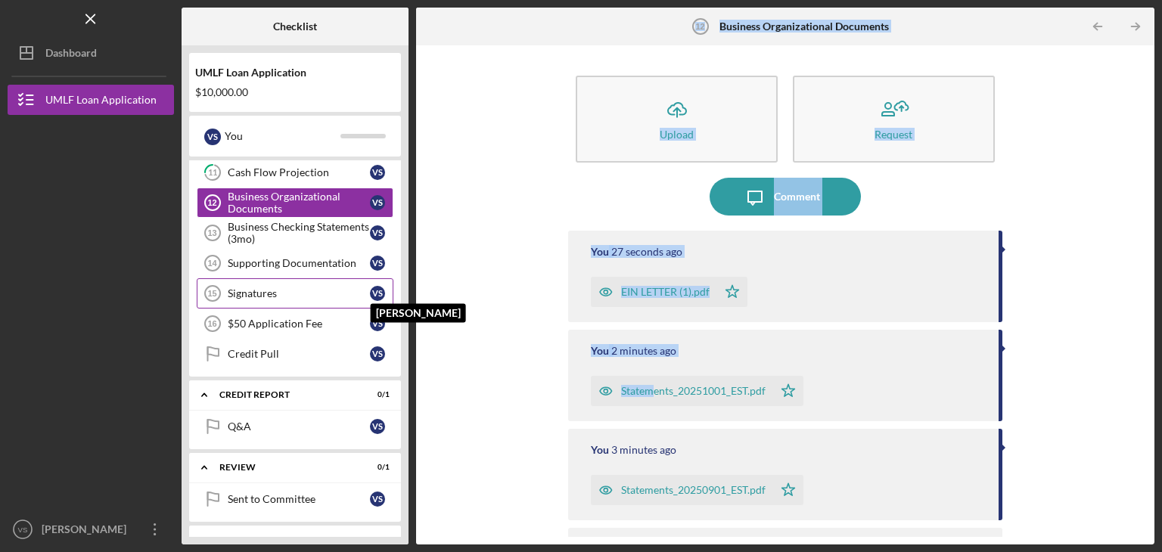
drag, startPoint x: 655, startPoint y: 375, endPoint x: 366, endPoint y: 278, distance: 304.6
click at [366, 278] on div "Checklist UMLF Loan Application $10,000.00 V S You Icon/Expander Application 0 …" at bounding box center [668, 276] width 973 height 537
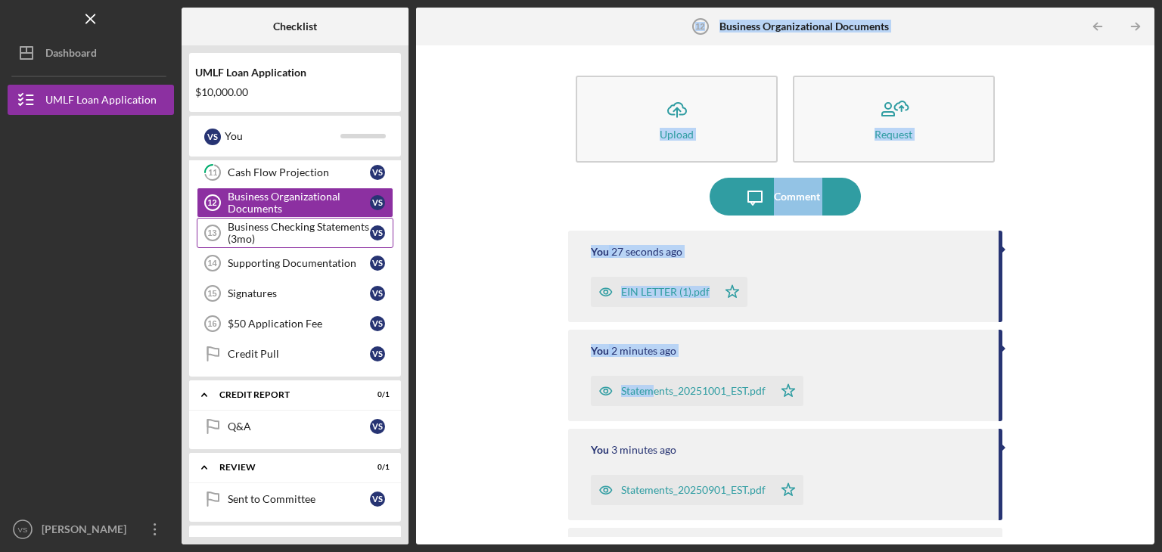
click at [309, 221] on div "Business Checking Statements (3mo)" at bounding box center [299, 233] width 142 height 24
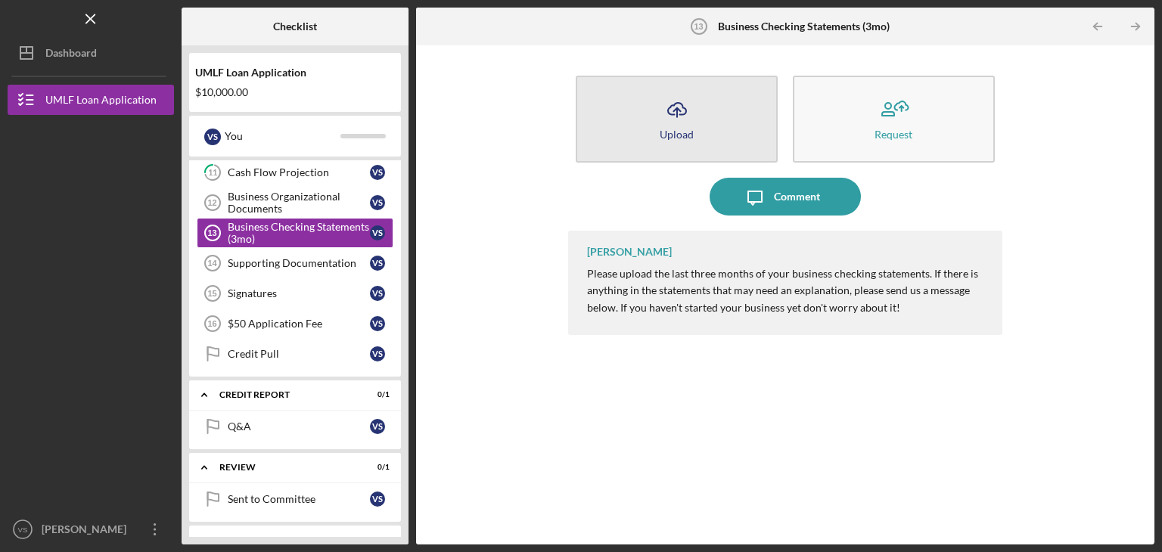
click at [670, 138] on div "Upload" at bounding box center [677, 134] width 34 height 11
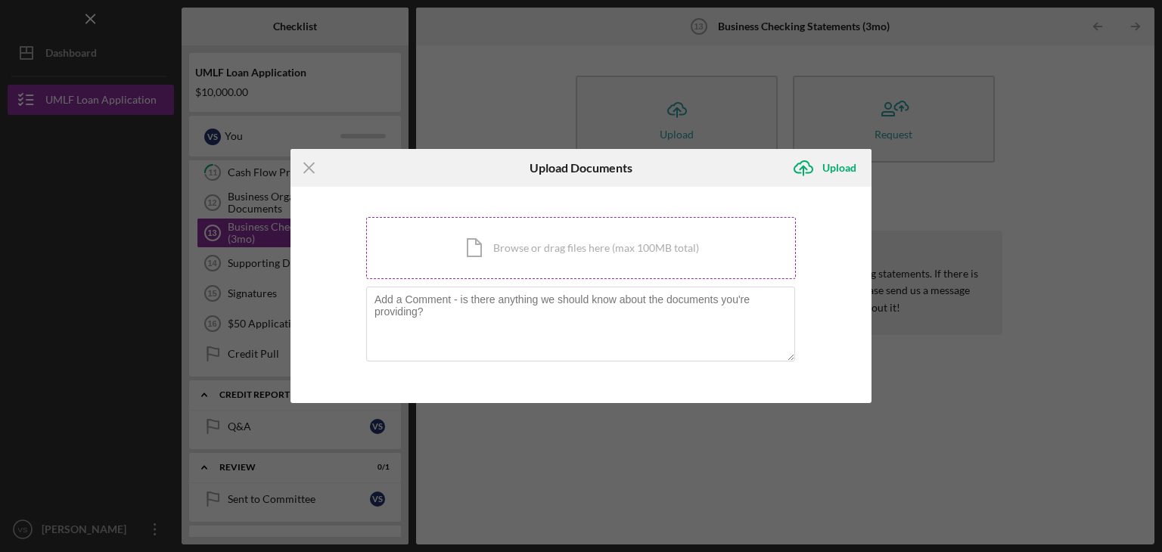
click at [569, 241] on div "Icon/Document Browse or drag files here (max 100MB total) Tap to choose files o…" at bounding box center [581, 248] width 430 height 62
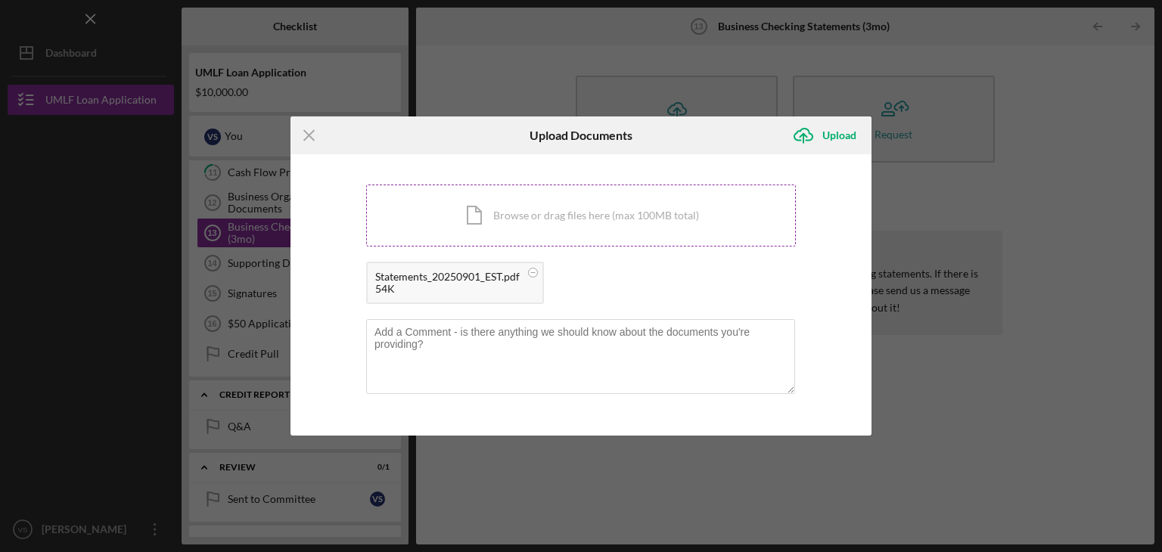
click at [701, 207] on div "Icon/Document Browse or drag files here (max 100MB total) Tap to choose files o…" at bounding box center [581, 216] width 430 height 62
click at [830, 139] on div "Upload" at bounding box center [839, 135] width 34 height 30
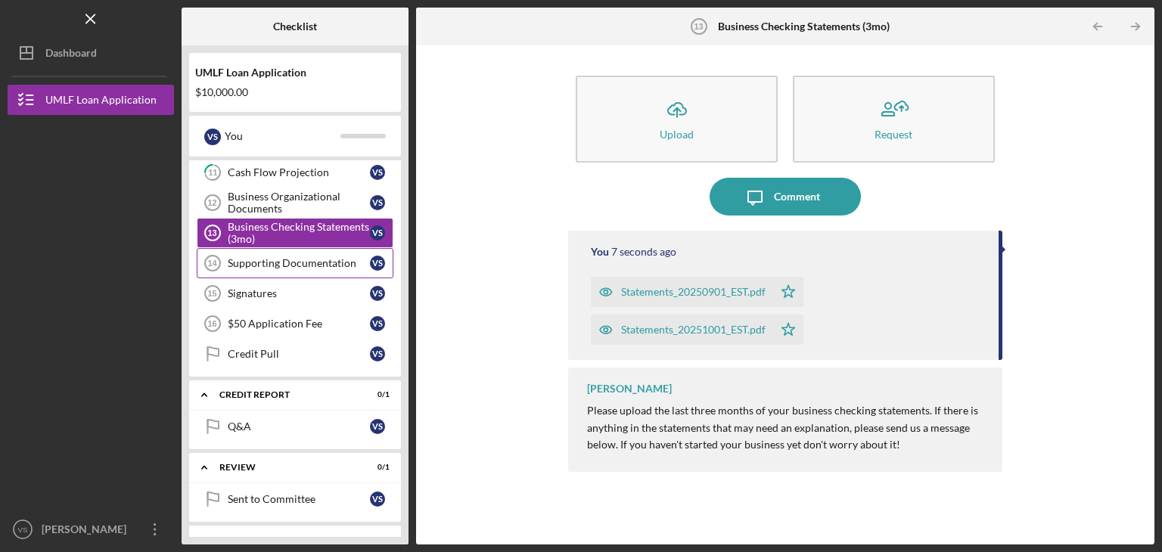
click at [323, 257] on div "Supporting Documentation" at bounding box center [299, 263] width 142 height 12
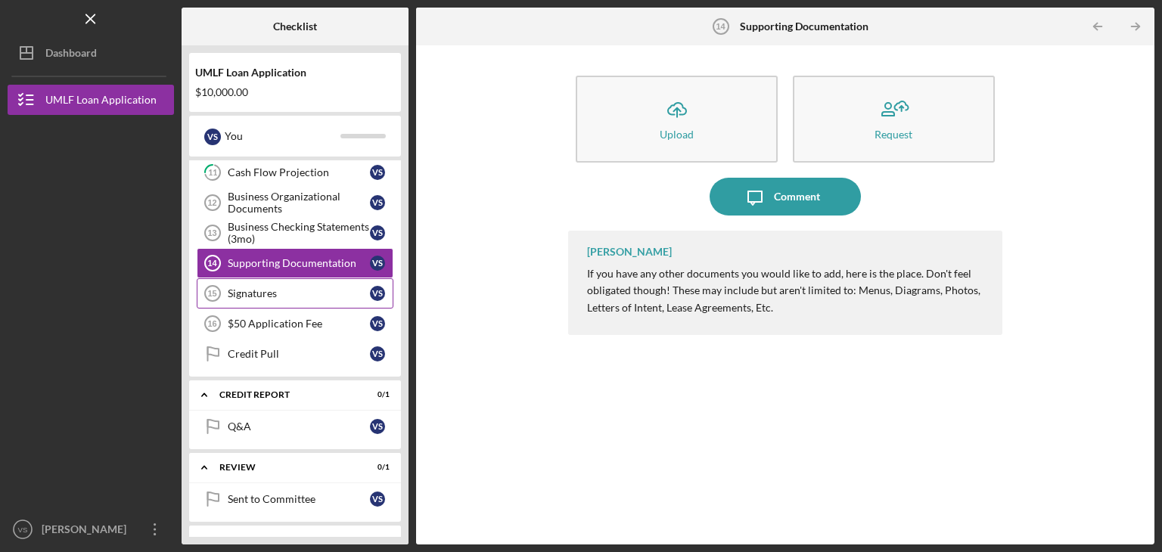
click at [303, 288] on div "Signatures" at bounding box center [299, 294] width 142 height 12
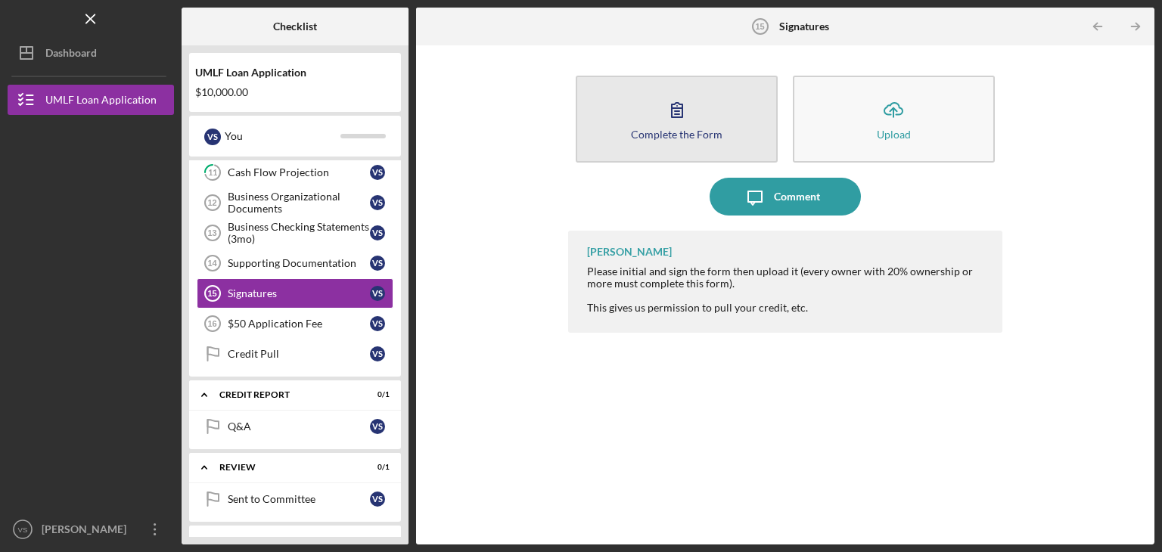
click at [674, 132] on div "Complete the Form" at bounding box center [677, 134] width 92 height 11
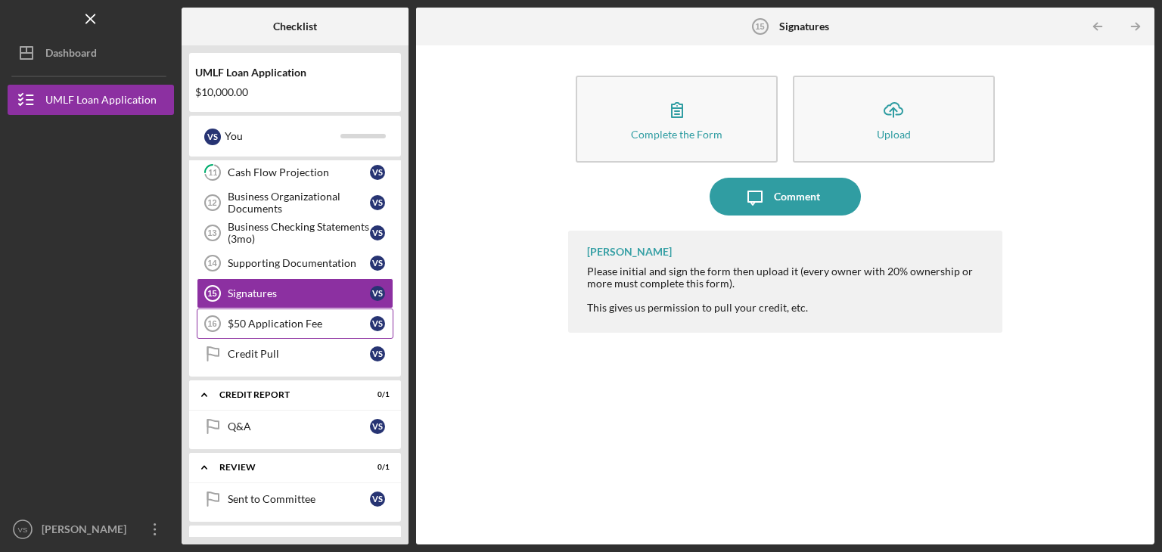
click at [321, 319] on div "$50 Application Fee" at bounding box center [299, 324] width 142 height 12
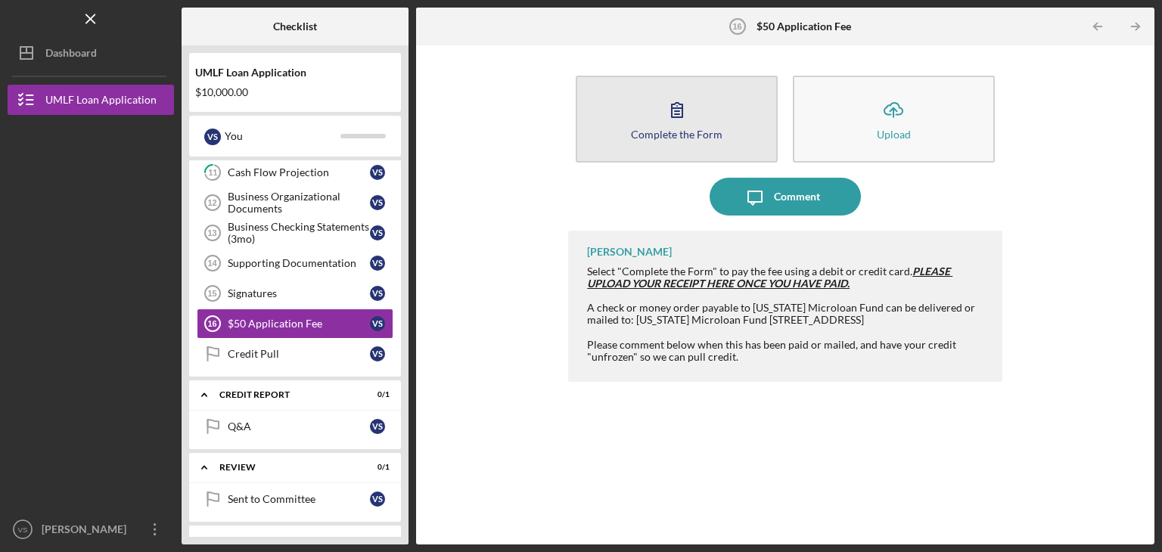
click at [641, 126] on button "Complete the Form Form" at bounding box center [677, 119] width 202 height 87
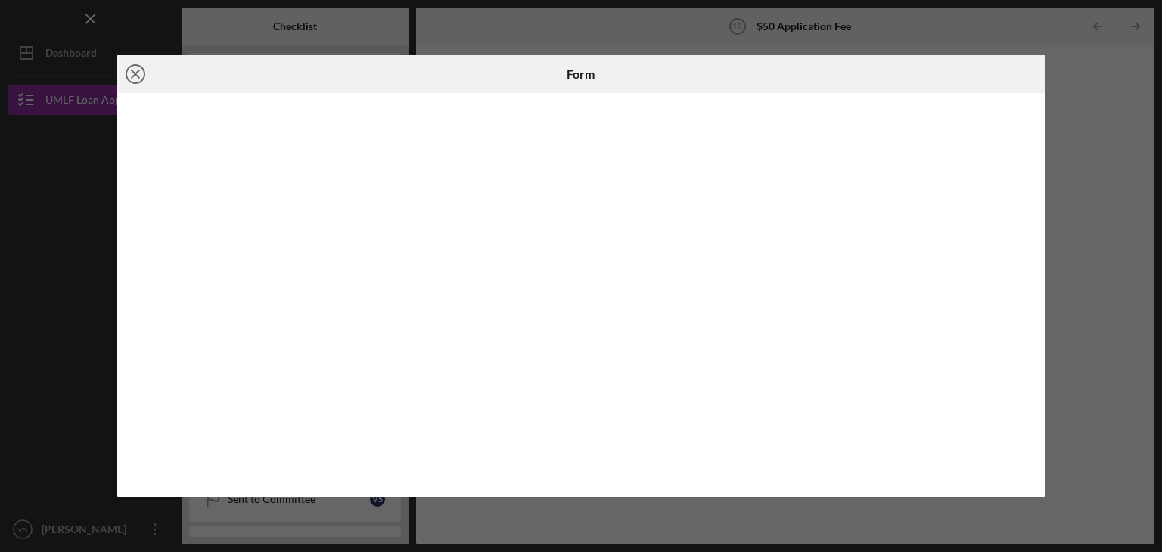
click at [126, 76] on circle at bounding box center [135, 74] width 18 height 18
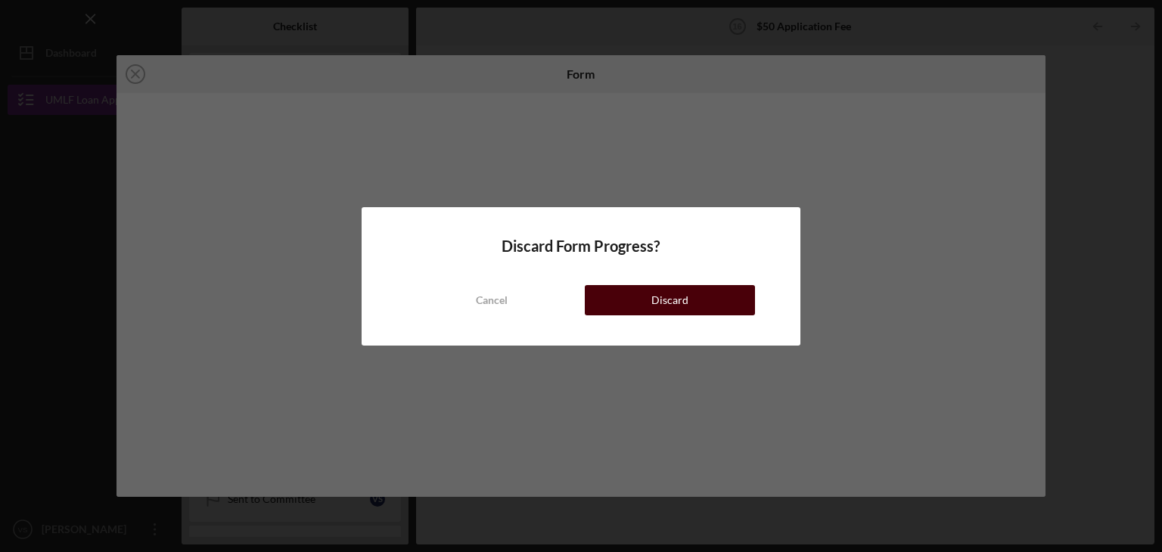
click at [646, 298] on button "Discard" at bounding box center [670, 300] width 170 height 30
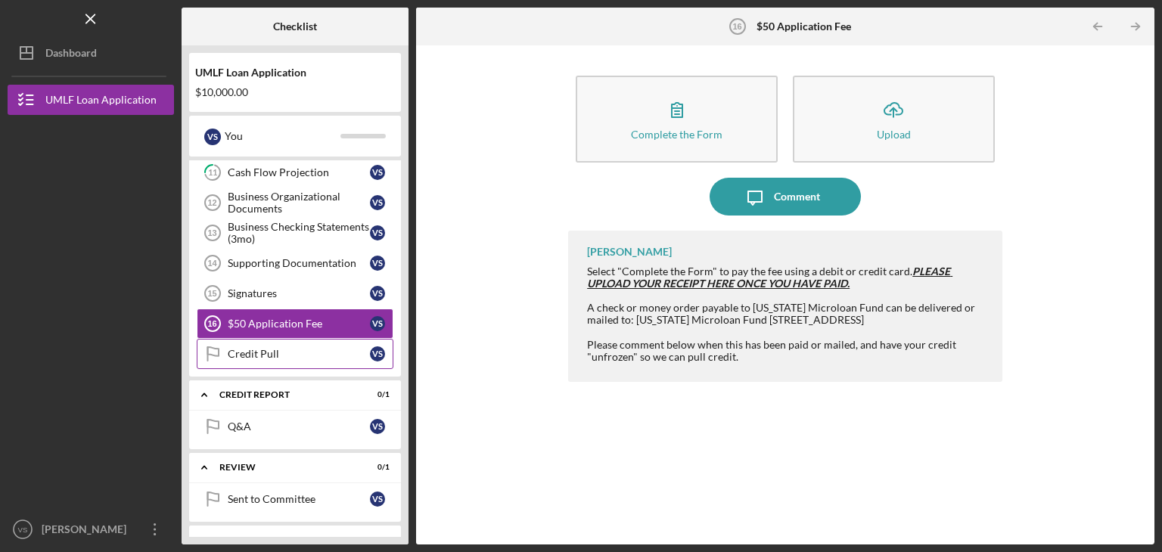
click at [318, 355] on link "Credit Pull Credit Pull V S" at bounding box center [295, 354] width 197 height 30
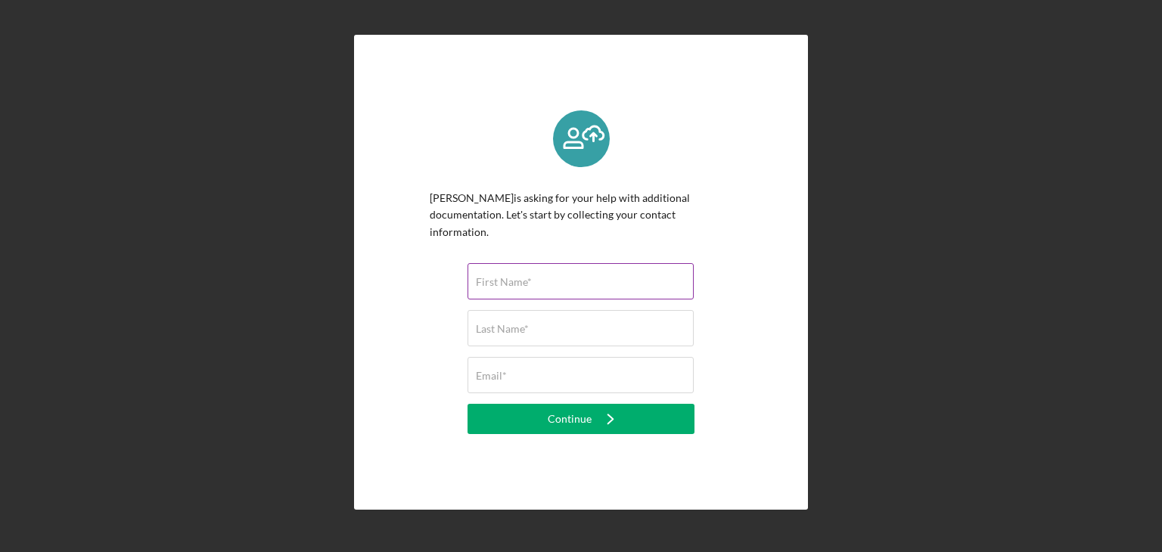
click at [496, 276] on label "First Name*" at bounding box center [504, 282] width 56 height 12
click at [496, 270] on input "First Name*" at bounding box center [581, 281] width 226 height 36
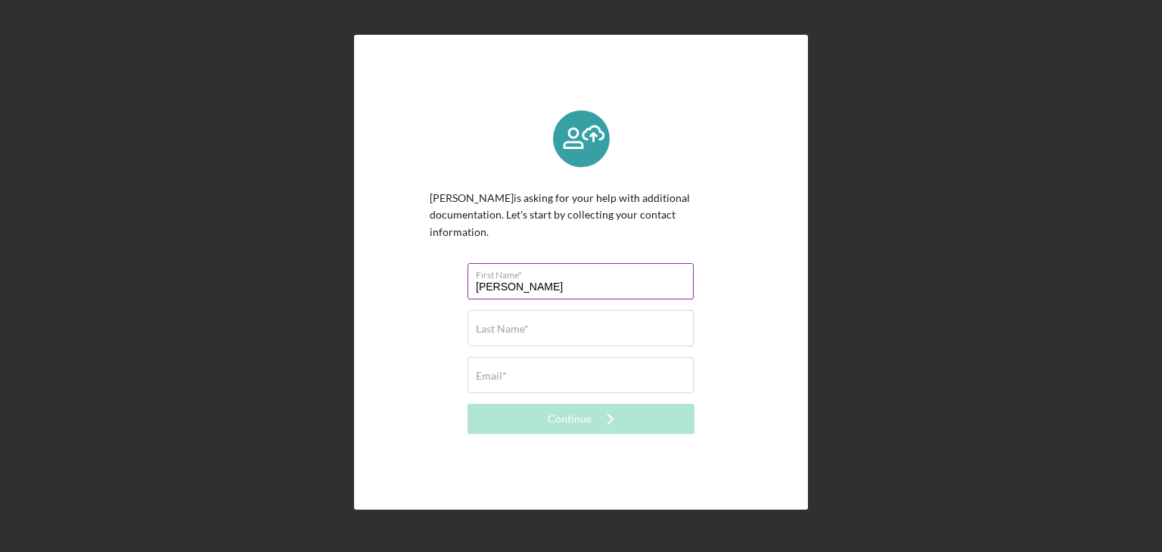
type input "[PERSON_NAME]"
type input "Saenz"
click at [496, 358] on div "Email* Required" at bounding box center [581, 376] width 227 height 38
type input "[PERSON_NAME][EMAIL_ADDRESS][DOMAIN_NAME]"
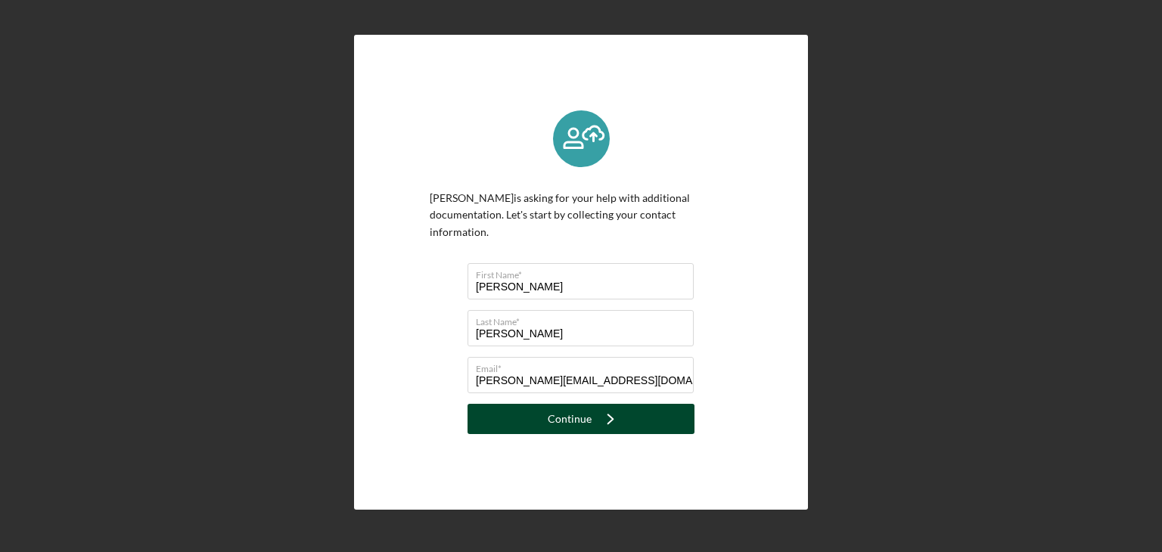
click at [592, 409] on icon "Icon/Navigate" at bounding box center [611, 419] width 38 height 38
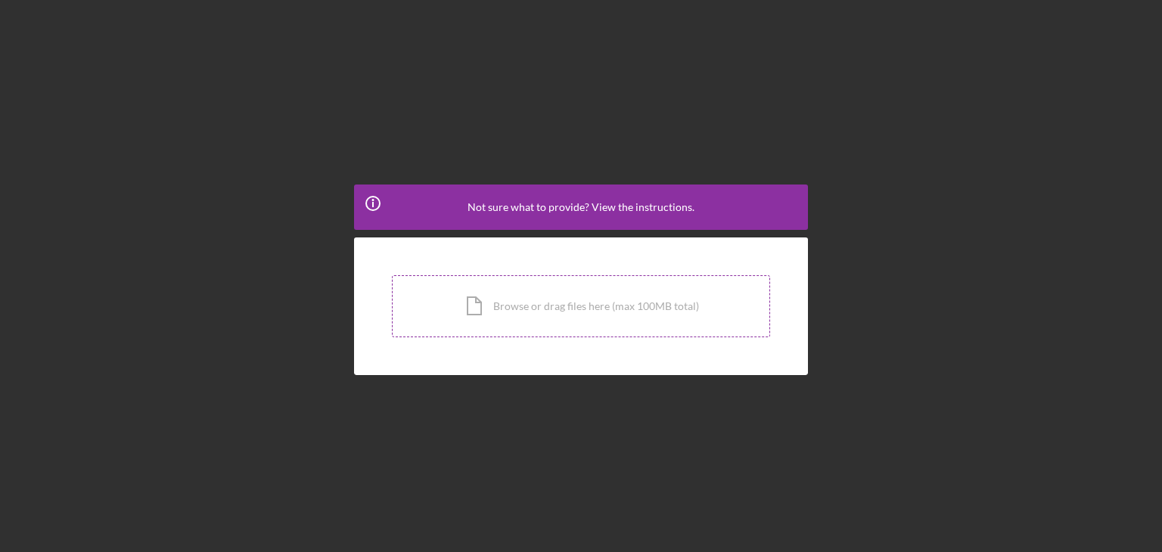
click at [595, 312] on div "Icon/Document Browse or drag files here (max 100MB total) Tap to choose files o…" at bounding box center [581, 306] width 378 height 62
